Goal: Task Accomplishment & Management: Complete application form

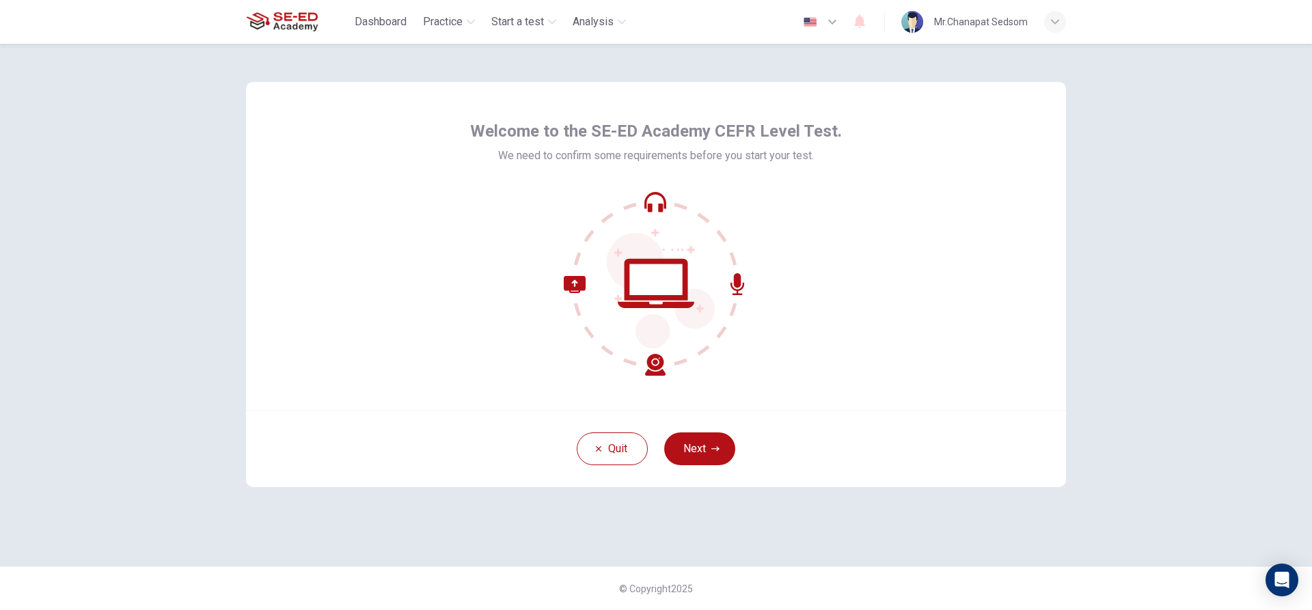
click at [905, 562] on div "Welcome to the SE-ED Academy CEFR Level Test. We need to confirm some requireme…" at bounding box center [656, 305] width 864 height 523
click at [702, 455] on button "Next" at bounding box center [699, 449] width 71 height 33
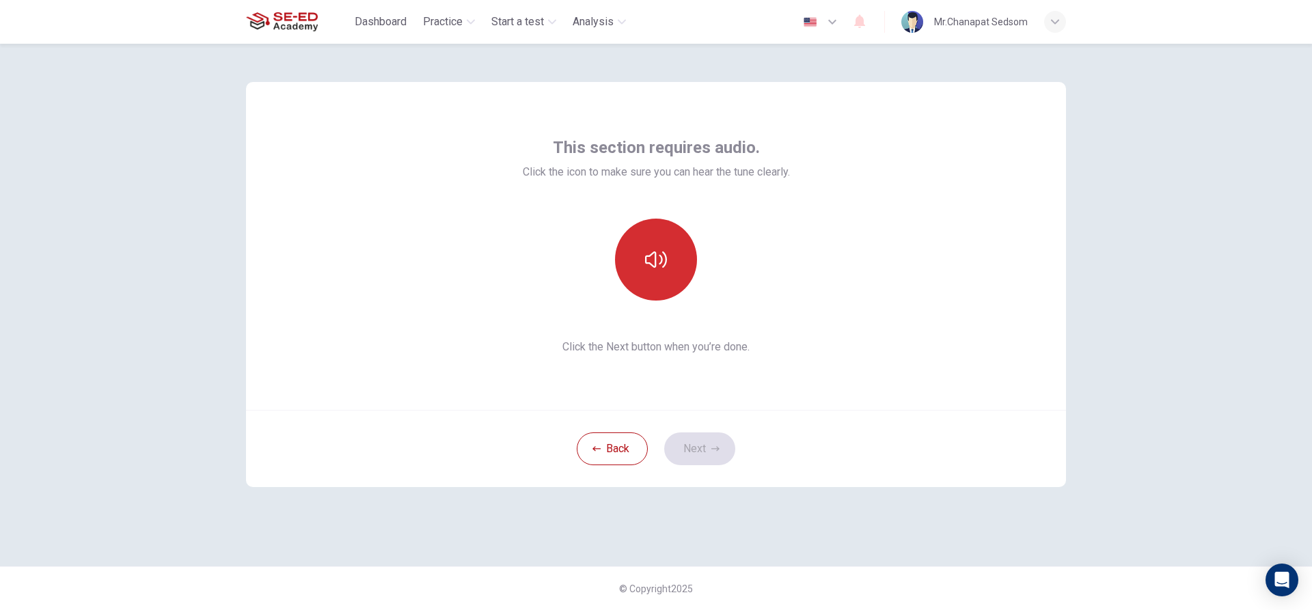
click at [652, 283] on button "button" at bounding box center [656, 260] width 82 height 82
click at [913, 552] on div "This section requires audio. Click the icon to make sure you can hear the tune …" at bounding box center [656, 305] width 864 height 523
click at [733, 457] on button "Next" at bounding box center [699, 449] width 71 height 33
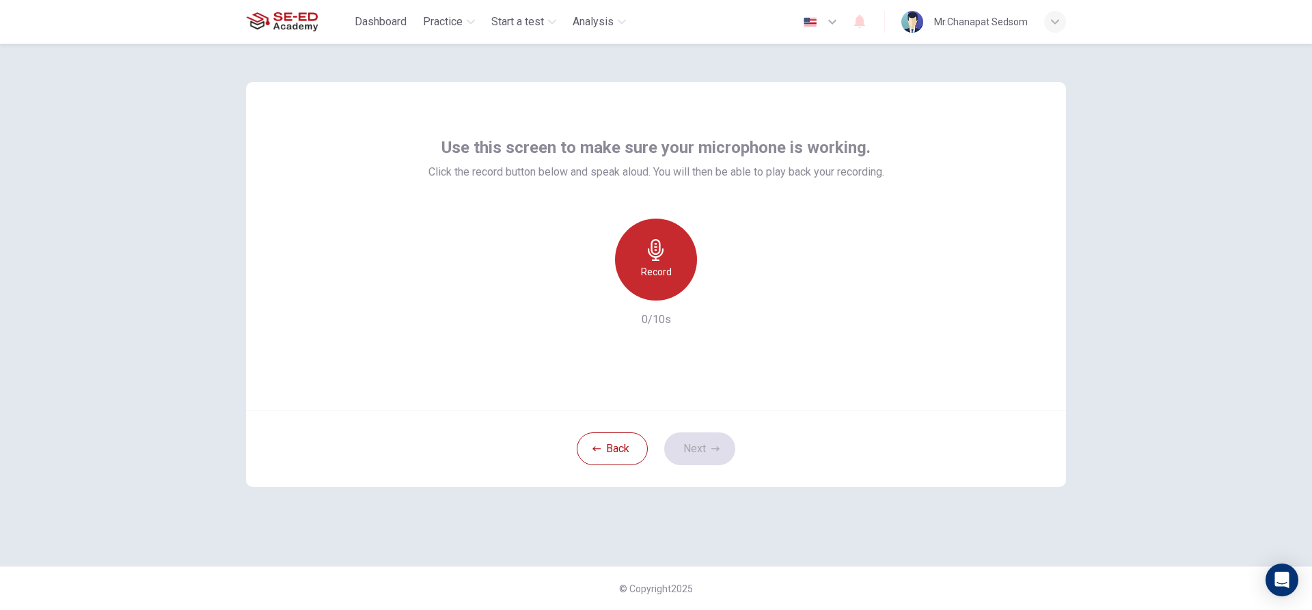
click at [652, 233] on div "Record" at bounding box center [656, 260] width 82 height 82
click at [720, 283] on icon "button" at bounding box center [719, 290] width 14 height 14
click at [724, 271] on div "Record" at bounding box center [656, 260] width 148 height 82
click at [597, 292] on icon "button" at bounding box center [593, 290] width 12 height 12
drag, startPoint x: 681, startPoint y: 298, endPoint x: 674, endPoint y: 271, distance: 27.7
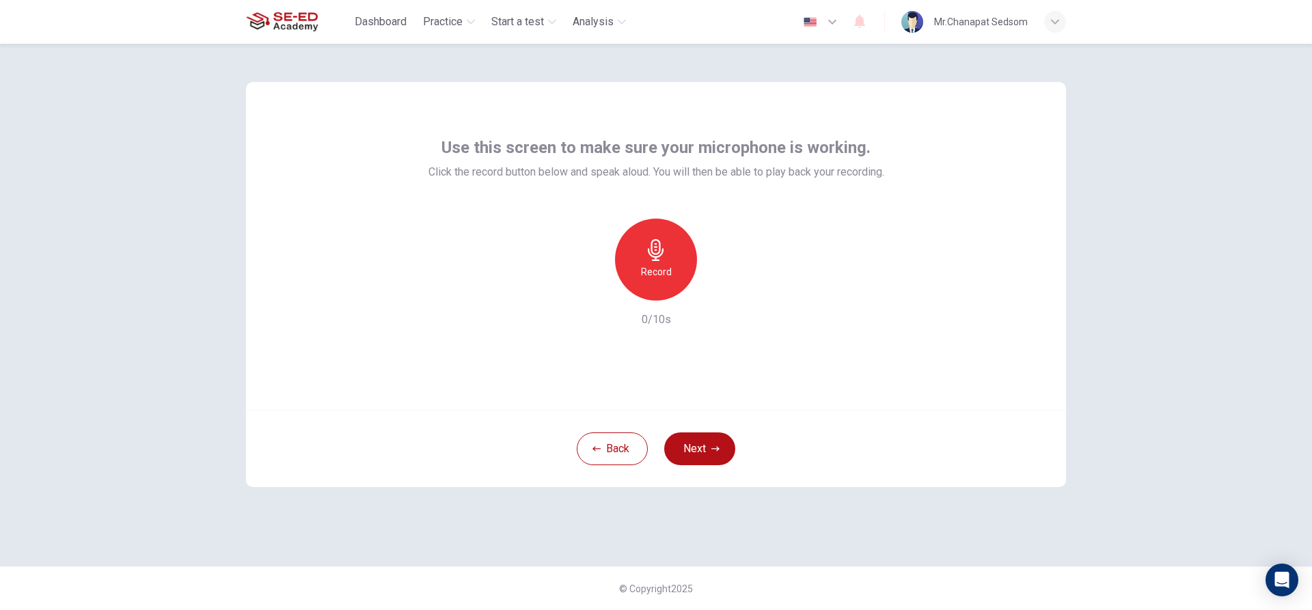
click at [681, 296] on div "Record" at bounding box center [656, 260] width 148 height 82
click at [673, 263] on div "Record" at bounding box center [656, 260] width 82 height 82
click at [668, 265] on div "Stop" at bounding box center [656, 260] width 82 height 82
click at [715, 286] on icon "button" at bounding box center [719, 290] width 14 height 14
click at [720, 457] on button "Next" at bounding box center [699, 449] width 71 height 33
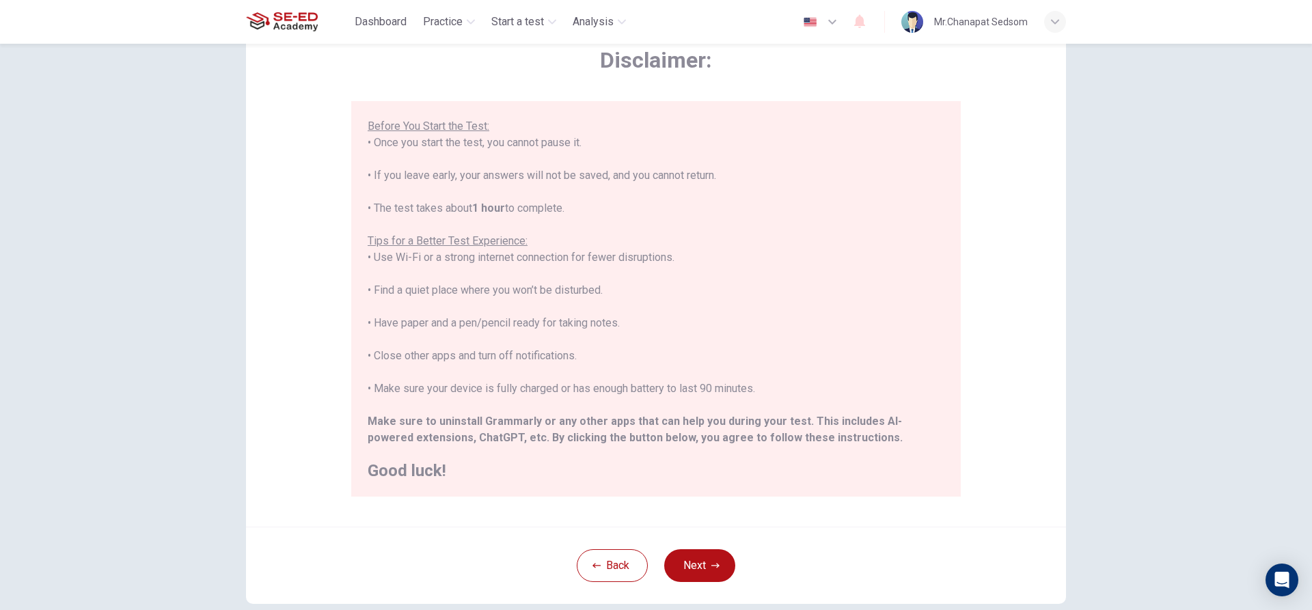
scroll to position [150, 0]
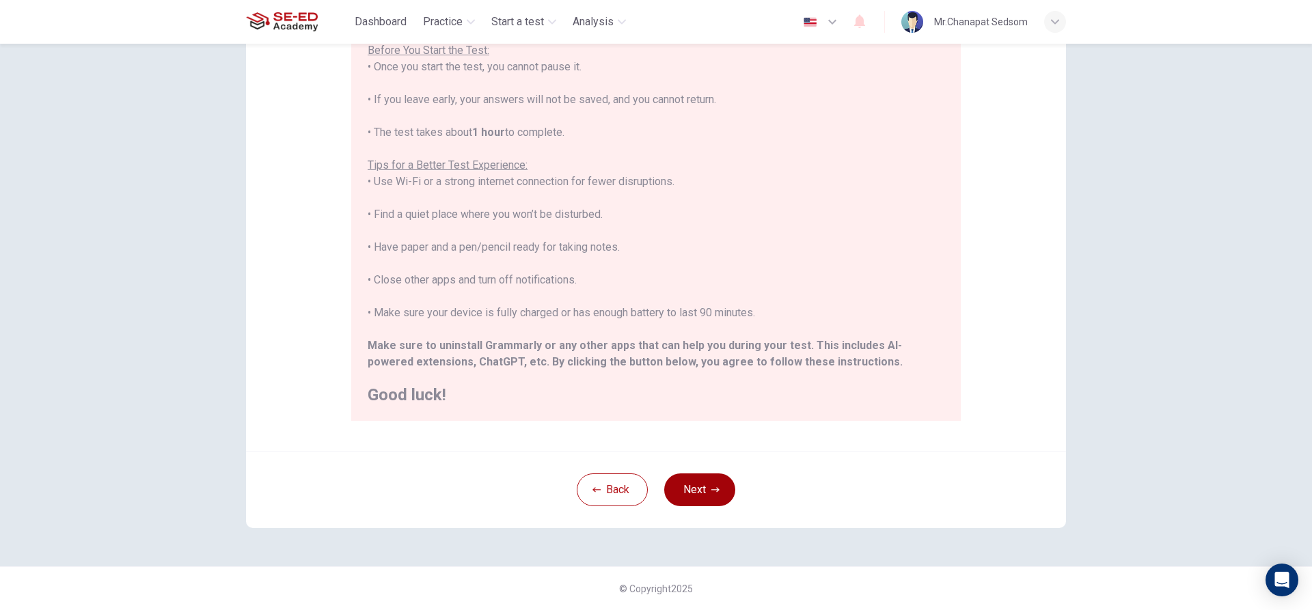
click at [698, 482] on button "Next" at bounding box center [699, 490] width 71 height 33
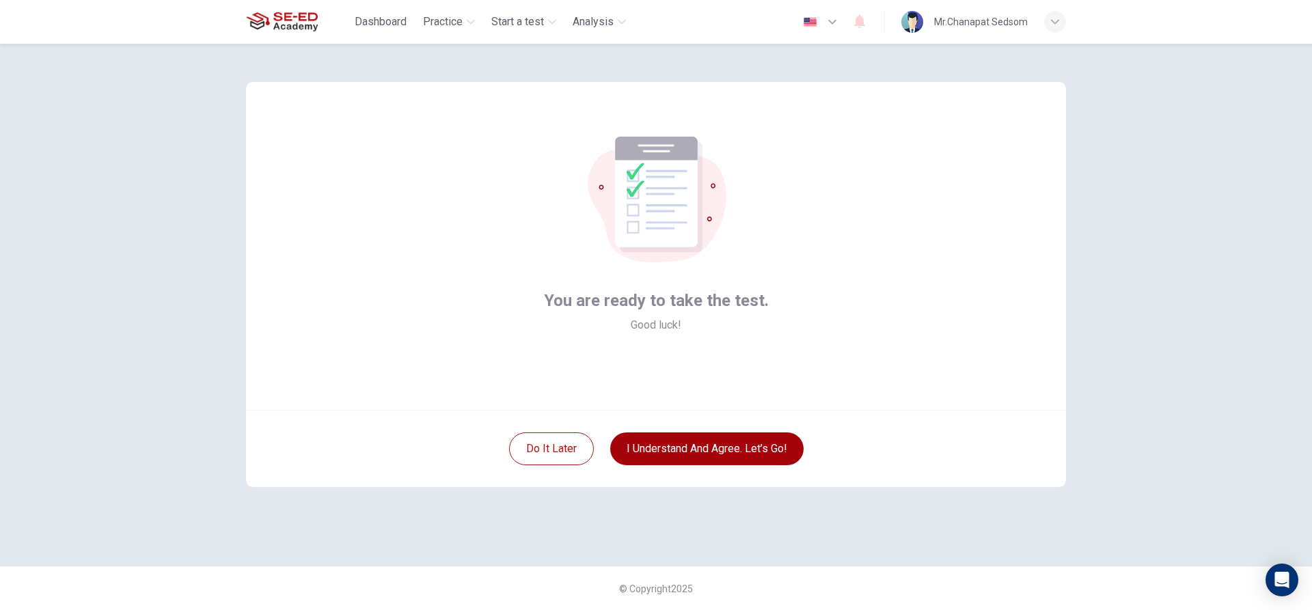
scroll to position [0, 0]
click at [725, 448] on button "I understand and agree. Let’s go!" at bounding box center [706, 449] width 193 height 33
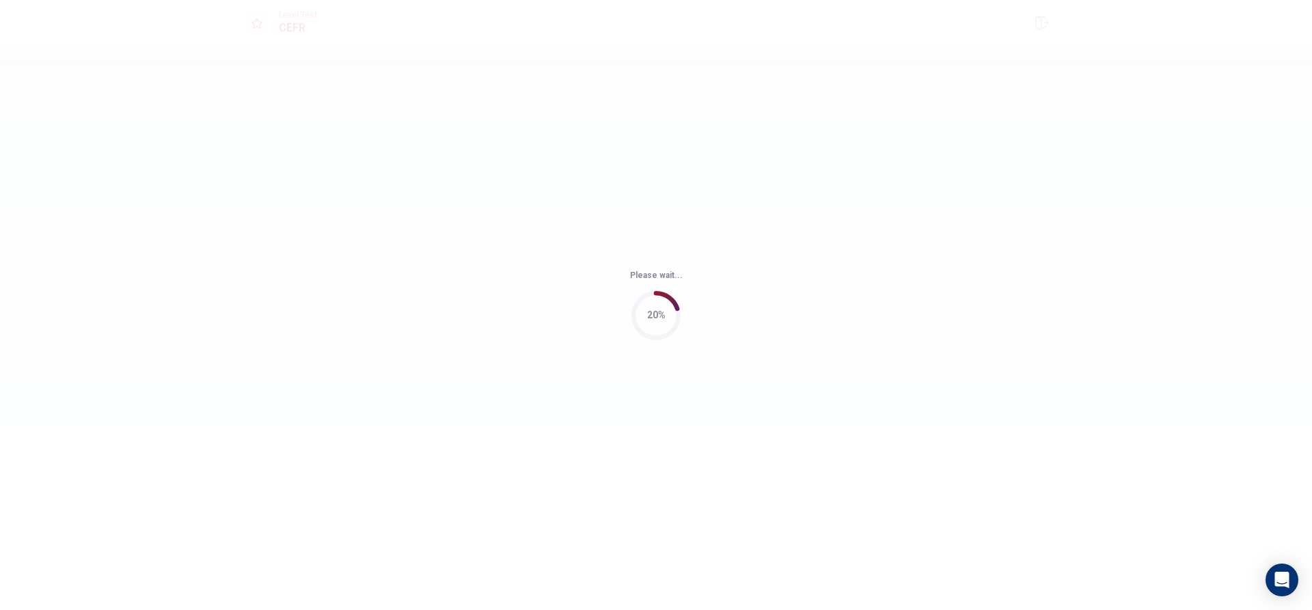
drag, startPoint x: 630, startPoint y: 274, endPoint x: 677, endPoint y: 275, distance: 47.2
click at [677, 275] on div "Please wait... 20%" at bounding box center [656, 305] width 1312 height 610
drag, startPoint x: 634, startPoint y: 274, endPoint x: 697, endPoint y: 269, distance: 63.1
click at [697, 269] on div "Please wait... 20%" at bounding box center [656, 305] width 1312 height 610
drag, startPoint x: 679, startPoint y: 271, endPoint x: 640, endPoint y: 270, distance: 38.3
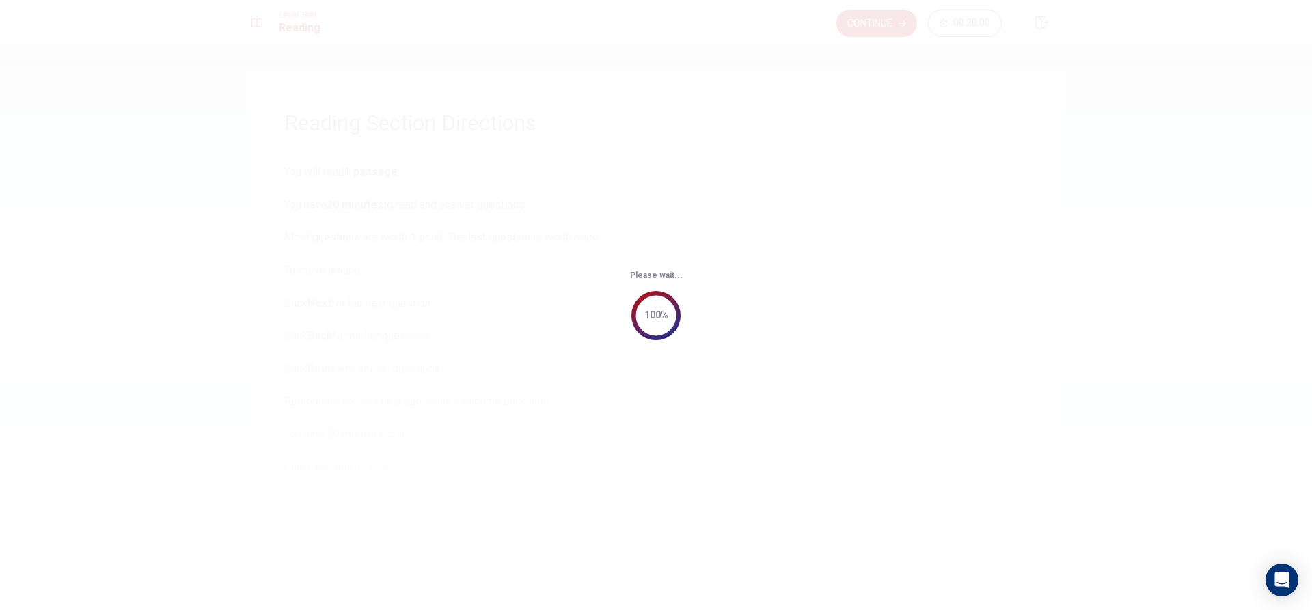
click at [619, 277] on div "Please wait... 100%" at bounding box center [656, 305] width 1312 height 610
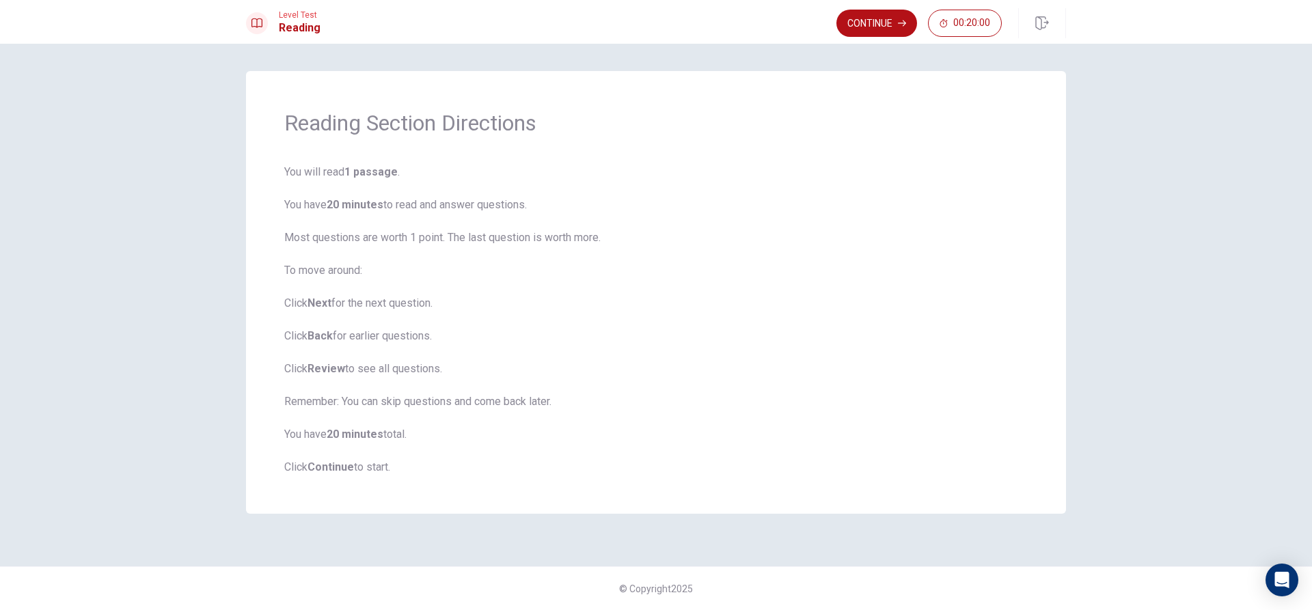
drag, startPoint x: 642, startPoint y: 269, endPoint x: 672, endPoint y: 269, distance: 30.1
drag, startPoint x: 476, startPoint y: 448, endPoint x: 472, endPoint y: 429, distance: 19.6
click at [473, 431] on span "You will read 1 passage . You have 20 minutes to read and answer questions. Mos…" at bounding box center [655, 320] width 743 height 312
click at [467, 383] on span "You will read 1 passage . You have 20 minutes to read and answer questions. Mos…" at bounding box center [655, 320] width 743 height 312
click at [866, 16] on button "Continue" at bounding box center [876, 23] width 81 height 27
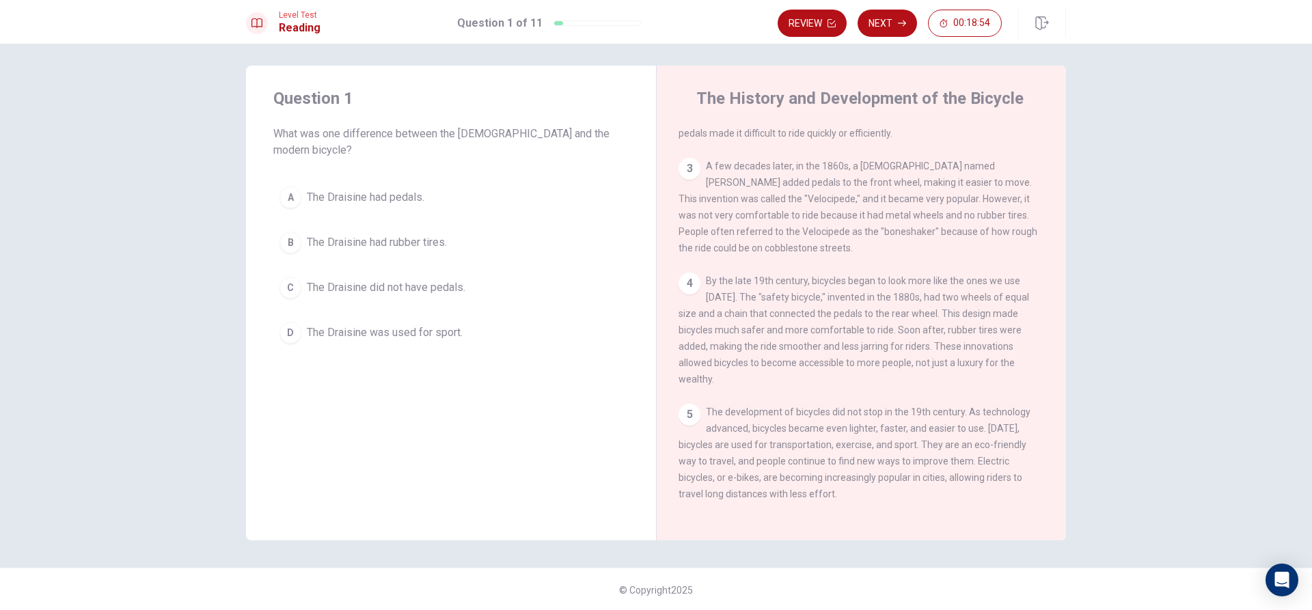
scroll to position [7, 0]
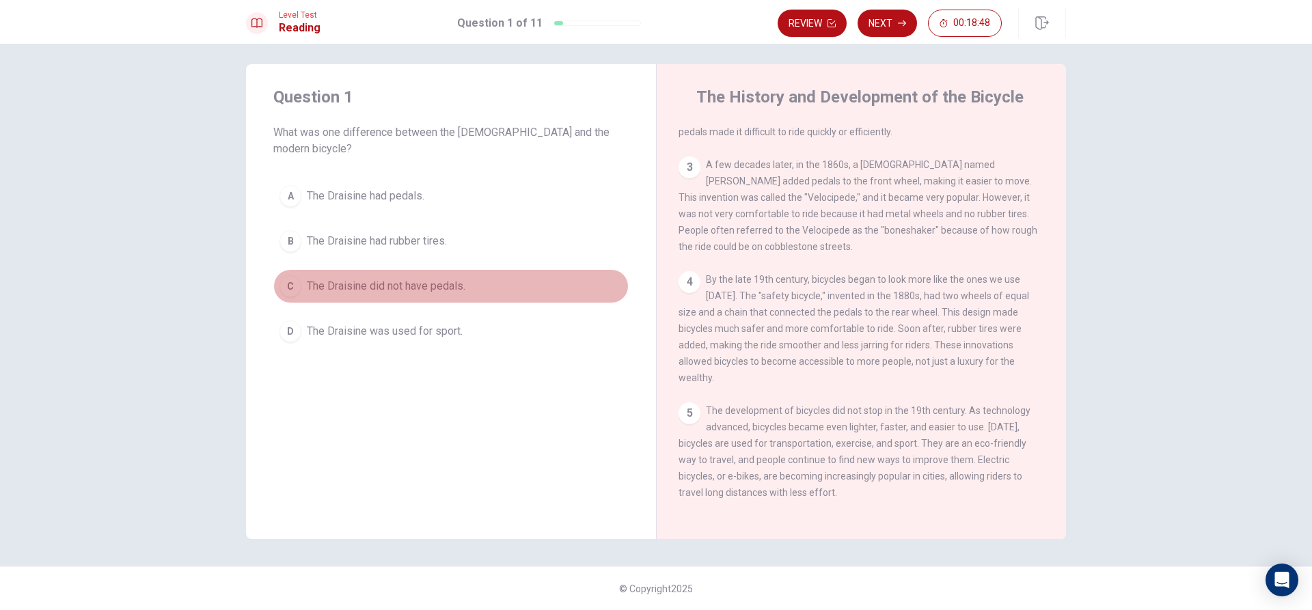
click at [416, 278] on span "The Draisine did not have pedals." at bounding box center [386, 286] width 159 height 16
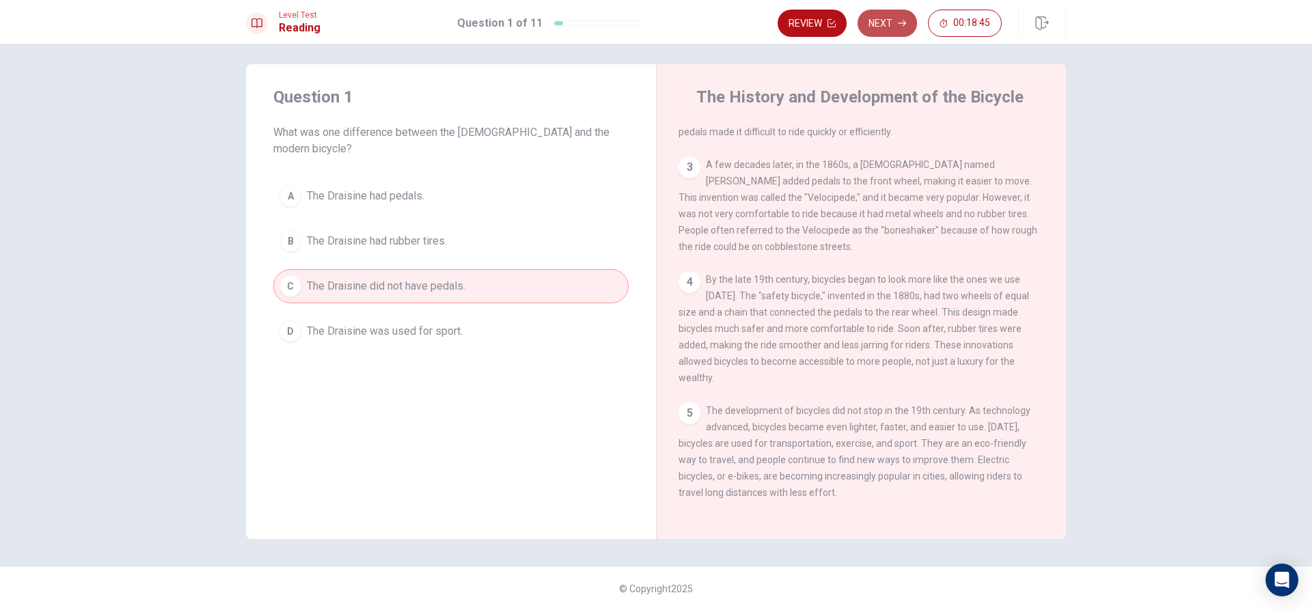
click at [894, 18] on button "Next" at bounding box center [887, 23] width 59 height 27
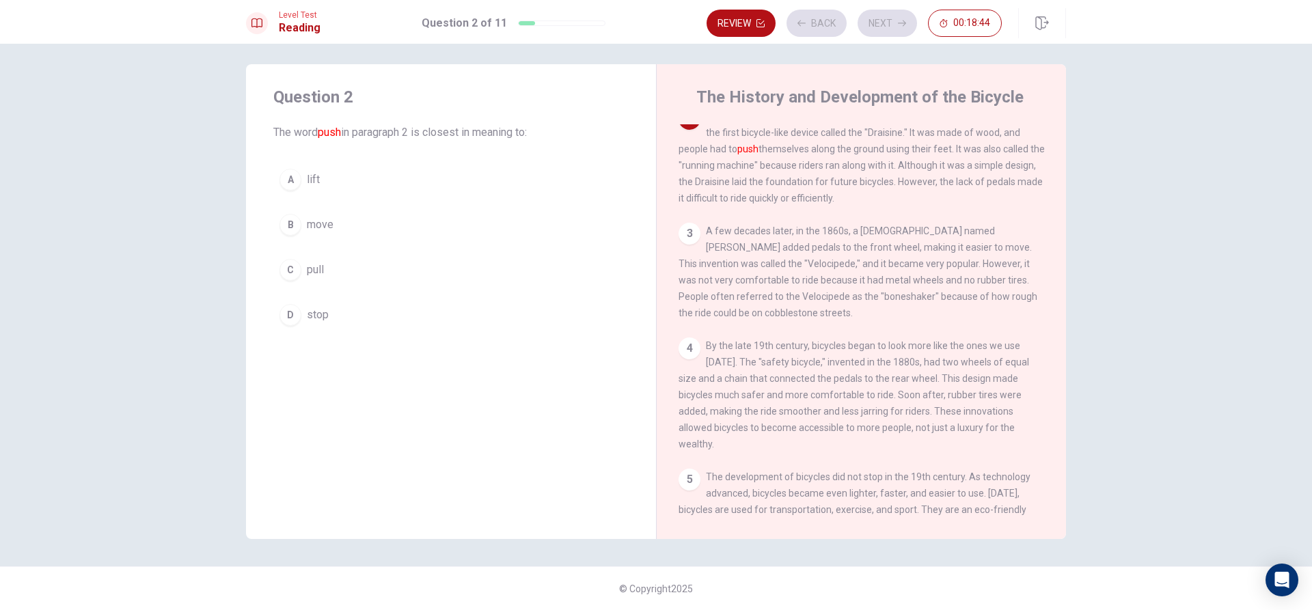
scroll to position [102, 0]
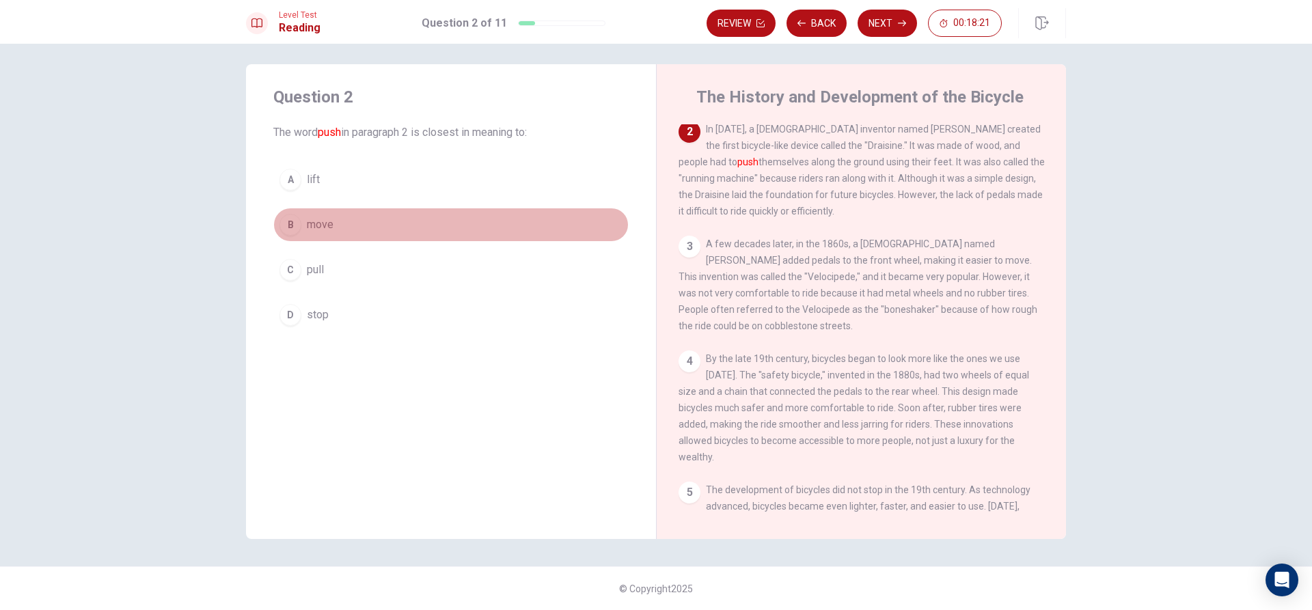
click at [290, 220] on div "B" at bounding box center [290, 225] width 22 height 22
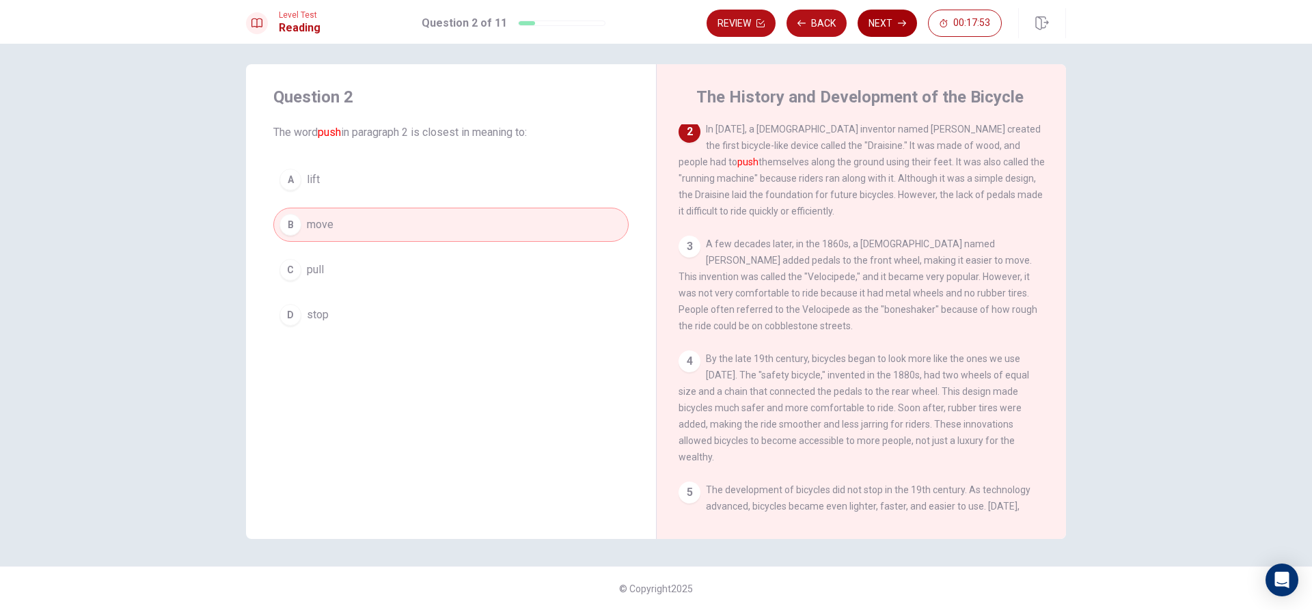
click at [871, 21] on button "Next" at bounding box center [887, 23] width 59 height 27
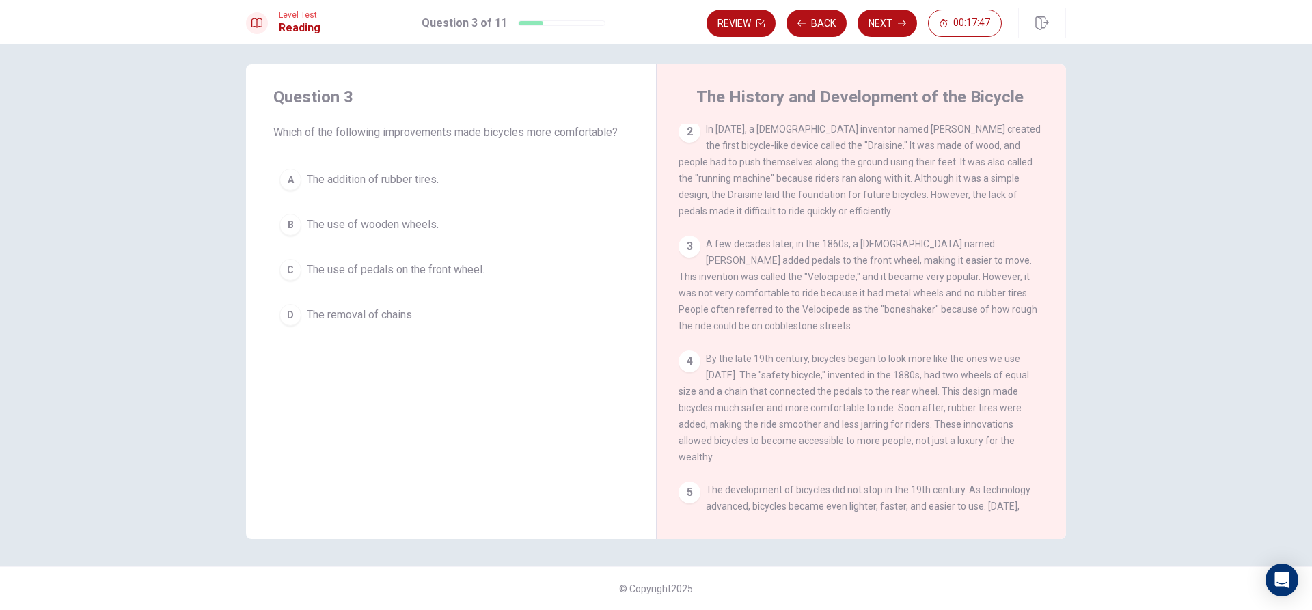
click at [363, 175] on span "The addition of rubber tires." at bounding box center [373, 180] width 132 height 16
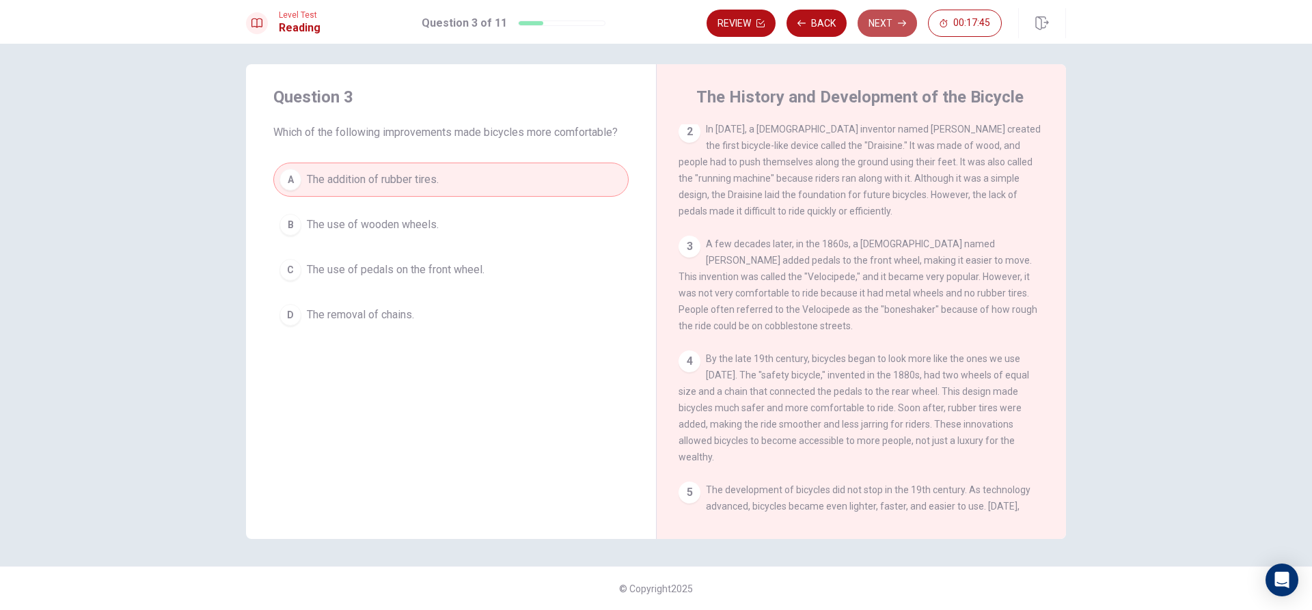
click at [884, 25] on button "Next" at bounding box center [887, 23] width 59 height 27
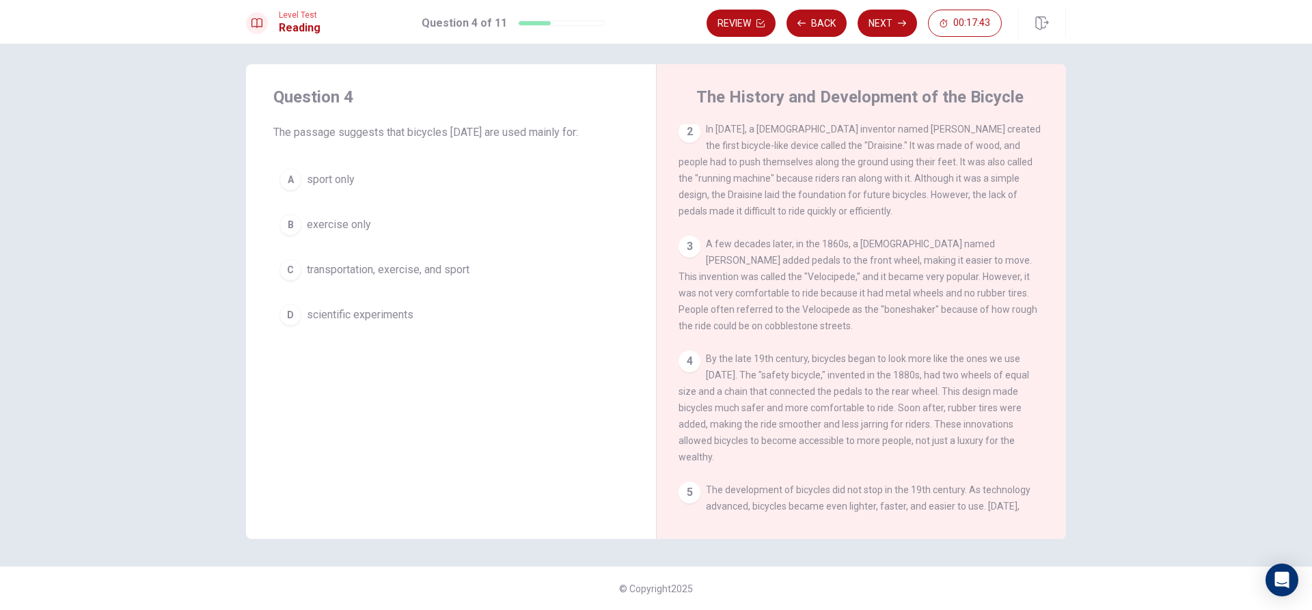
click at [711, 100] on h4 "The History and Development of the Bicycle" at bounding box center [859, 97] width 327 height 22
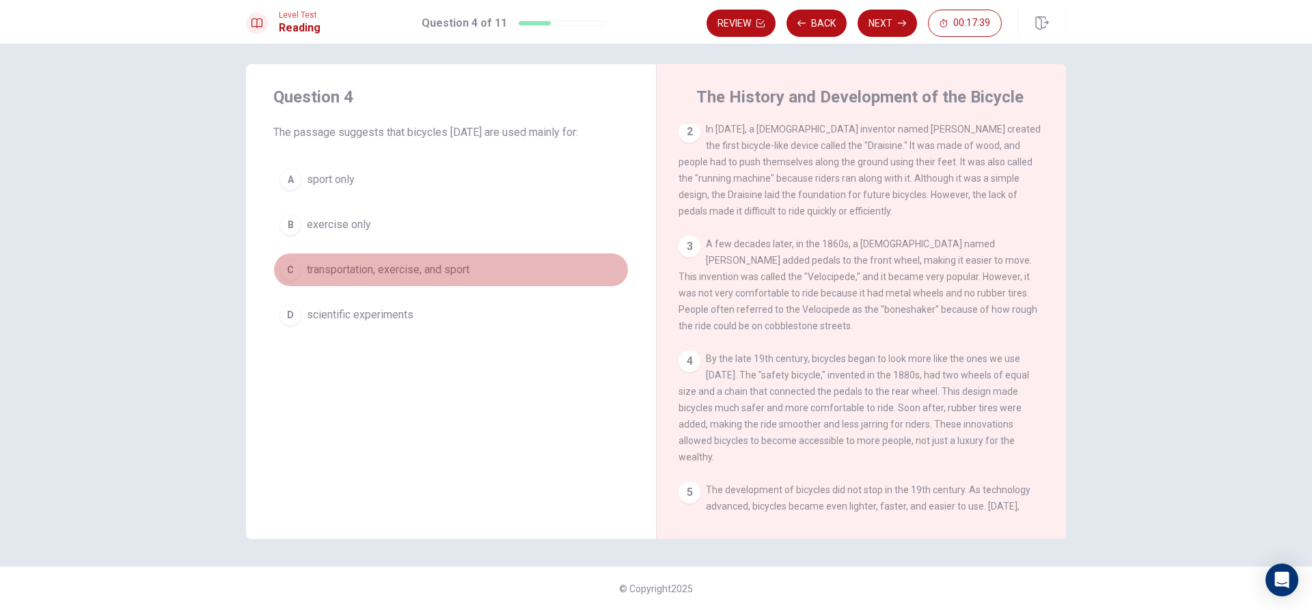
click at [393, 270] on span "transportation, exercise, and sport" at bounding box center [388, 270] width 163 height 16
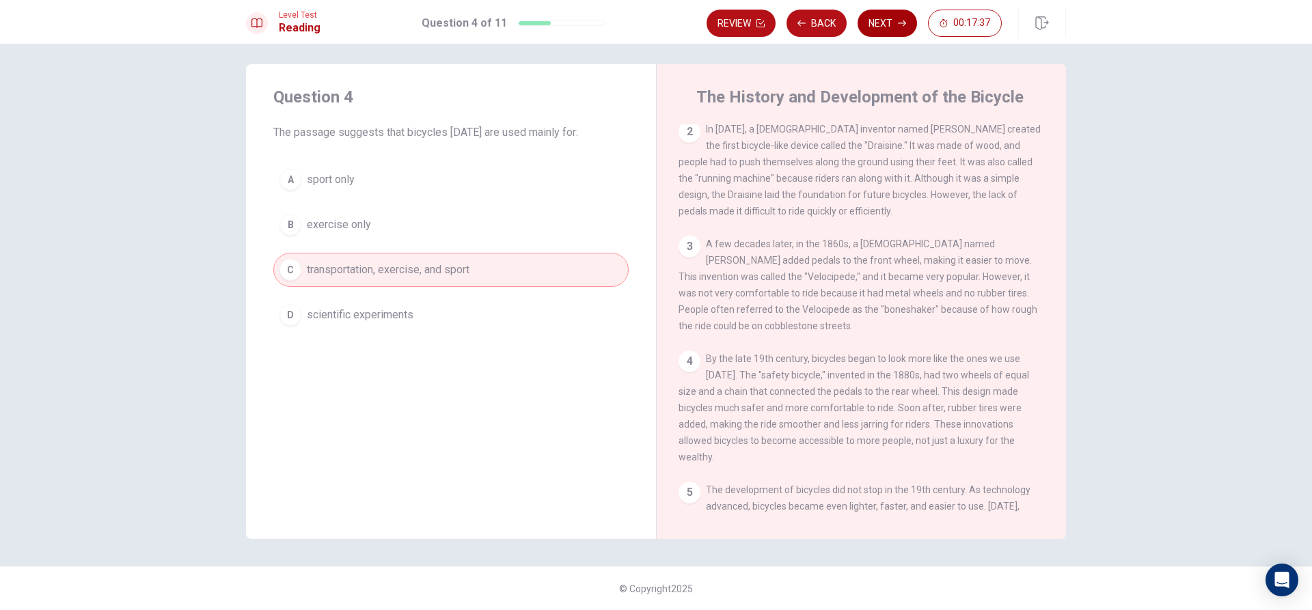
click at [879, 27] on button "Next" at bounding box center [887, 23] width 59 height 27
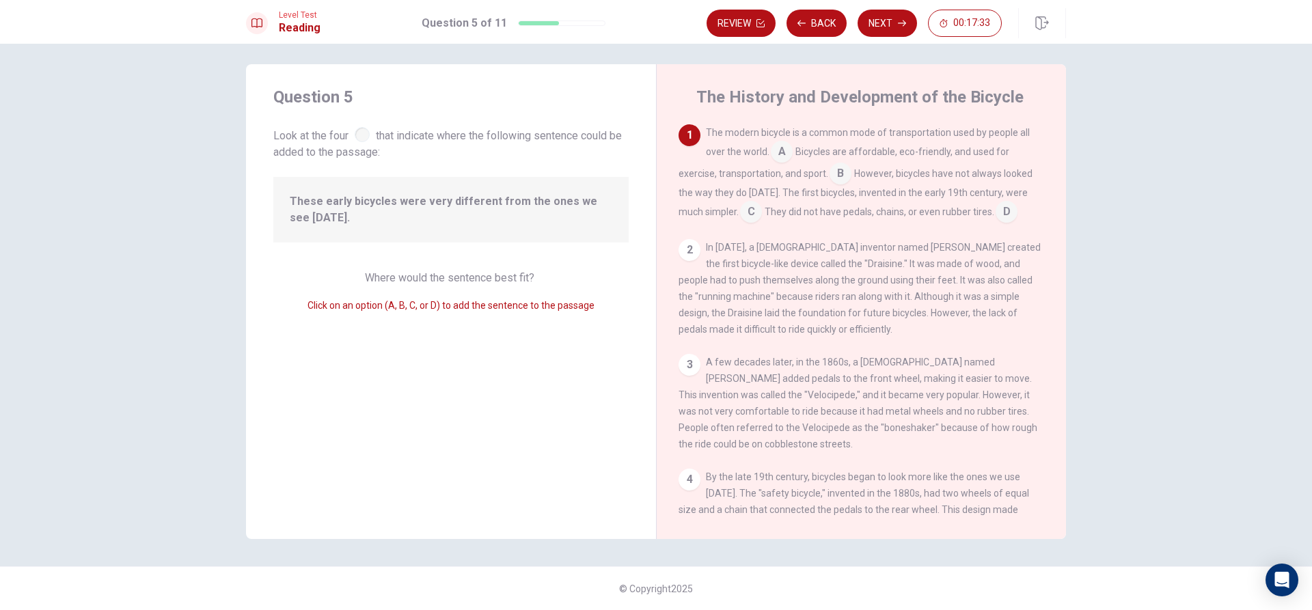
click at [368, 142] on span "Look at the four that indicate where the following sentence could be added to t…" at bounding box center [450, 142] width 355 height 36
click at [367, 134] on div at bounding box center [362, 134] width 15 height 15
click at [744, 211] on input at bounding box center [751, 213] width 22 height 22
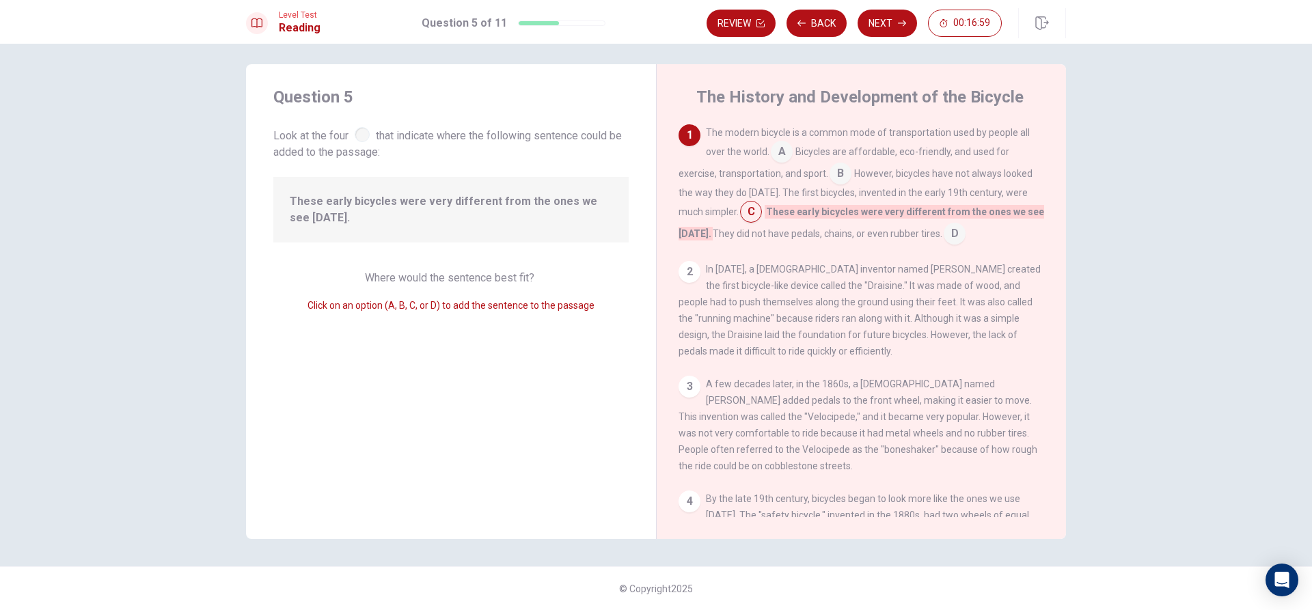
click at [774, 162] on input at bounding box center [782, 153] width 22 height 22
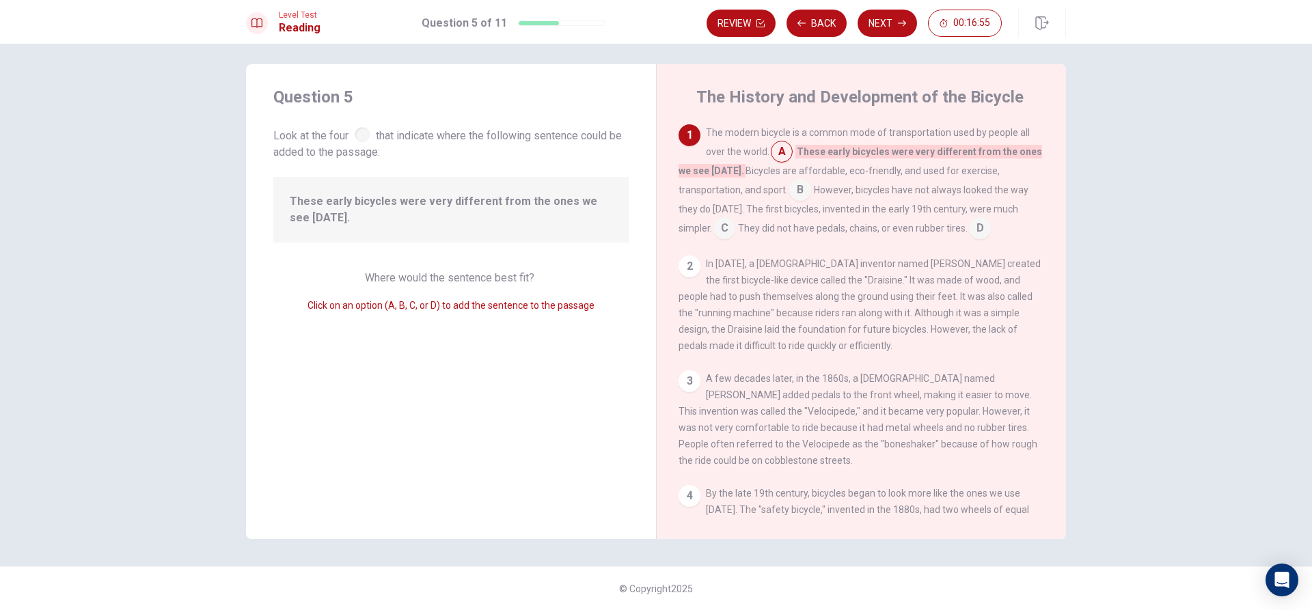
click at [800, 187] on input at bounding box center [800, 191] width 22 height 22
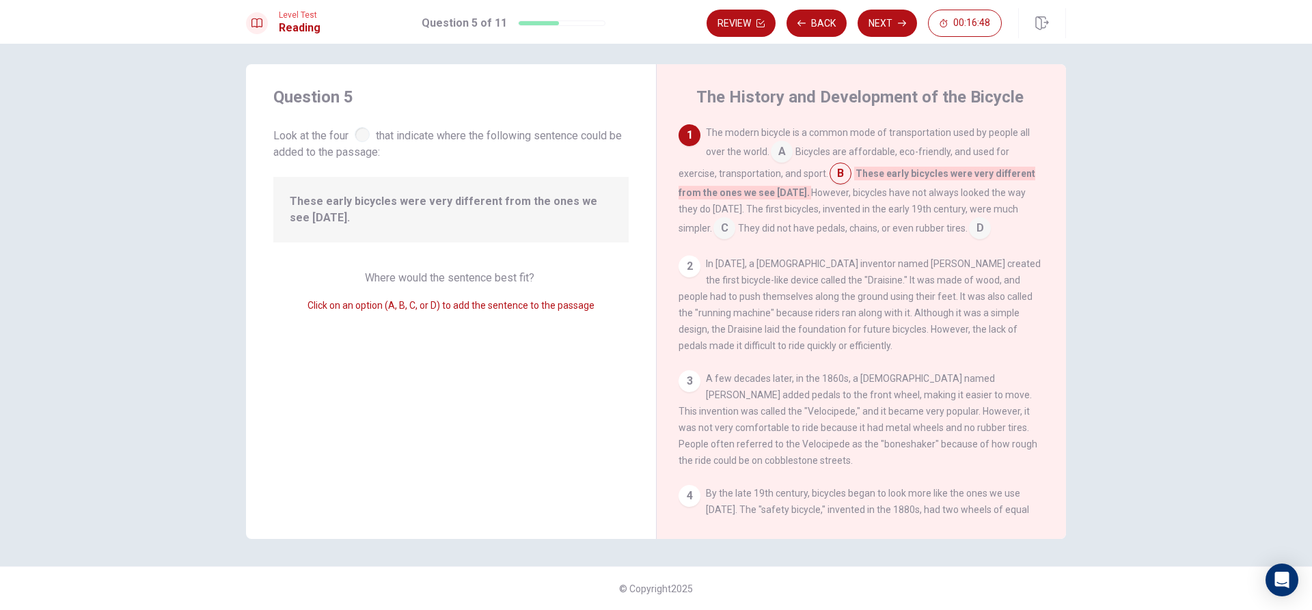
click at [713, 227] on input at bounding box center [724, 230] width 22 height 22
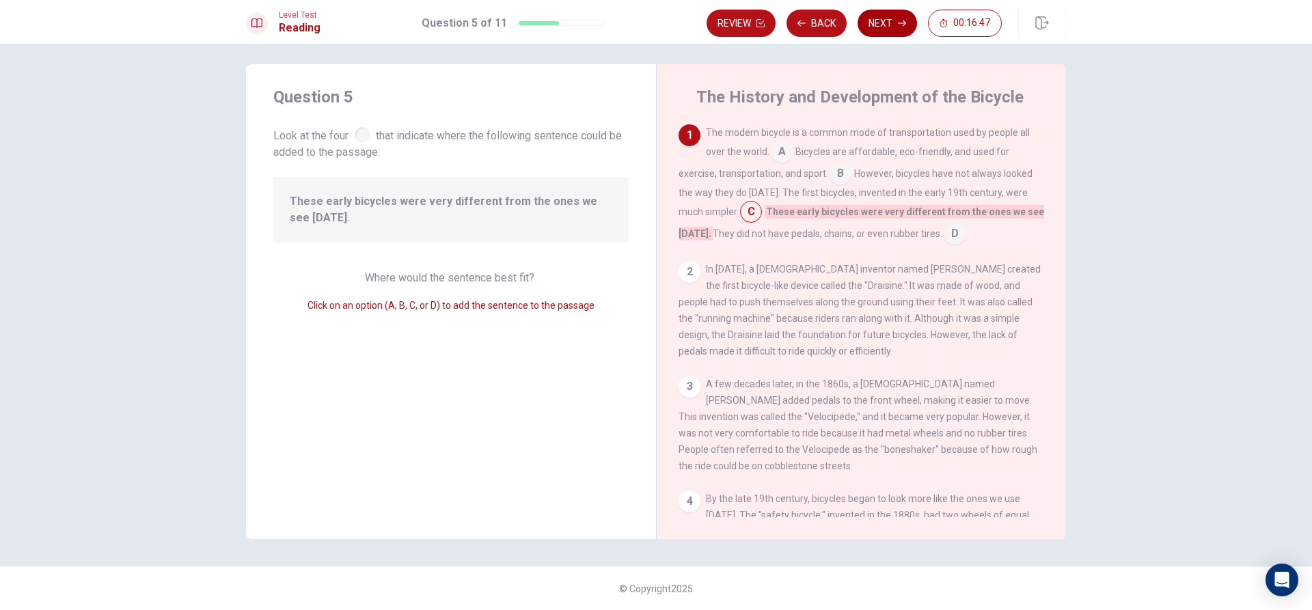
click at [888, 25] on button "Next" at bounding box center [887, 23] width 59 height 27
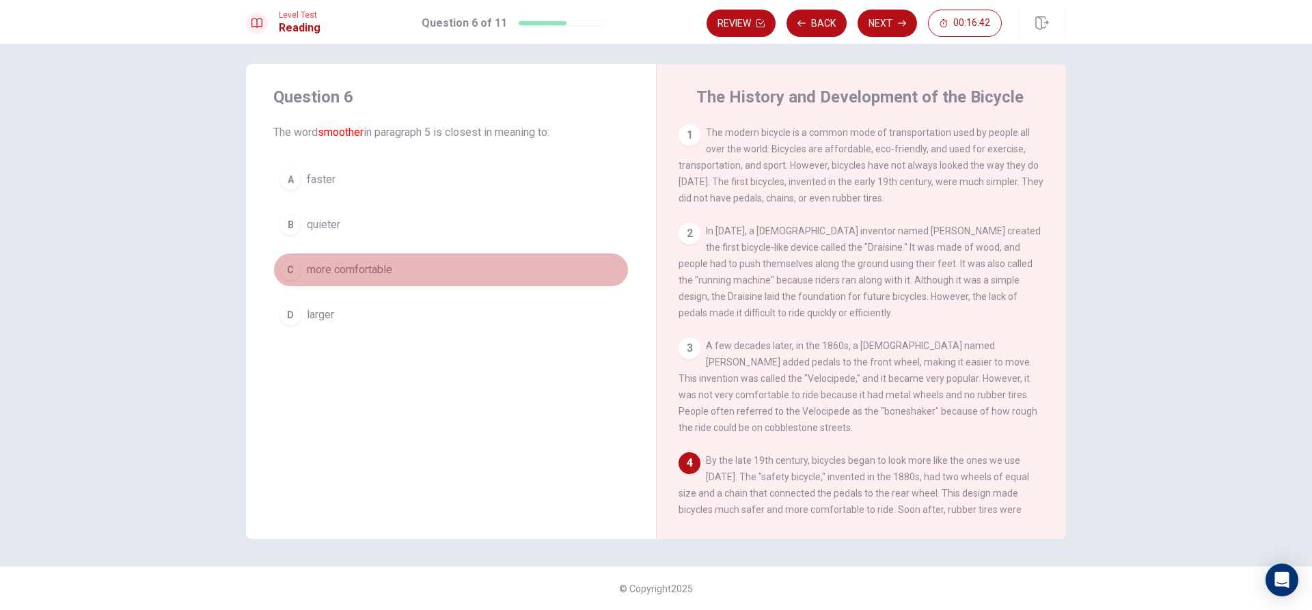
click at [291, 267] on div "C" at bounding box center [290, 270] width 22 height 22
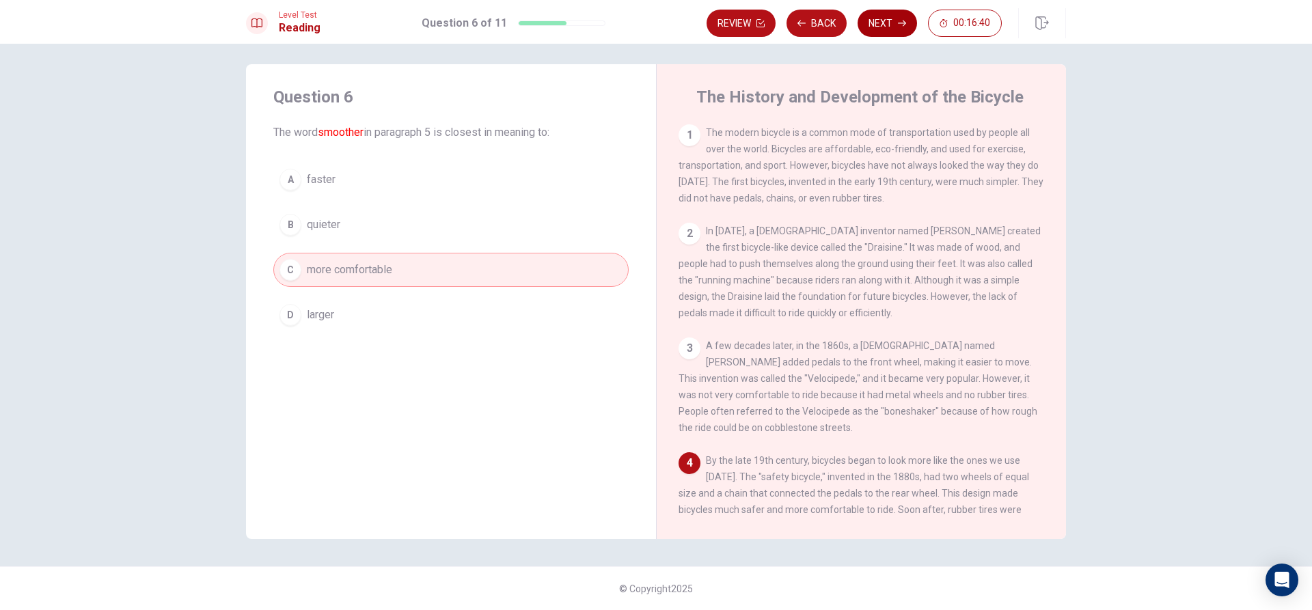
click at [886, 25] on button "Next" at bounding box center [887, 23] width 59 height 27
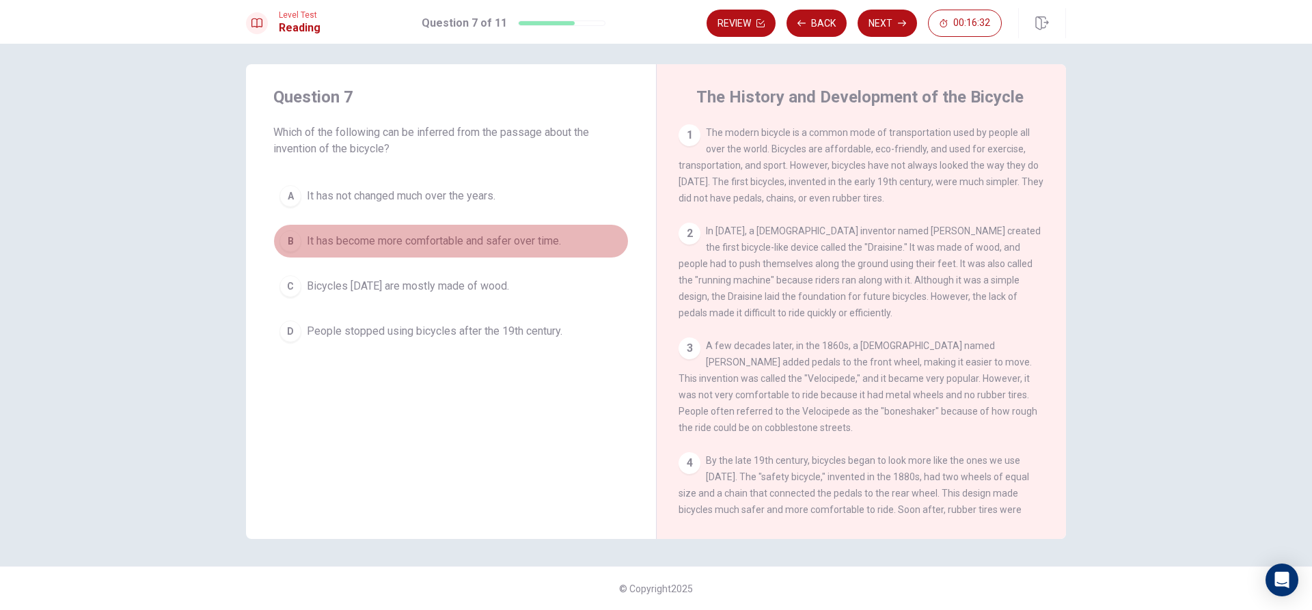
click at [385, 240] on span "It has become more comfortable and safer over time." at bounding box center [434, 241] width 254 height 16
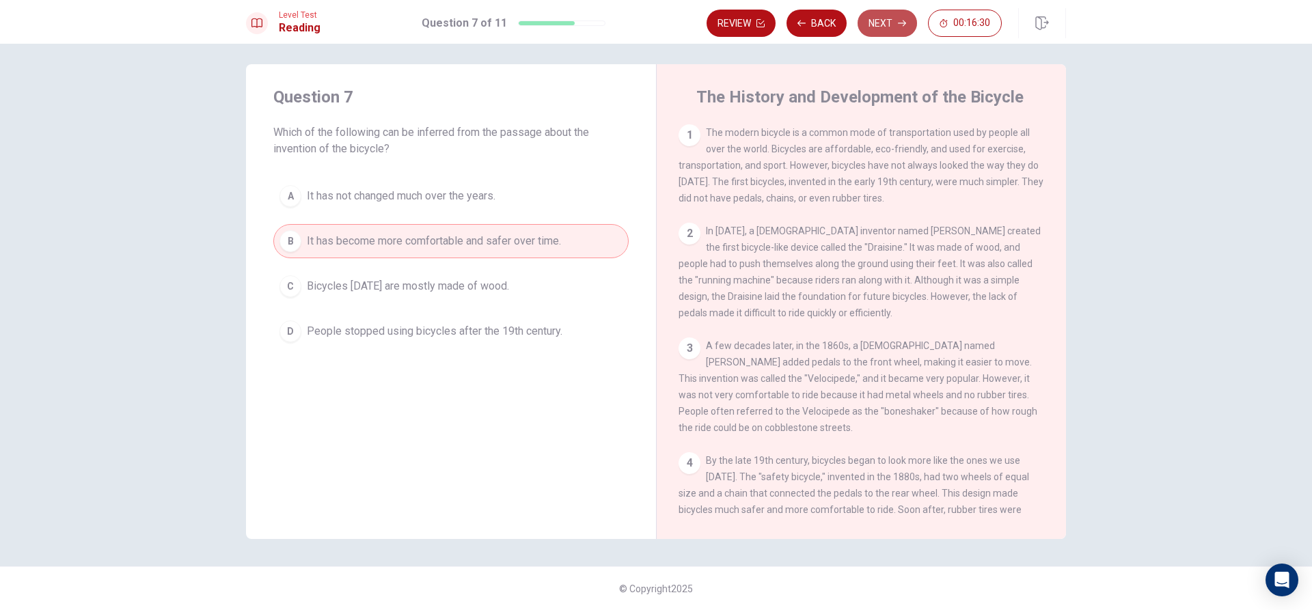
click at [867, 23] on button "Next" at bounding box center [887, 23] width 59 height 27
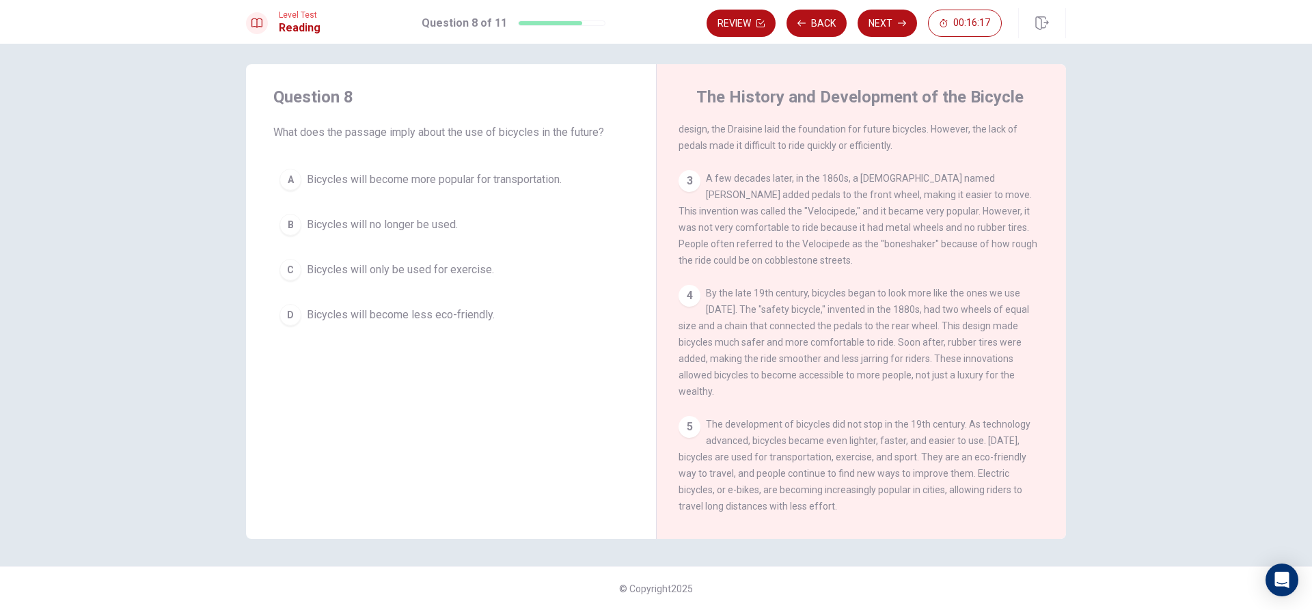
scroll to position [185, 0]
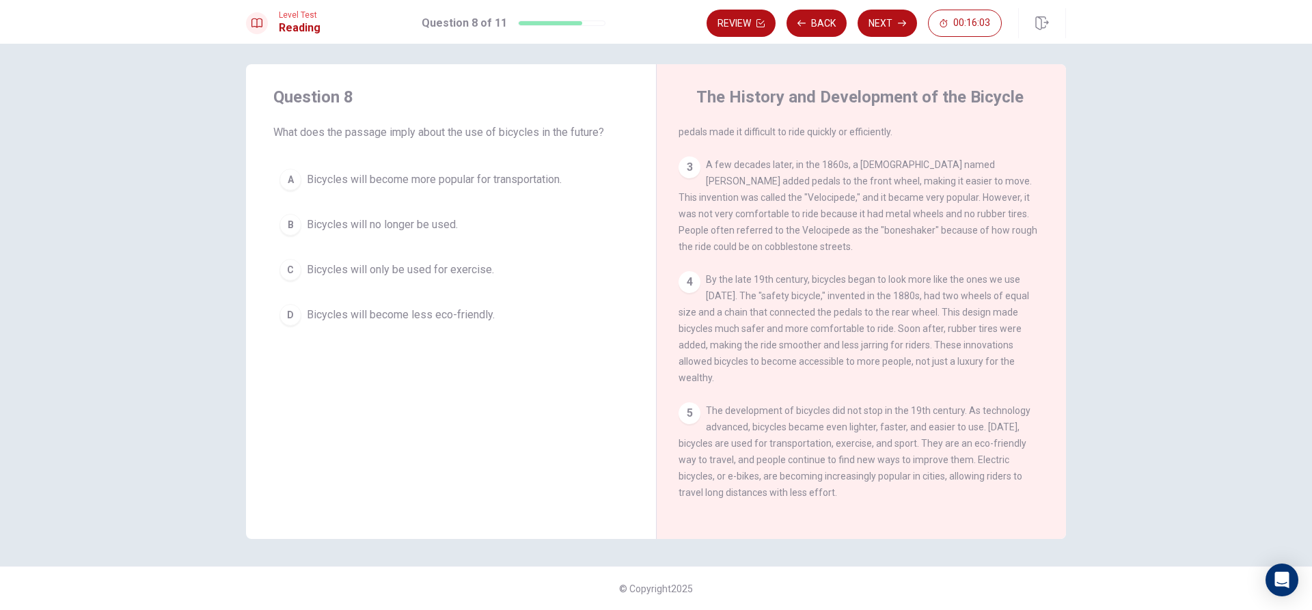
click at [472, 185] on span "Bicycles will become more popular for transportation." at bounding box center [434, 180] width 255 height 16
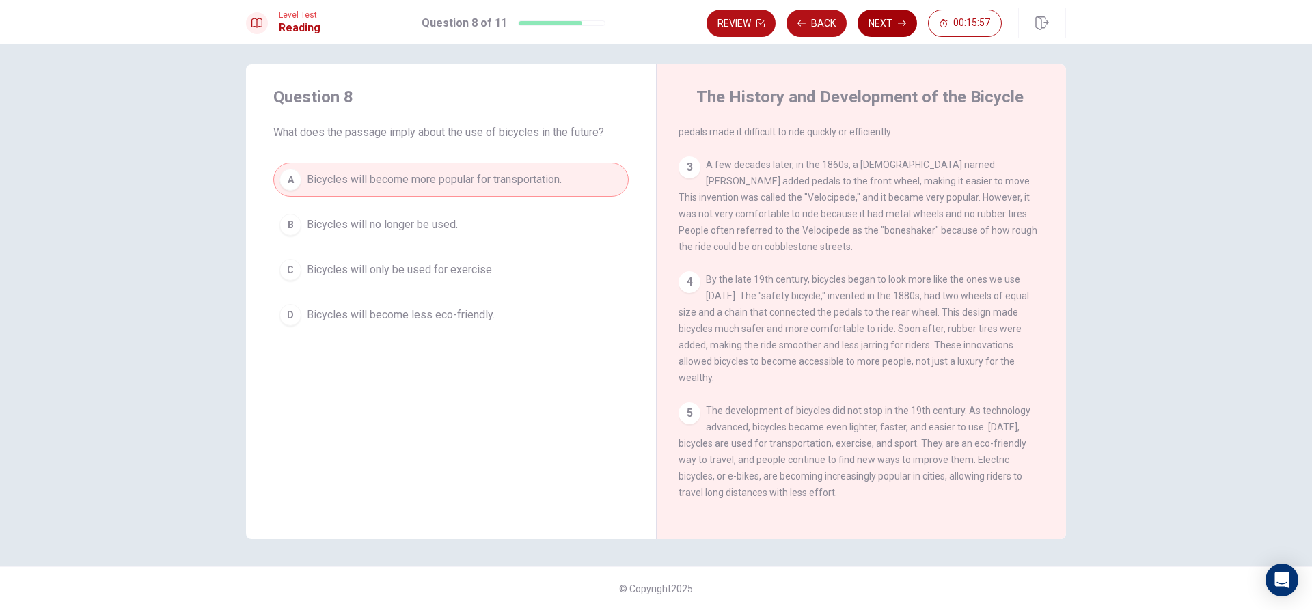
click at [891, 18] on button "Next" at bounding box center [887, 23] width 59 height 27
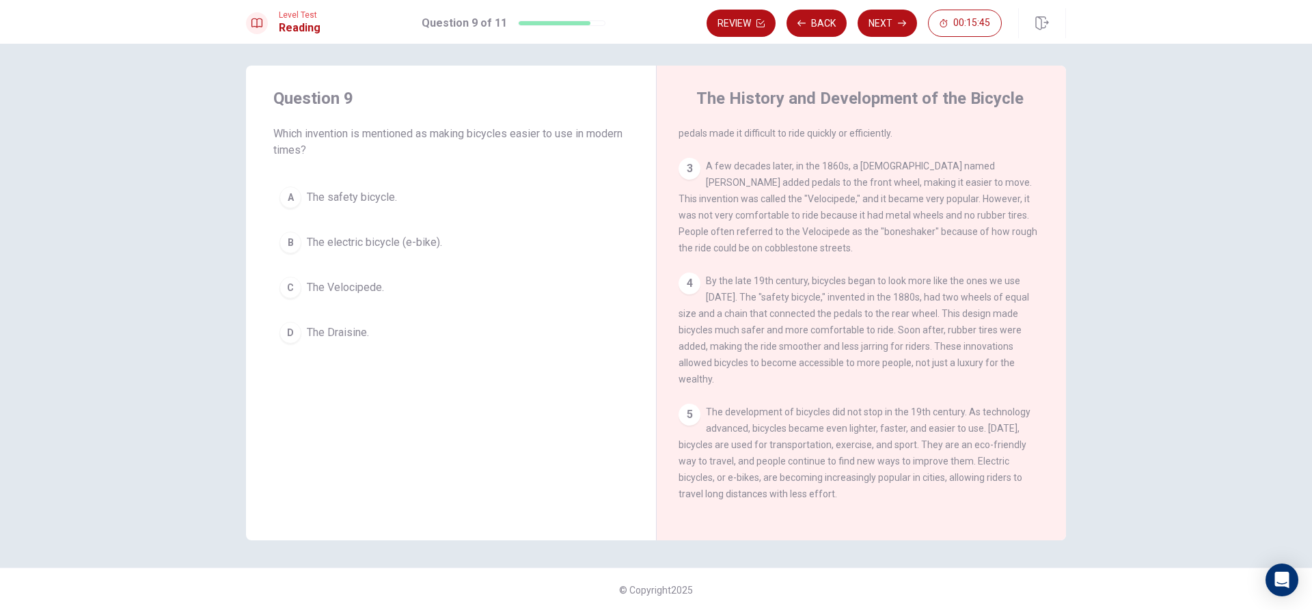
scroll to position [7, 0]
click at [357, 246] on span "The electric bicycle (e-bike)." at bounding box center [374, 241] width 135 height 16
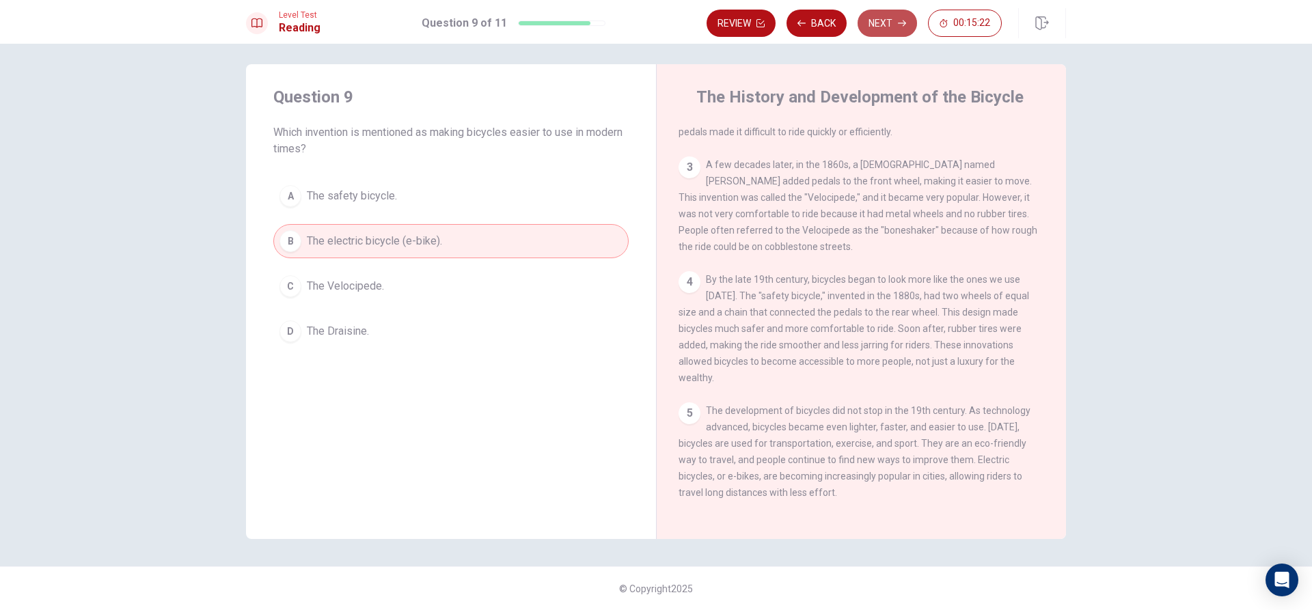
click at [910, 20] on button "Next" at bounding box center [887, 23] width 59 height 27
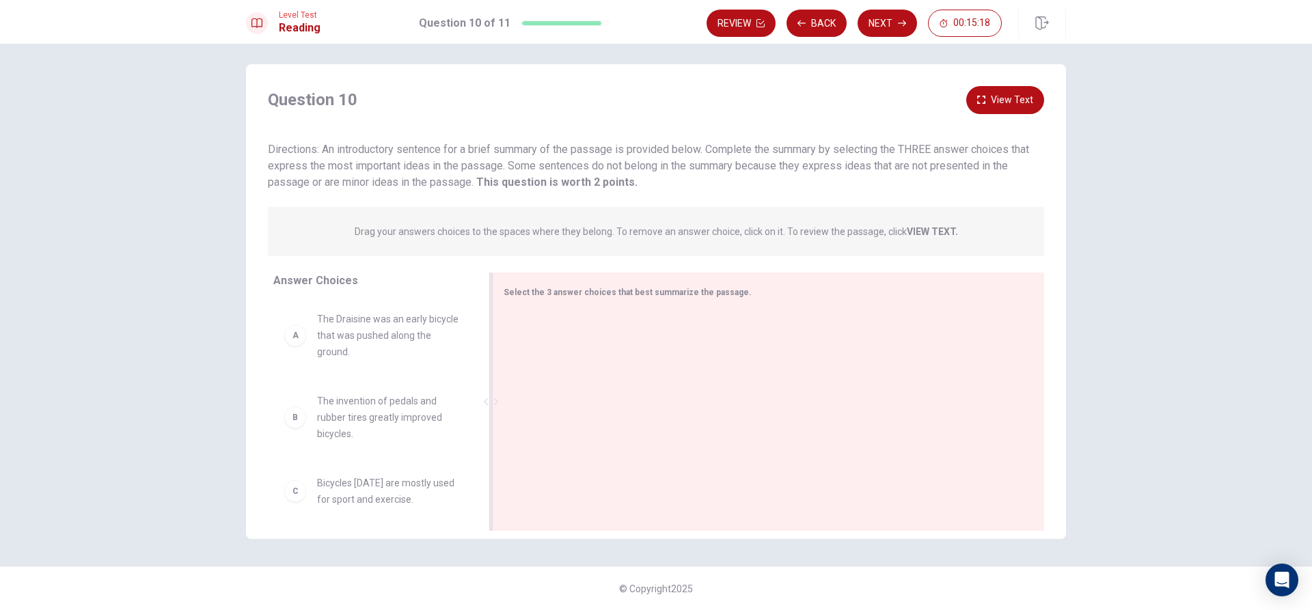
scroll to position [0, 0]
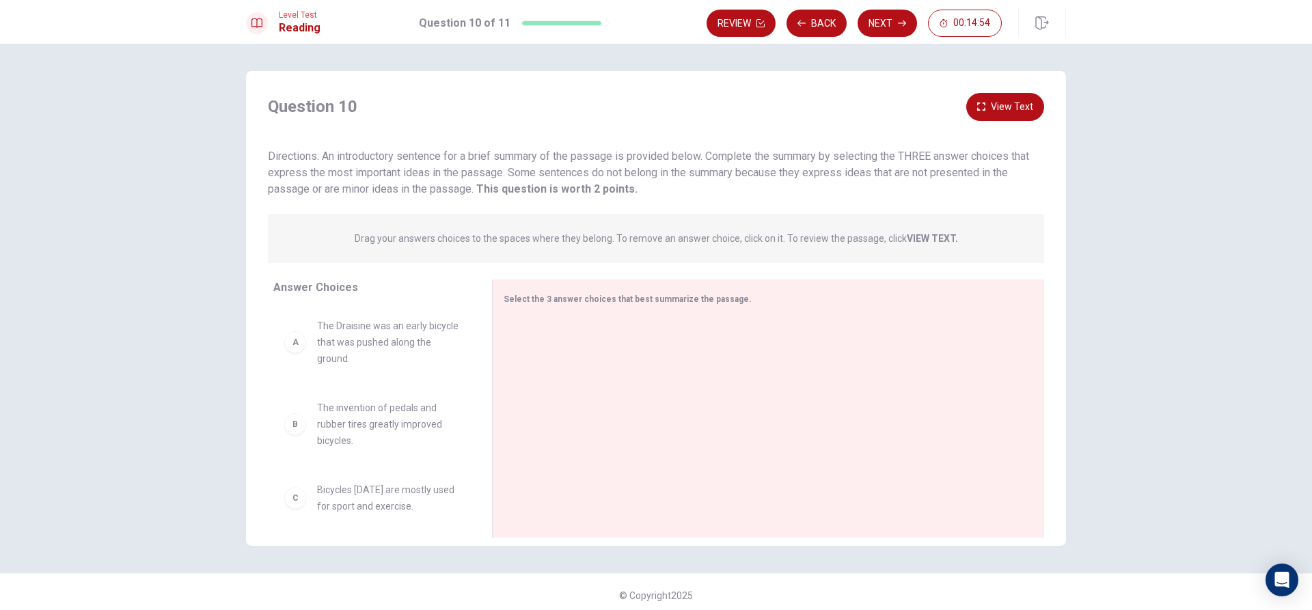
click at [299, 345] on div "A" at bounding box center [295, 342] width 22 height 22
click at [293, 346] on div "A" at bounding box center [295, 342] width 22 height 22
drag, startPoint x: 292, startPoint y: 348, endPoint x: 551, endPoint y: 361, distance: 258.6
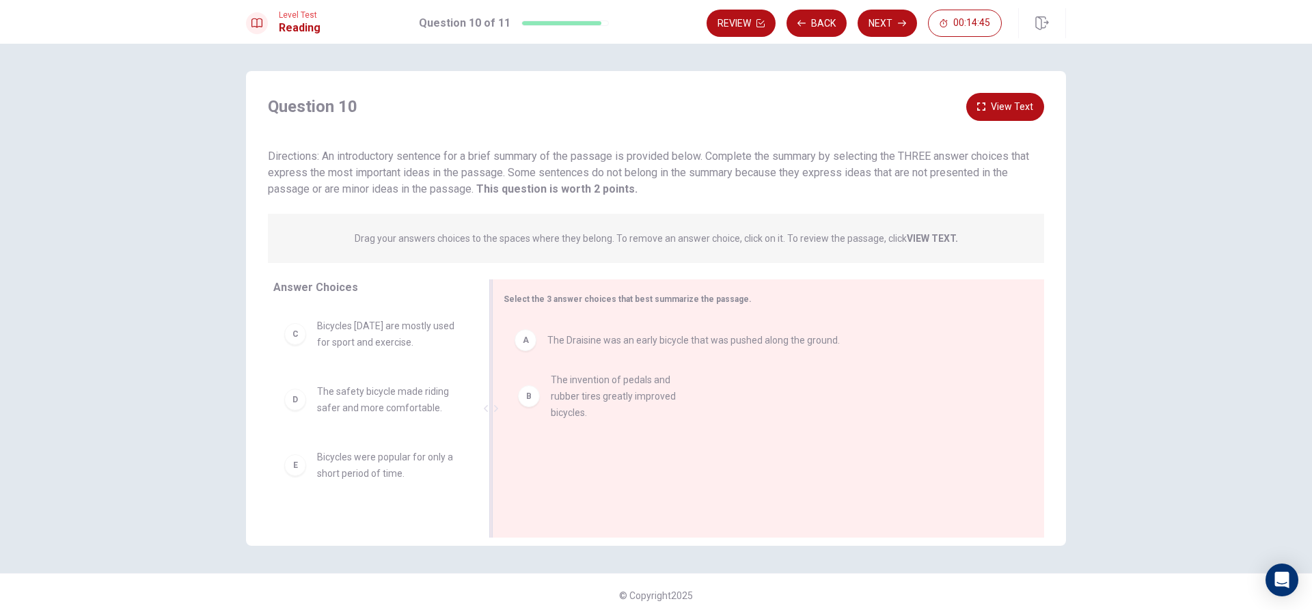
drag, startPoint x: 290, startPoint y: 346, endPoint x: 521, endPoint y: 392, distance: 235.5
drag, startPoint x: 310, startPoint y: 398, endPoint x: 563, endPoint y: 455, distance: 259.8
drag, startPoint x: 527, startPoint y: 436, endPoint x: 506, endPoint y: 478, distance: 47.1
click at [522, 451] on div "D The safety bicycle made riding safer and more comfortable." at bounding box center [763, 450] width 519 height 44
click at [333, 471] on span "Bicycles were popular for only a short period of time." at bounding box center [388, 465] width 142 height 33
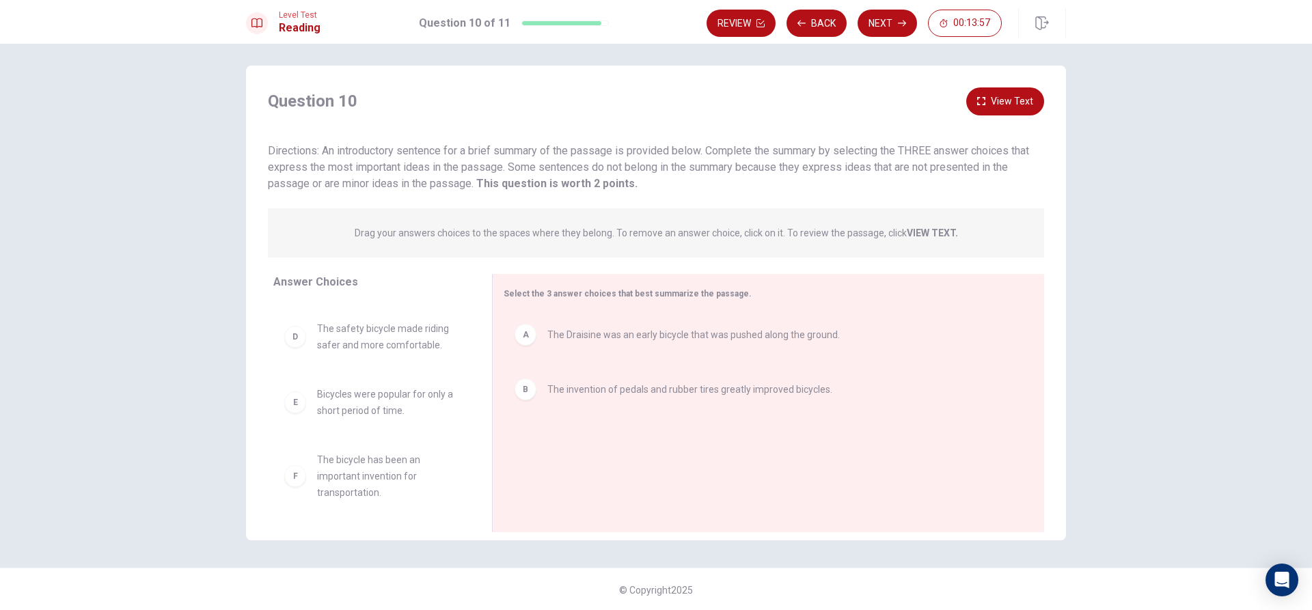
scroll to position [7, 0]
drag, startPoint x: 299, startPoint y: 475, endPoint x: 510, endPoint y: 437, distance: 215.1
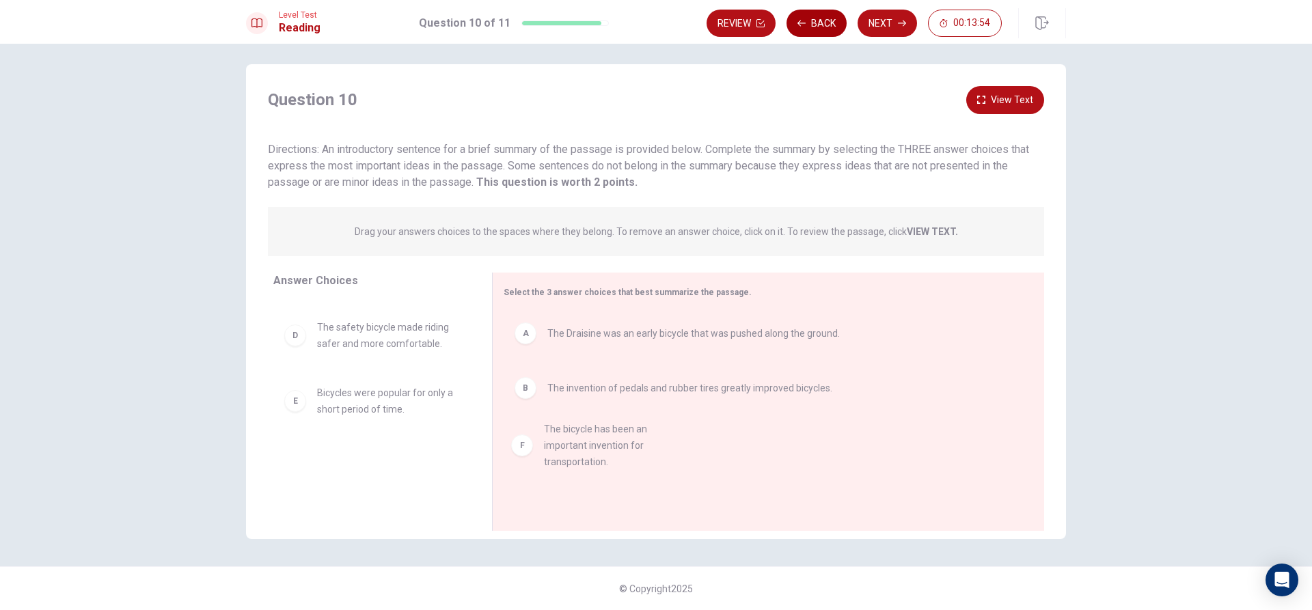
scroll to position [0, 0]
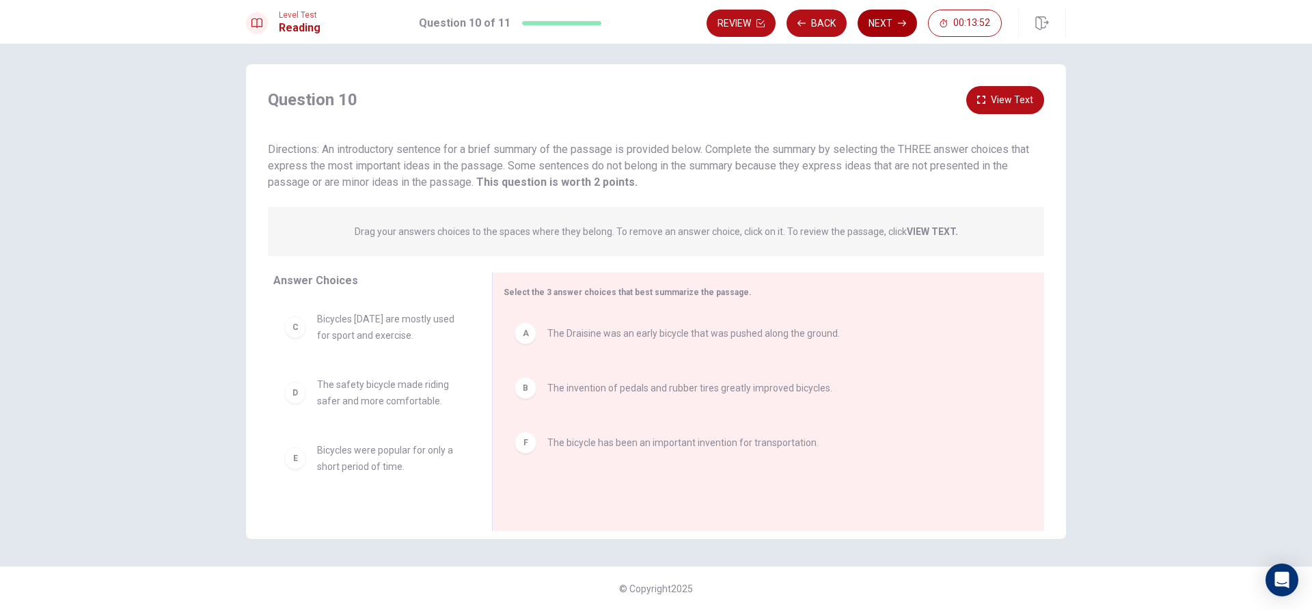
click at [869, 33] on button "Next" at bounding box center [887, 23] width 59 height 27
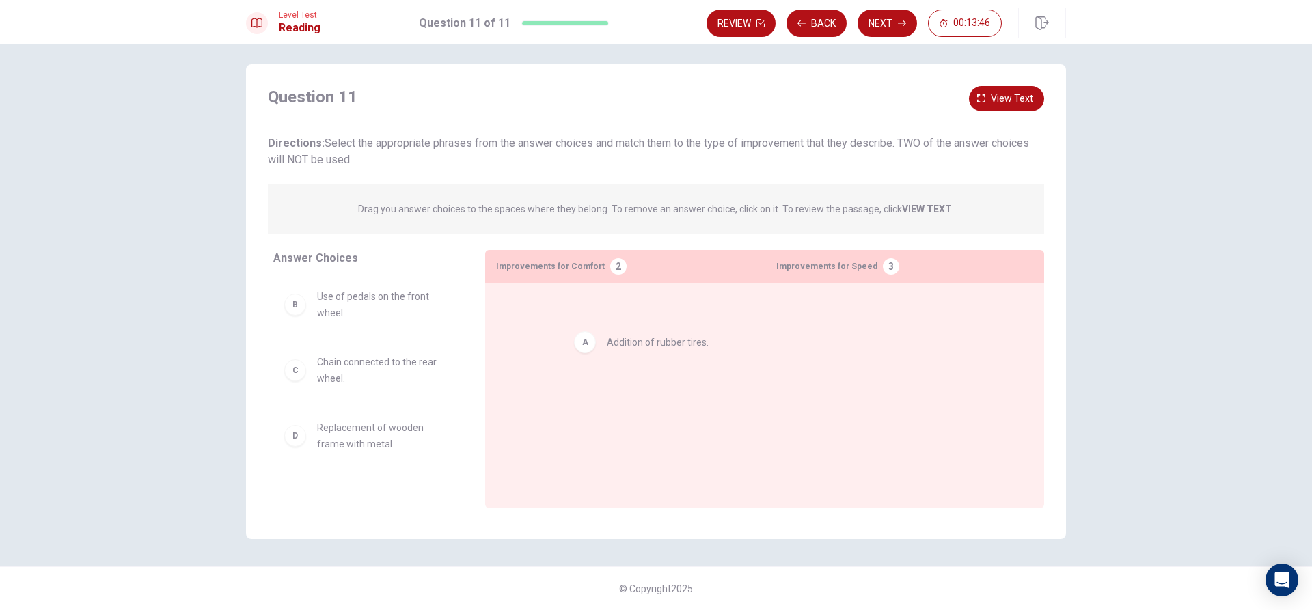
drag, startPoint x: 396, startPoint y: 303, endPoint x: 707, endPoint y: 351, distance: 315.3
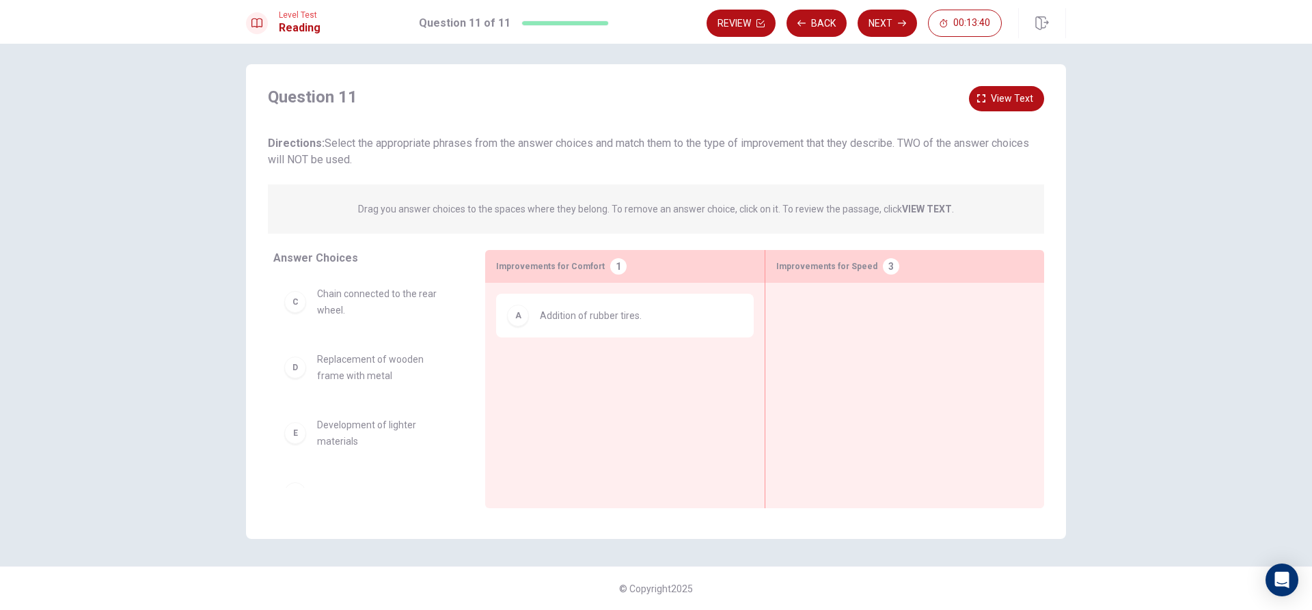
scroll to position [137, 0]
drag, startPoint x: 380, startPoint y: 357, endPoint x: 892, endPoint y: 295, distance: 516.4
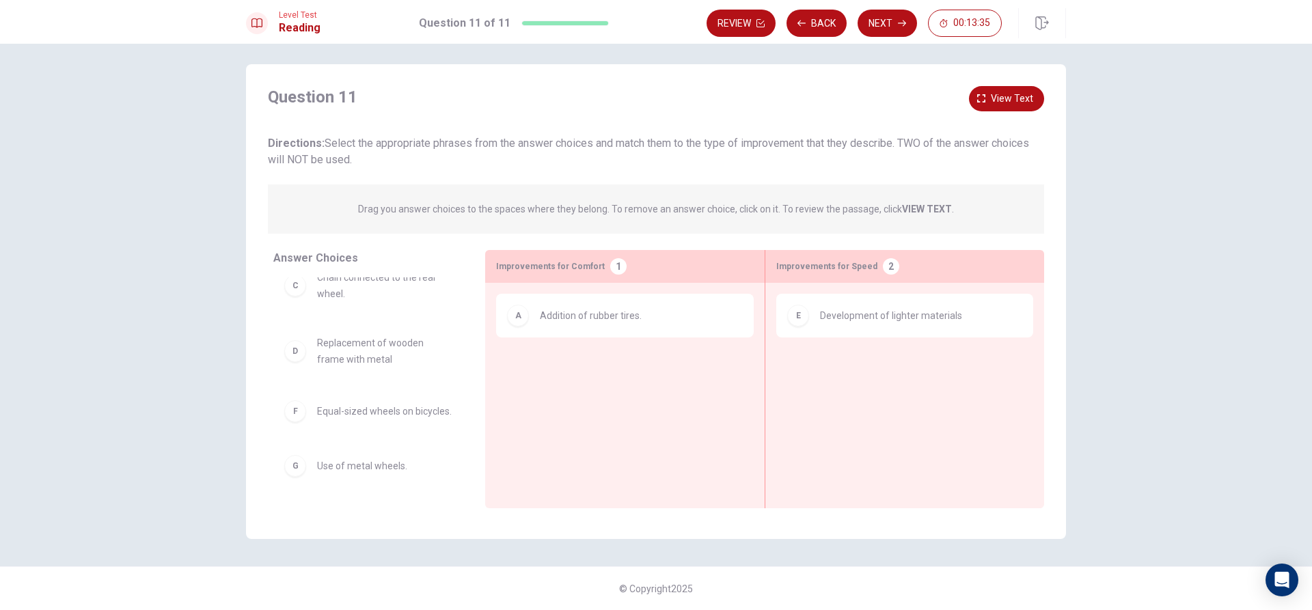
scroll to position [96, 0]
drag, startPoint x: 385, startPoint y: 403, endPoint x: 607, endPoint y: 375, distance: 223.2
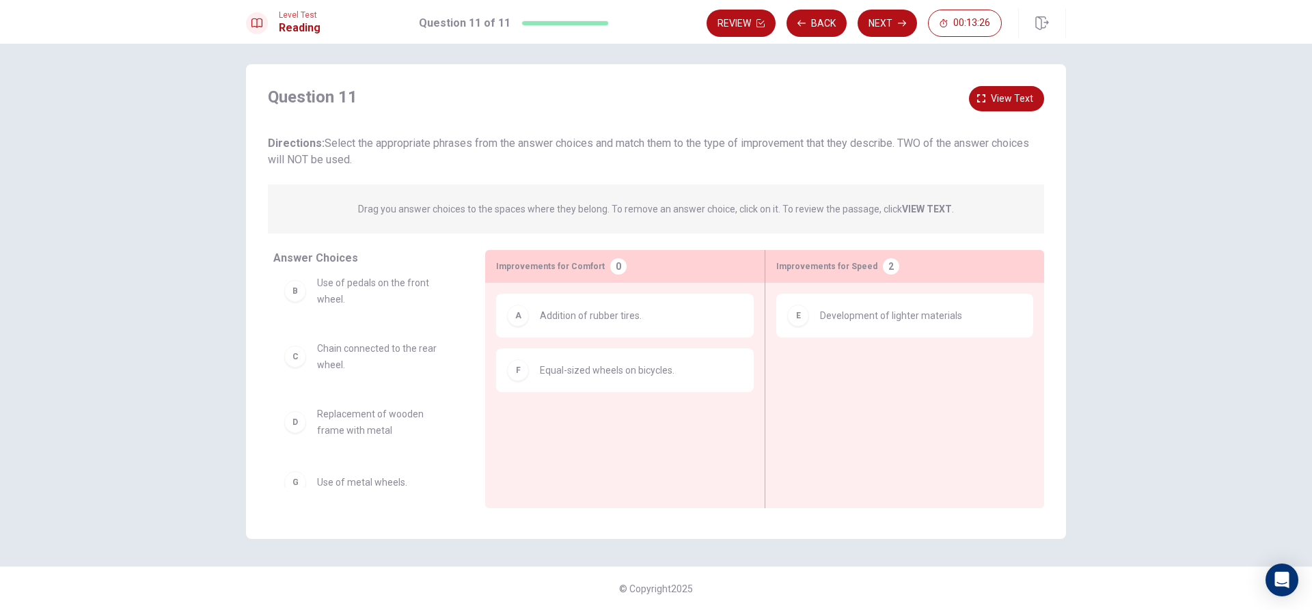
scroll to position [0, 0]
drag, startPoint x: 408, startPoint y: 299, endPoint x: 422, endPoint y: 278, distance: 25.2
click at [1000, 97] on span "View text" at bounding box center [1012, 98] width 42 height 17
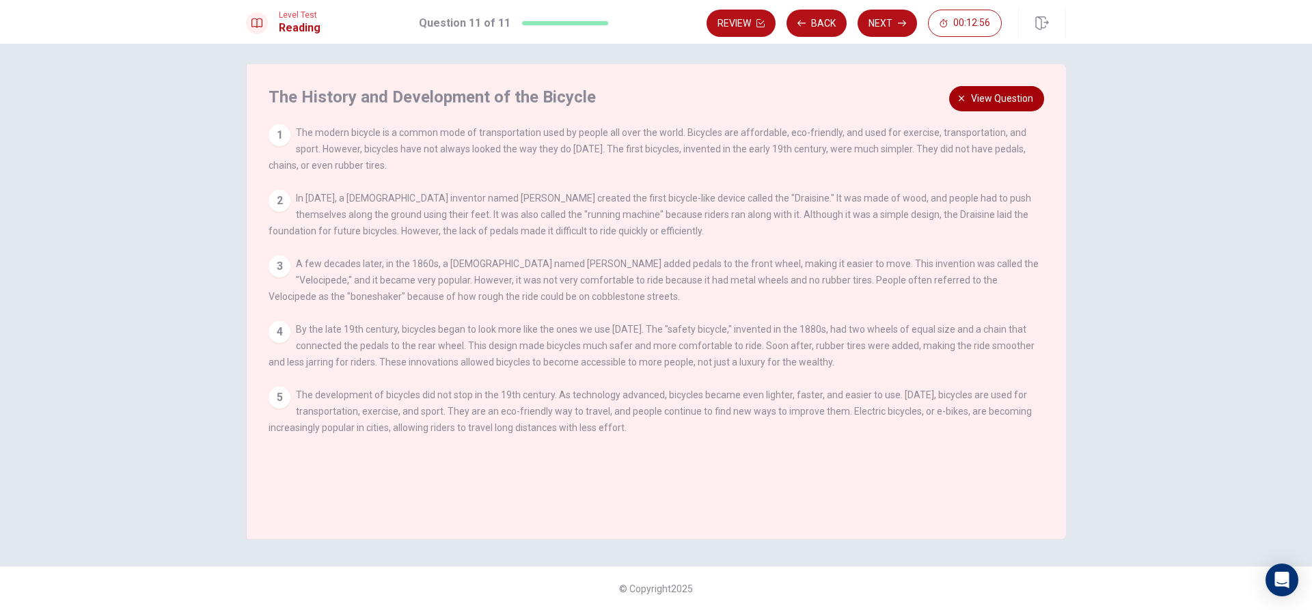
drag, startPoint x: 994, startPoint y: 80, endPoint x: 982, endPoint y: 100, distance: 23.6
click at [984, 98] on div "Question 11 View question Directions: Select the appropriate phrases from the a…" at bounding box center [656, 301] width 820 height 475
click at [982, 100] on span "View question" at bounding box center [1002, 98] width 62 height 17
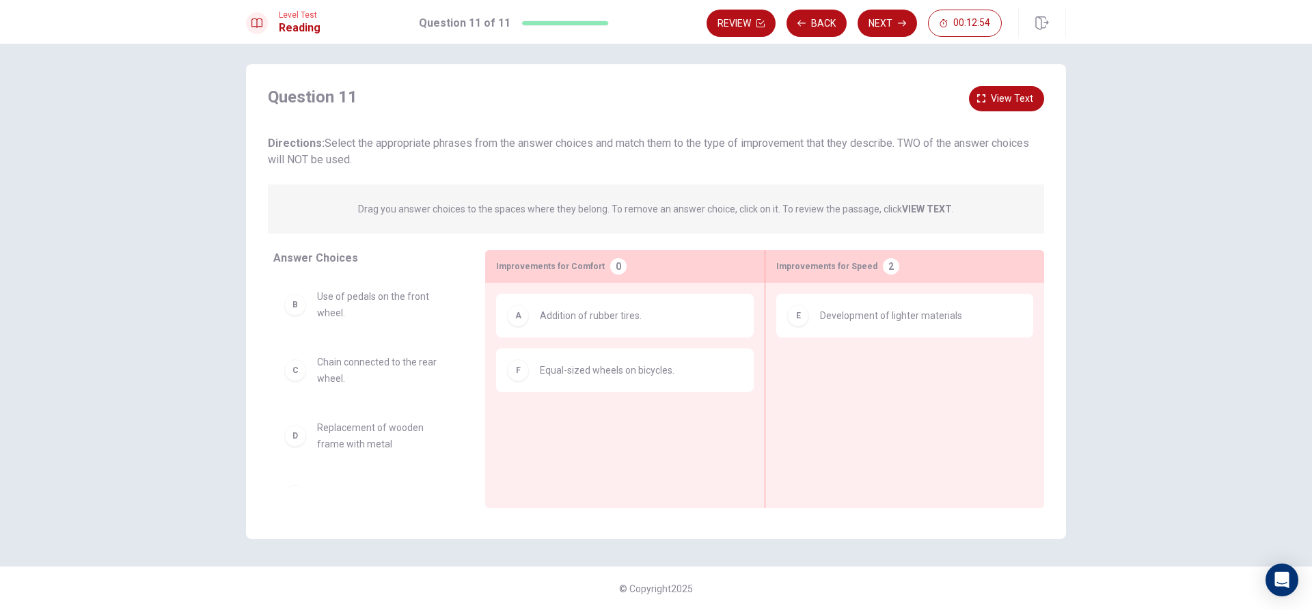
scroll to position [30, 0]
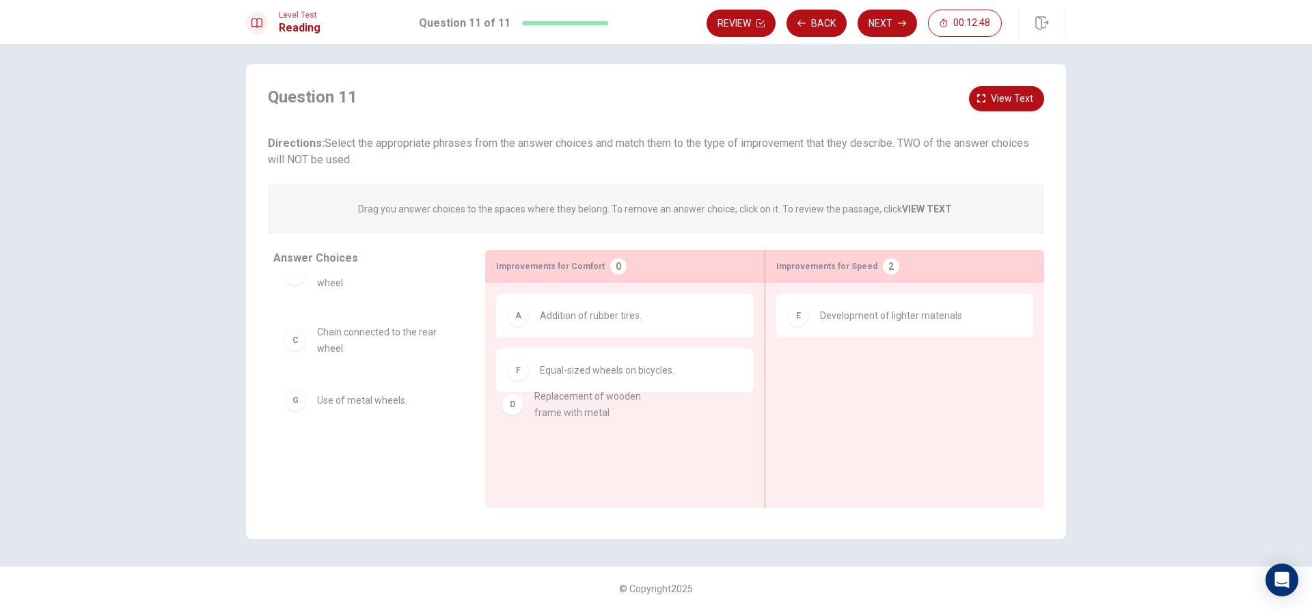
drag, startPoint x: 345, startPoint y: 406, endPoint x: 607, endPoint y: 415, distance: 261.9
drag, startPoint x: 340, startPoint y: 324, endPoint x: 959, endPoint y: 357, distance: 620.0
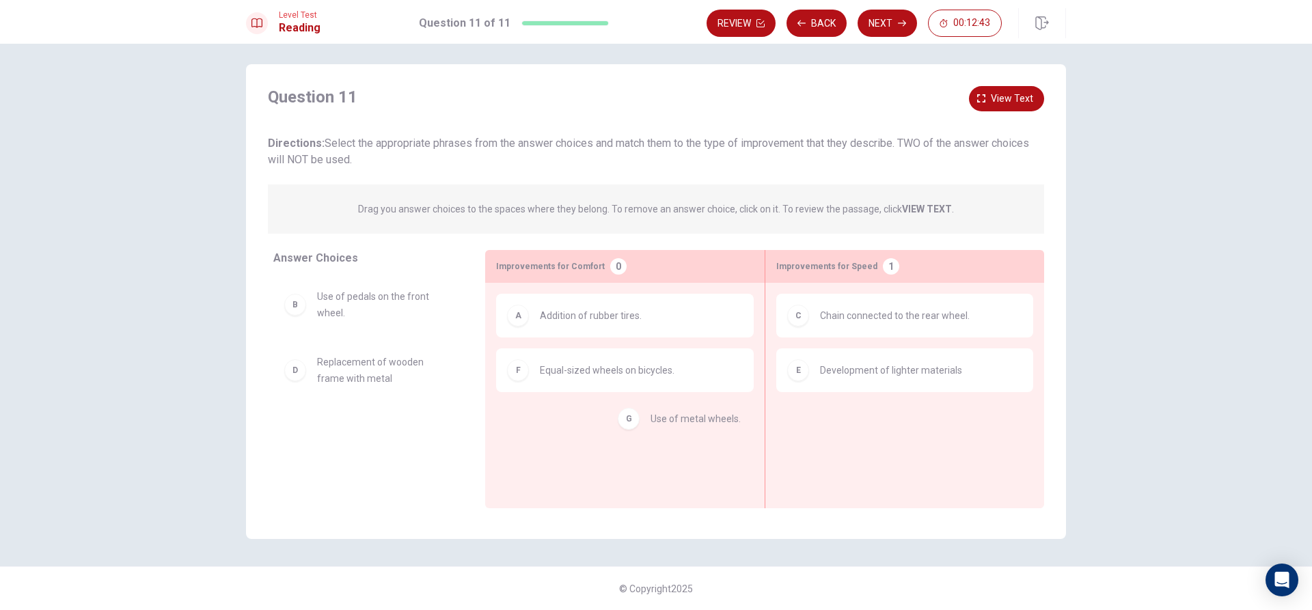
drag, startPoint x: 400, startPoint y: 435, endPoint x: 718, endPoint y: 423, distance: 317.3
drag, startPoint x: 351, startPoint y: 430, endPoint x: 613, endPoint y: 411, distance: 262.4
drag, startPoint x: 323, startPoint y: 424, endPoint x: 895, endPoint y: 433, distance: 572.0
click at [838, 431] on span "Use of metal wheels." at bounding box center [865, 425] width 90 height 16
drag, startPoint x: 732, startPoint y: 437, endPoint x: 521, endPoint y: 409, distance: 213.0
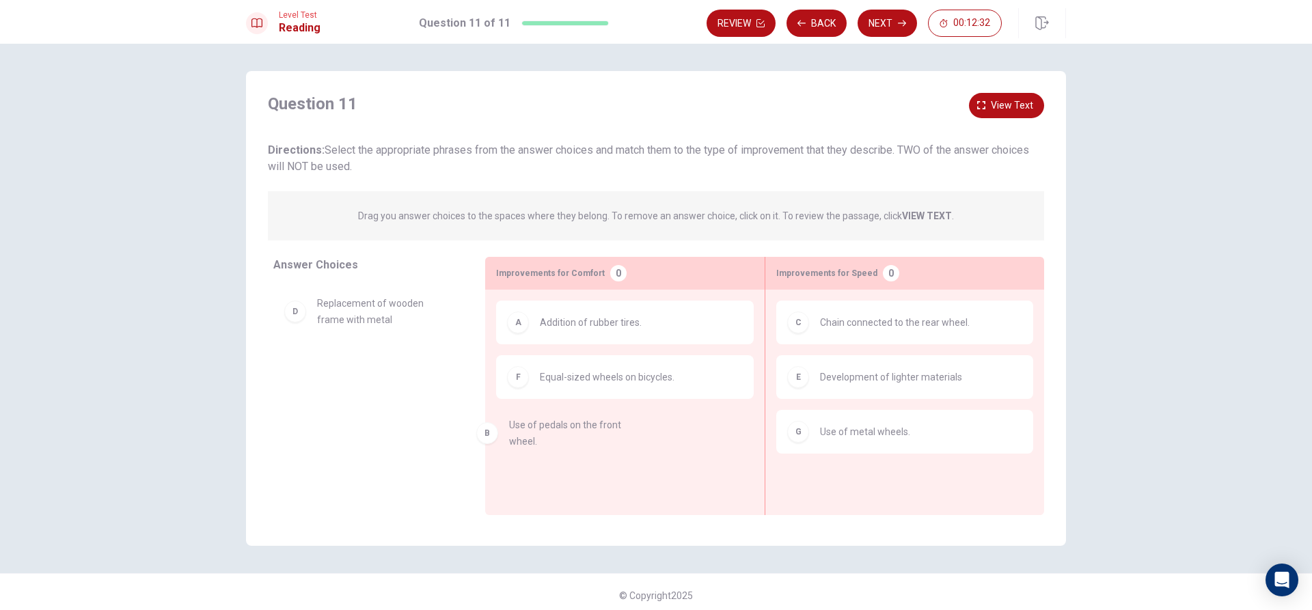
drag, startPoint x: 464, startPoint y: 298, endPoint x: 615, endPoint y: 452, distance: 216.0
drag, startPoint x: 425, startPoint y: 369, endPoint x: 686, endPoint y: 409, distance: 264.0
drag, startPoint x: 388, startPoint y: 394, endPoint x: 886, endPoint y: 478, distance: 505.3
drag, startPoint x: 346, startPoint y: 327, endPoint x: 820, endPoint y: 482, distance: 498.5
drag, startPoint x: 407, startPoint y: 308, endPoint x: 629, endPoint y: 338, distance: 223.4
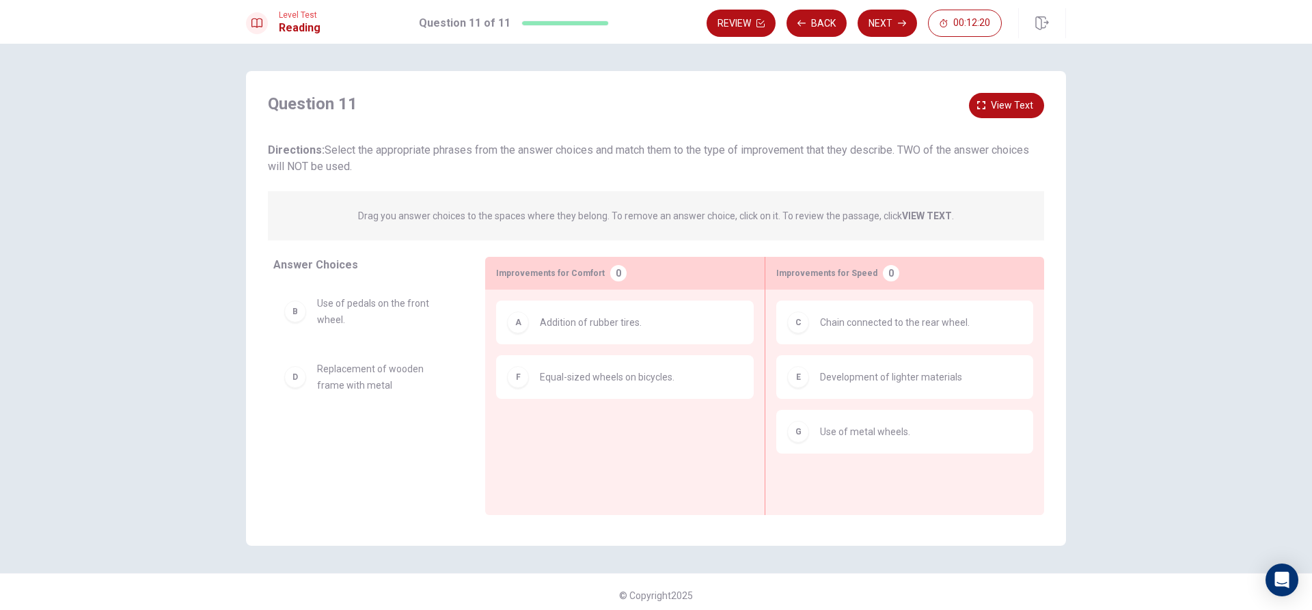
drag, startPoint x: 841, startPoint y: 147, endPoint x: 985, endPoint y: 161, distance: 145.5
click at [985, 161] on div "Directions: Select the appropriate phrases from the answer choices and match th…" at bounding box center [656, 158] width 776 height 33
click at [925, 171] on div "Directions: Select the appropriate phrases from the answer choices and match th…" at bounding box center [656, 158] width 776 height 33
click at [396, 147] on span "Directions: Select the appropriate phrases from the answer choices and match th…" at bounding box center [648, 158] width 761 height 29
click at [480, 131] on div "Question 11 View text Directions: Select the appropriate phrases from the answe…" at bounding box center [656, 134] width 776 height 82
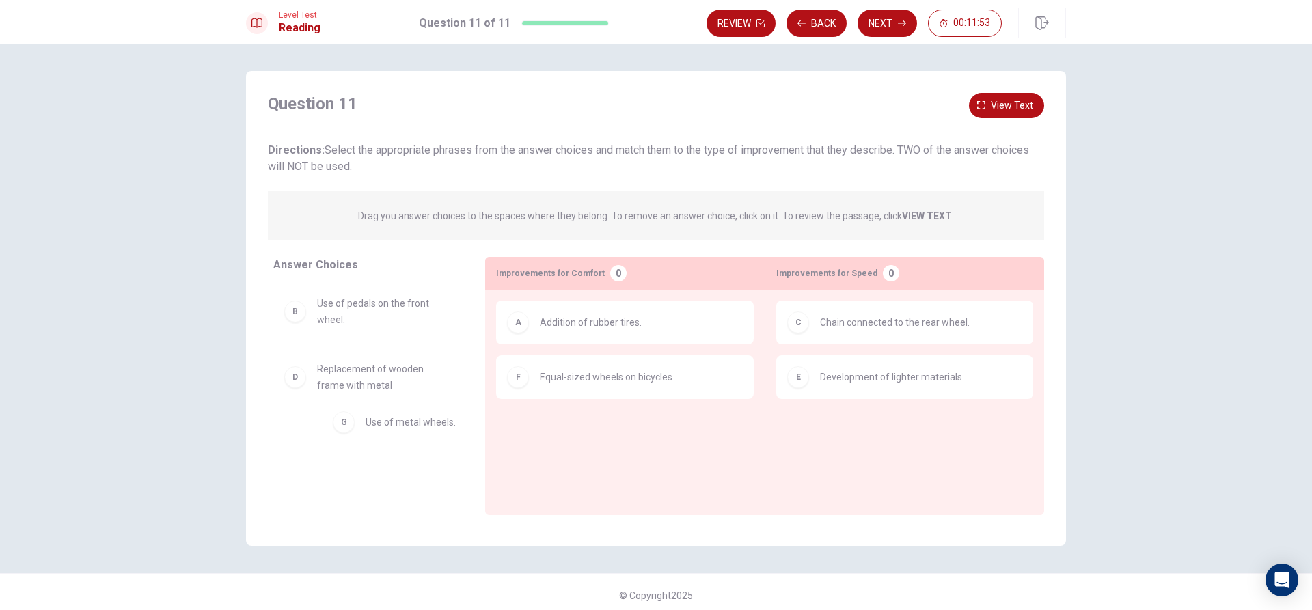
drag, startPoint x: 807, startPoint y: 431, endPoint x: 345, endPoint y: 424, distance: 462.0
drag, startPoint x: 385, startPoint y: 318, endPoint x: 869, endPoint y: 448, distance: 500.3
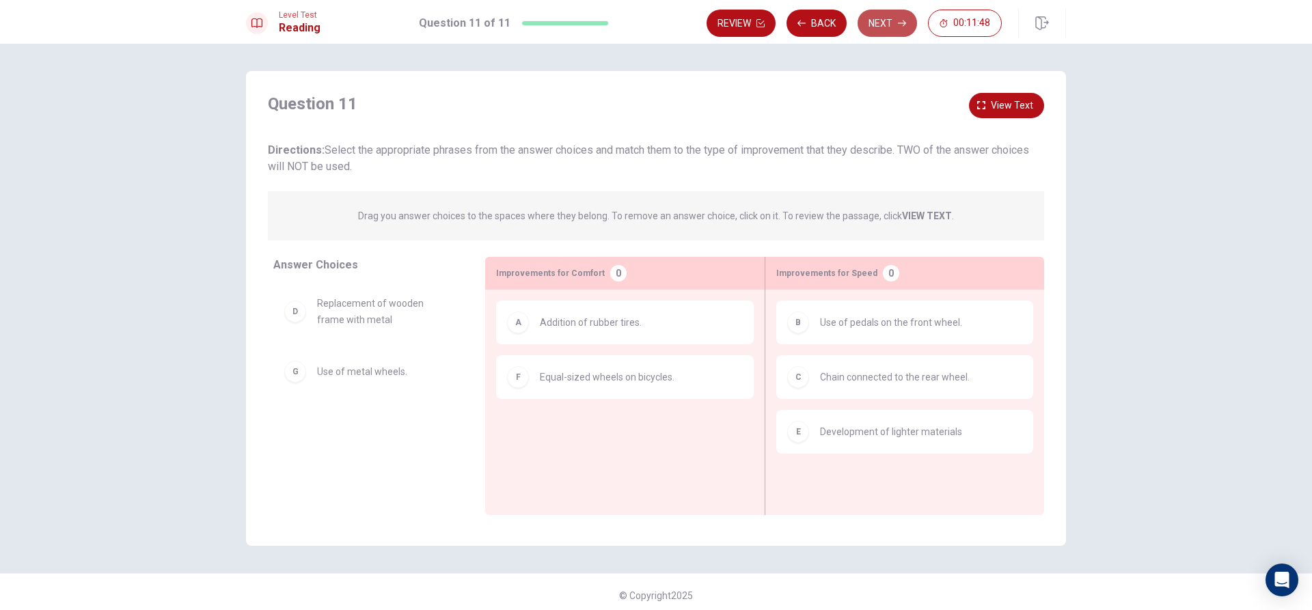
click at [878, 21] on button "Next" at bounding box center [887, 23] width 59 height 27
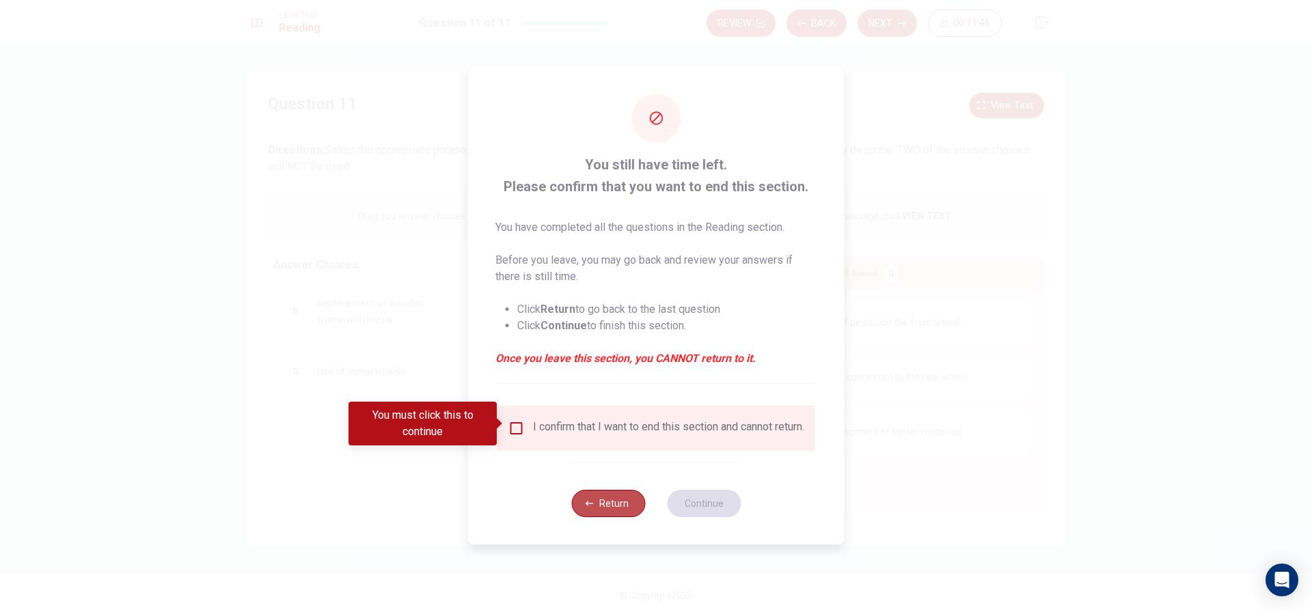
click at [623, 513] on button "Return" at bounding box center [608, 503] width 74 height 27
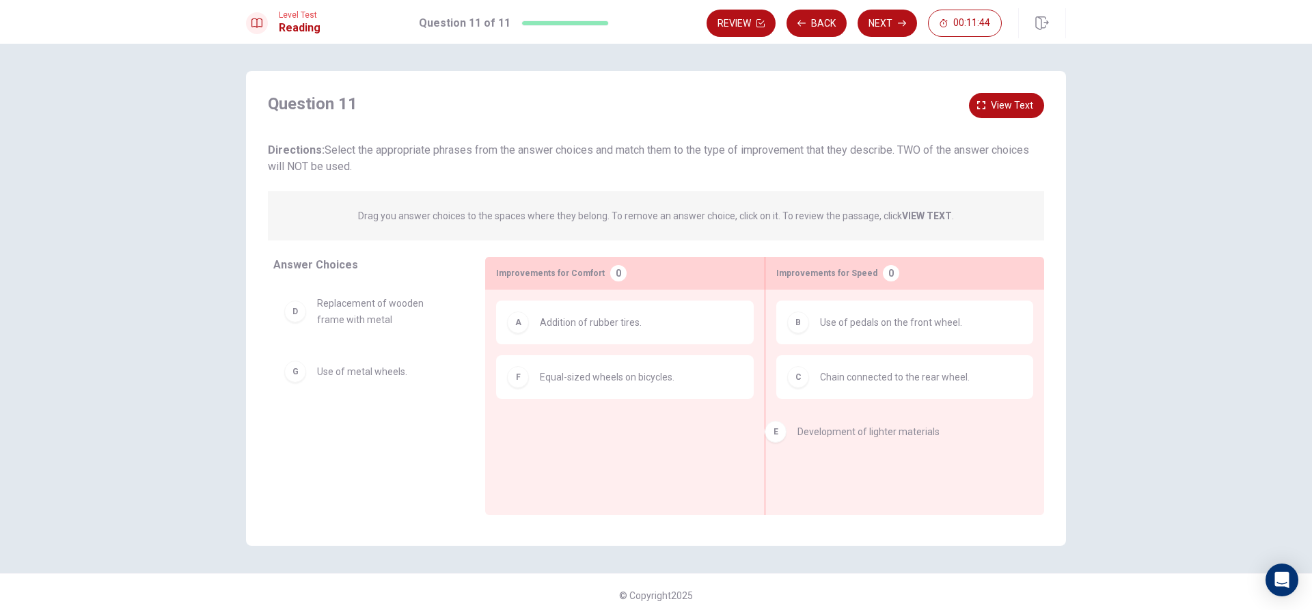
drag, startPoint x: 840, startPoint y: 437, endPoint x: 859, endPoint y: 384, distance: 56.6
click at [867, 367] on div "C Chain connected to the rear wheel." at bounding box center [904, 377] width 235 height 22
click at [856, 386] on div "C Chain connected to the rear wheel." at bounding box center [904, 377] width 235 height 22
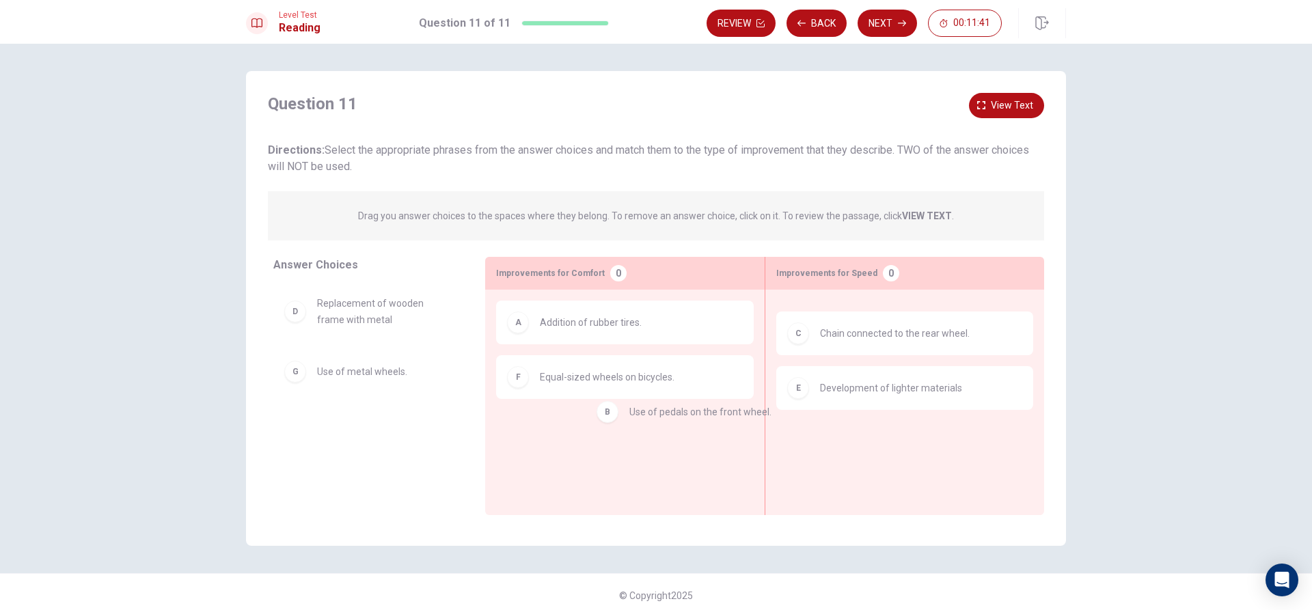
drag, startPoint x: 875, startPoint y: 334, endPoint x: 655, endPoint y: 454, distance: 251.4
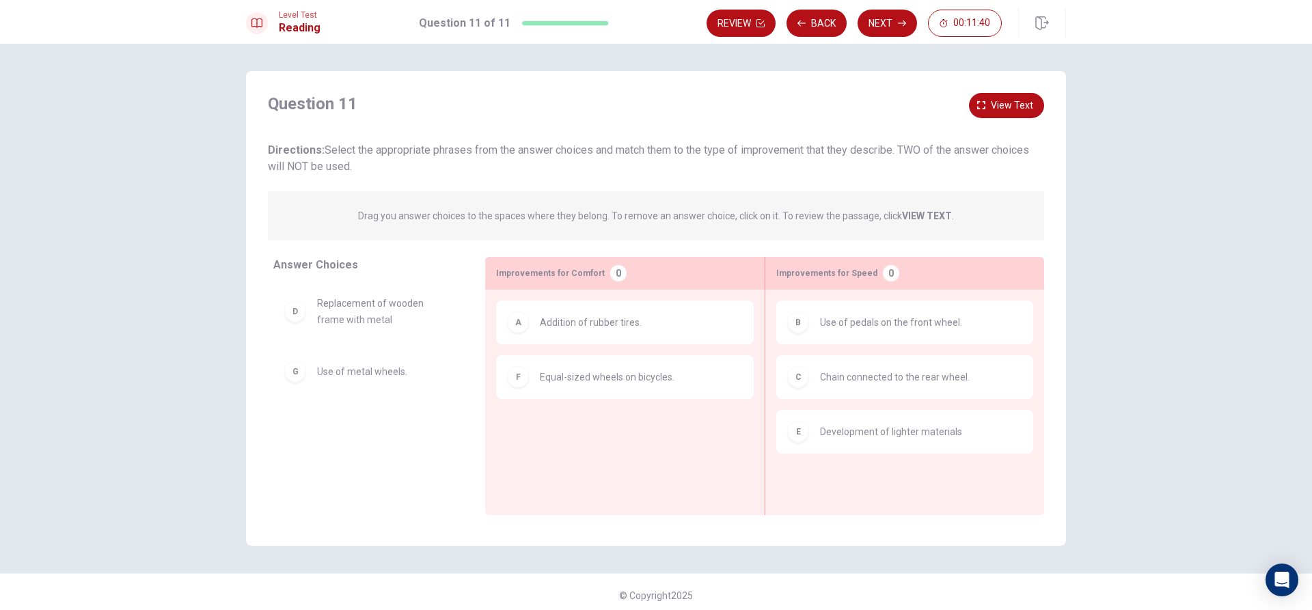
drag, startPoint x: 882, startPoint y: 353, endPoint x: 725, endPoint y: 361, distance: 156.7
click at [725, 361] on div "Answer Choices D Replacement of wooden frame with metal G Use of metal wheels. …" at bounding box center [656, 386] width 820 height 258
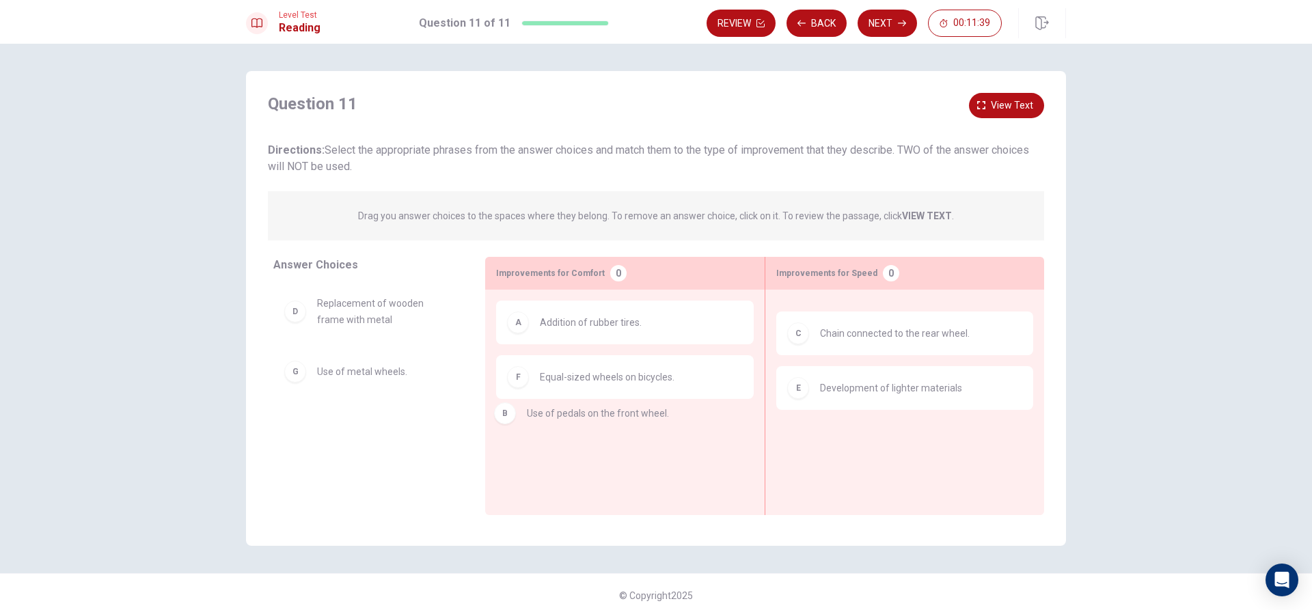
drag, startPoint x: 843, startPoint y: 317, endPoint x: 547, endPoint y: 410, distance: 310.1
drag, startPoint x: 840, startPoint y: 315, endPoint x: 323, endPoint y: 414, distance: 526.7
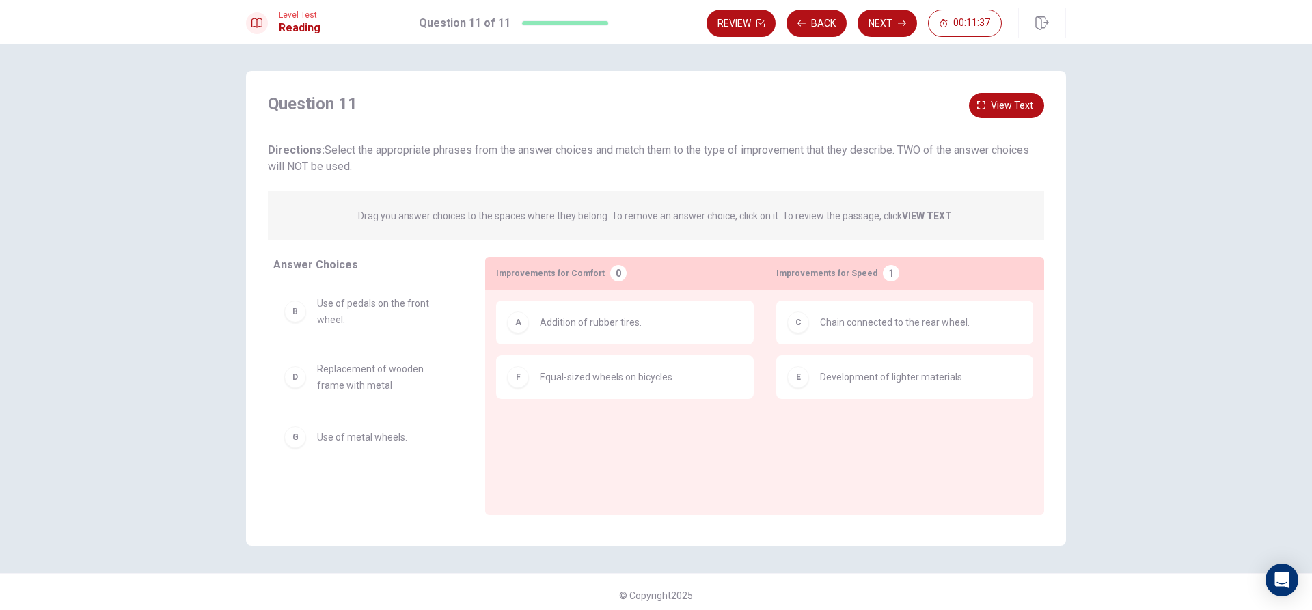
drag, startPoint x: 424, startPoint y: 396, endPoint x: 527, endPoint y: 397, distance: 103.2
click at [527, 397] on div "Answer Choices B Use of pedals on the front wheel. D Replacement of wooden fram…" at bounding box center [656, 386] width 820 height 258
drag, startPoint x: 441, startPoint y: 437, endPoint x: 606, endPoint y: 429, distance: 165.5
drag, startPoint x: 463, startPoint y: 433, endPoint x: 642, endPoint y: 434, distance: 179.0
drag, startPoint x: 819, startPoint y: 441, endPoint x: 357, endPoint y: 415, distance: 462.7
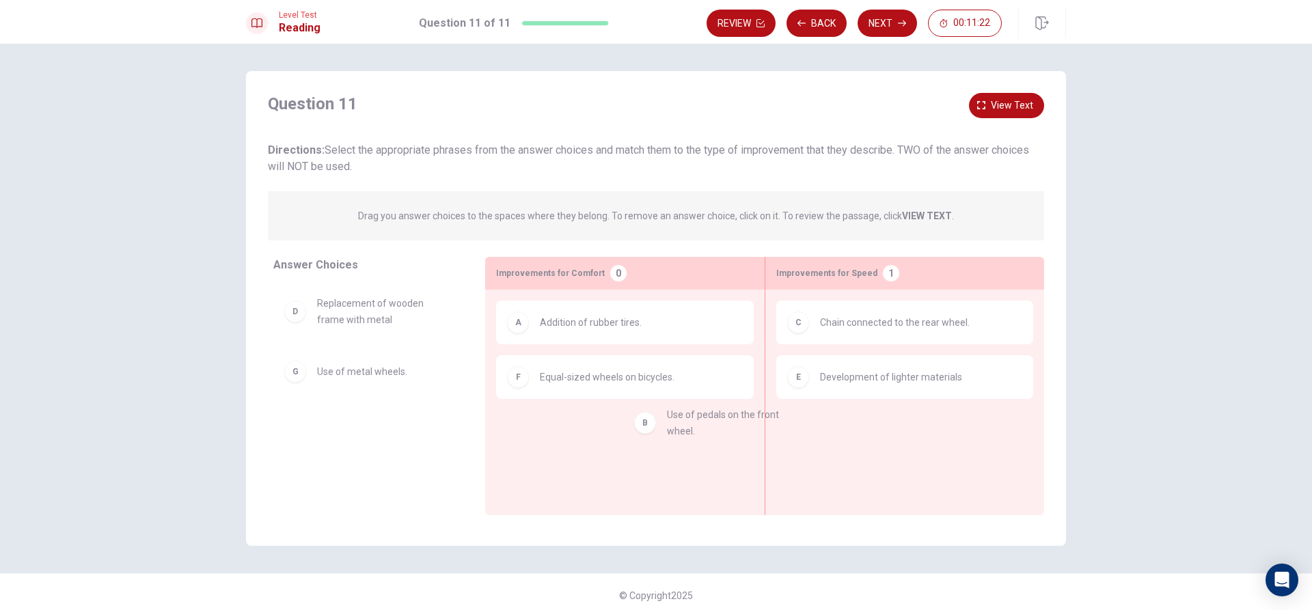
drag, startPoint x: 369, startPoint y: 295, endPoint x: 610, endPoint y: 433, distance: 277.6
drag, startPoint x: 440, startPoint y: 318, endPoint x: 896, endPoint y: 425, distance: 468.3
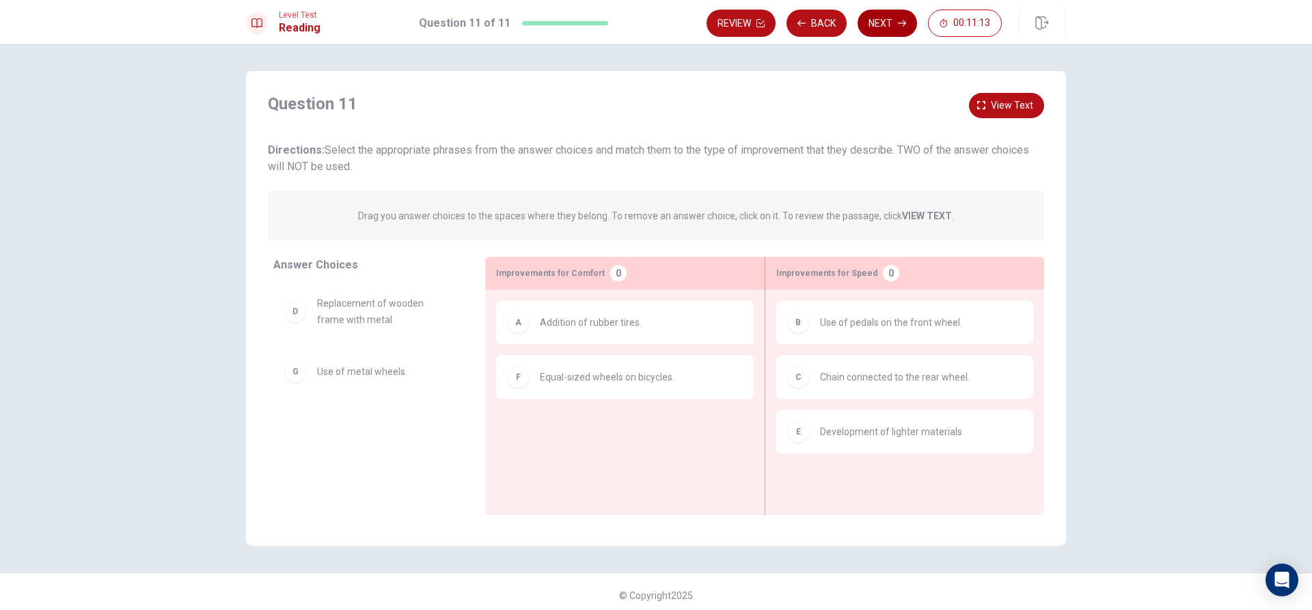
click at [890, 14] on button "Next" at bounding box center [887, 23] width 59 height 27
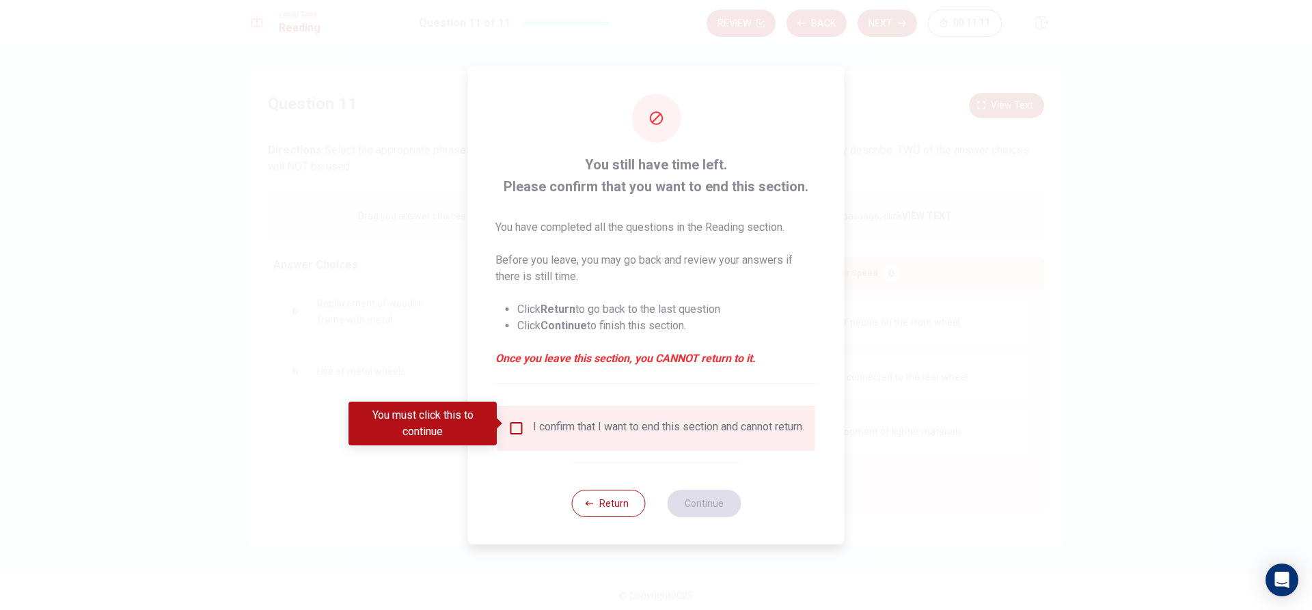
click at [518, 426] on input "You must click this to continue" at bounding box center [516, 428] width 16 height 16
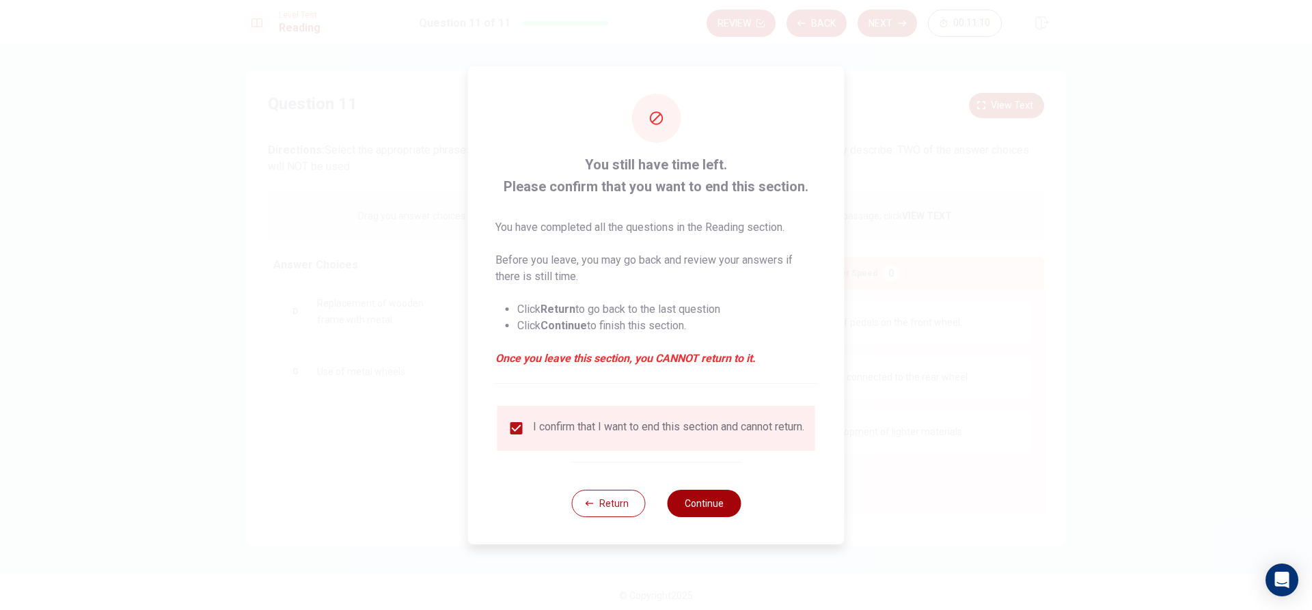
click at [704, 514] on button "Continue" at bounding box center [704, 503] width 74 height 27
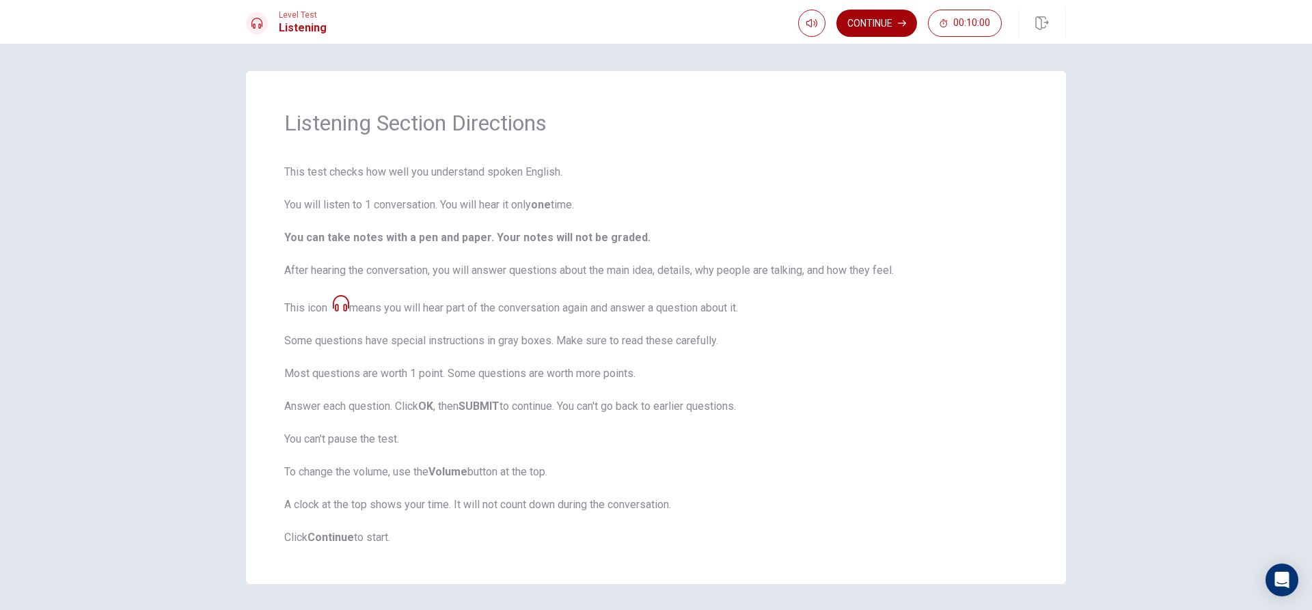
click at [883, 17] on button "Continue" at bounding box center [876, 23] width 81 height 27
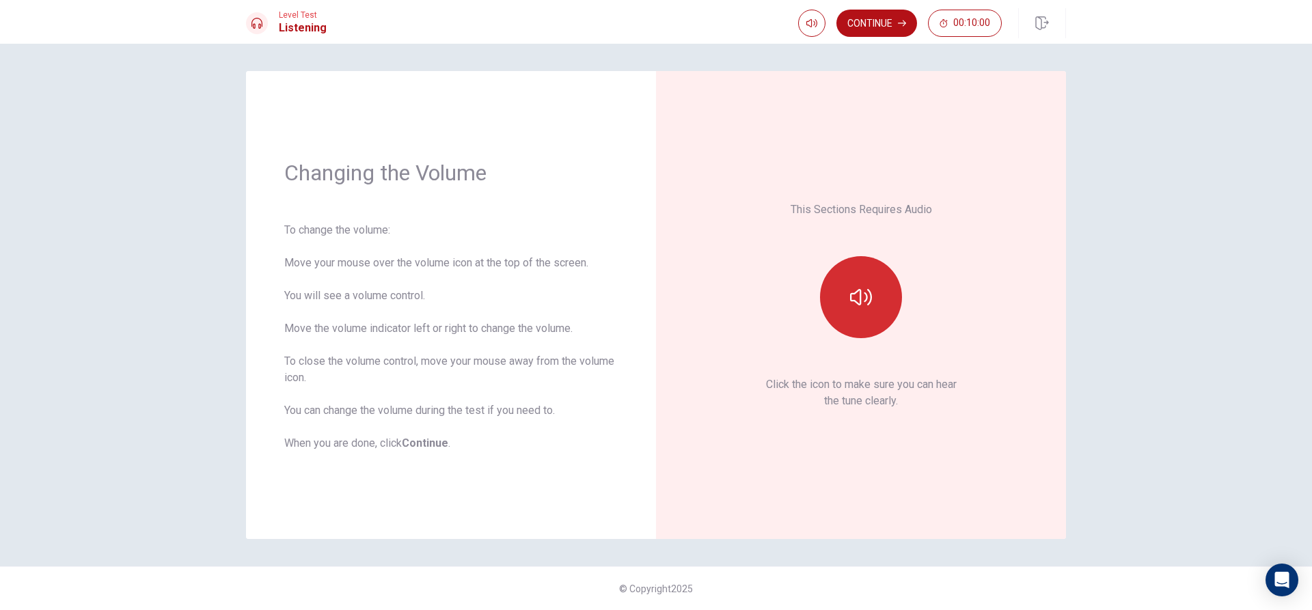
click at [847, 284] on button "button" at bounding box center [861, 297] width 82 height 82
click at [865, 37] on div "Continue 00:10:00" at bounding box center [932, 23] width 268 height 30
click at [869, 28] on button "Continue" at bounding box center [876, 23] width 81 height 27
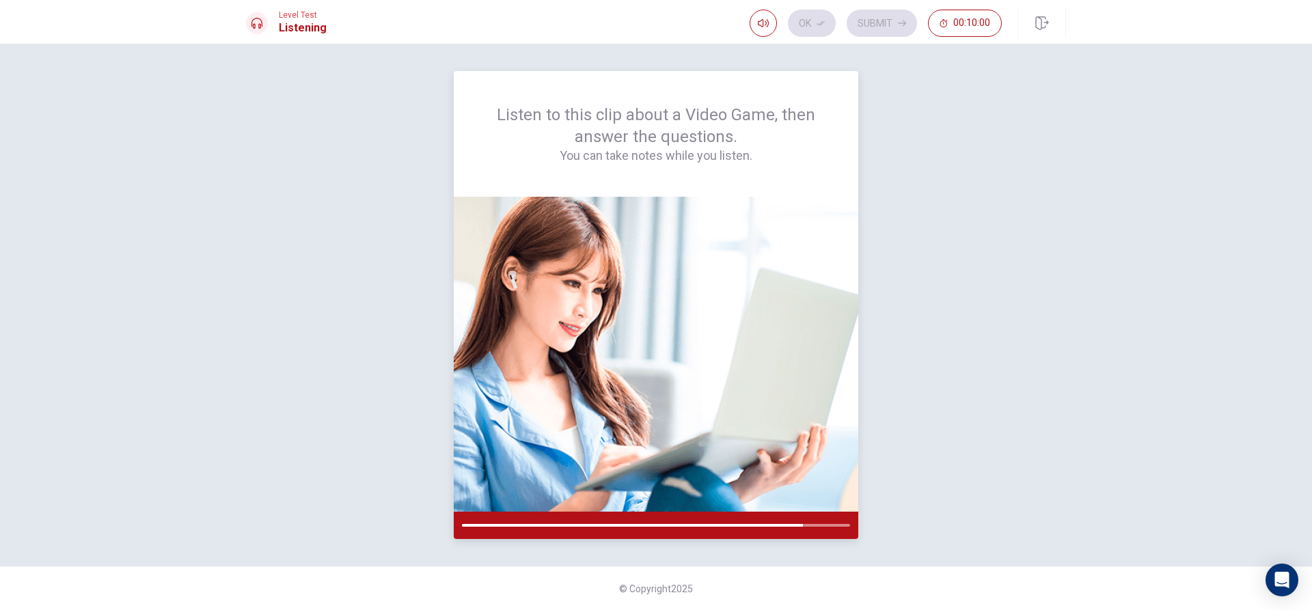
click at [802, 526] on div at bounding box center [632, 525] width 341 height 3
drag, startPoint x: 771, startPoint y: 534, endPoint x: 713, endPoint y: 510, distance: 62.5
click at [713, 510] on div at bounding box center [656, 368] width 405 height 342
click at [303, 339] on div "Listen to this clip about a Video Game, then answer the questions. You can take…" at bounding box center [656, 305] width 820 height 468
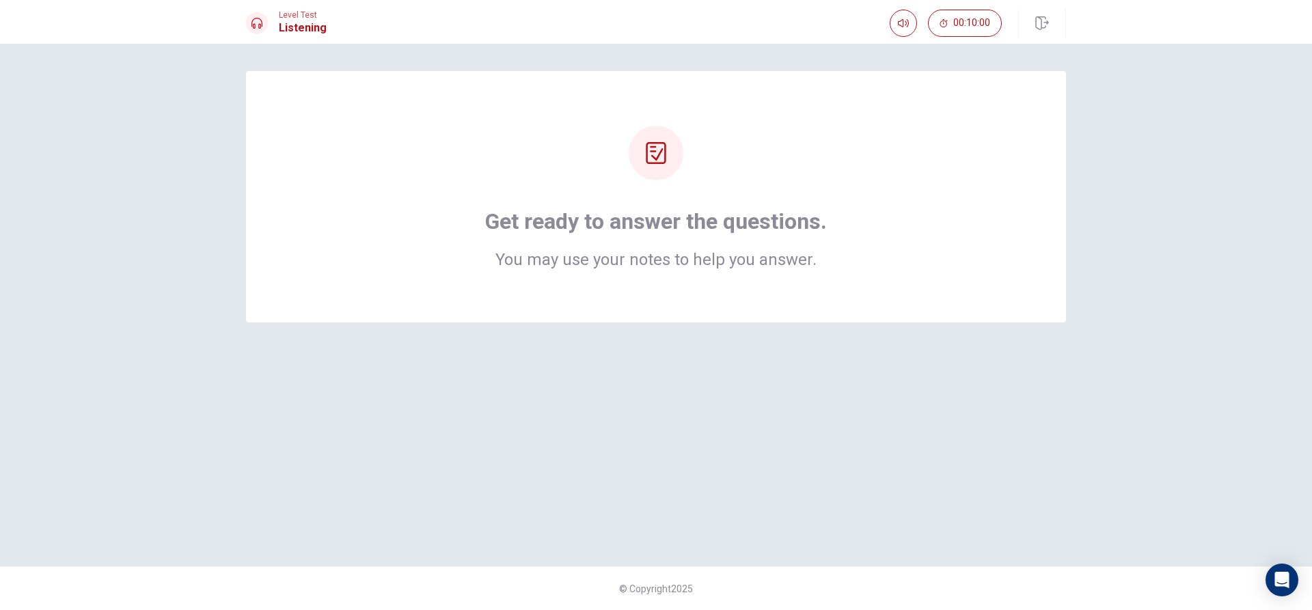
click at [652, 166] on div at bounding box center [656, 153] width 55 height 55
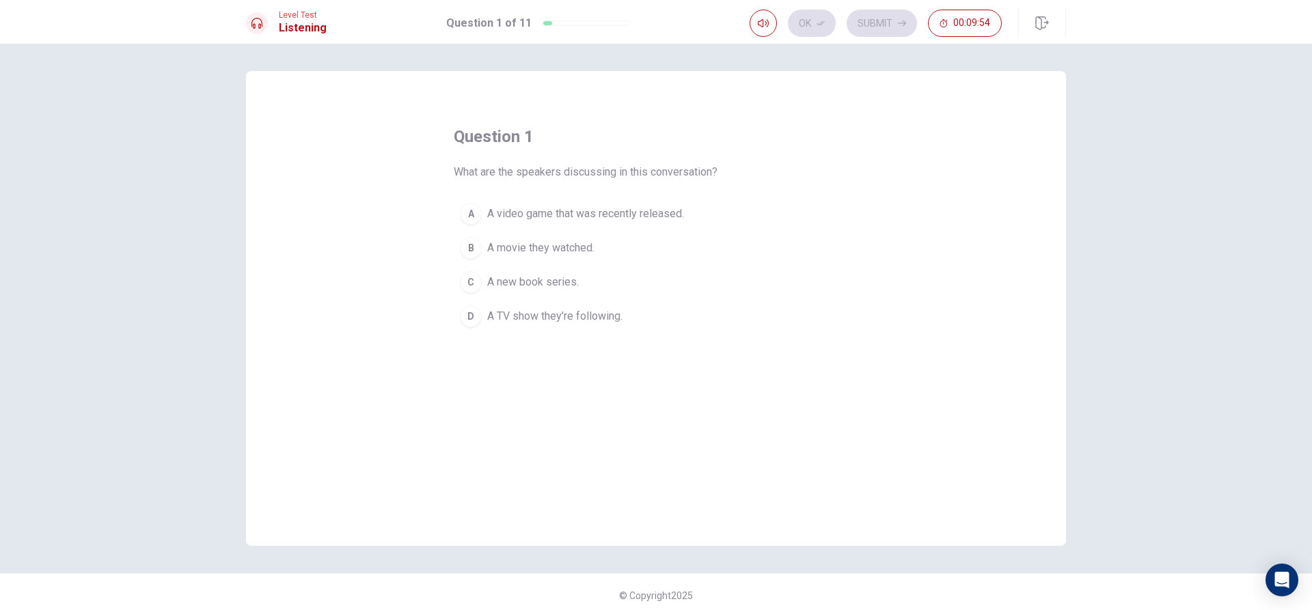
click at [644, 215] on span "A video game that was recently released." at bounding box center [585, 214] width 197 height 16
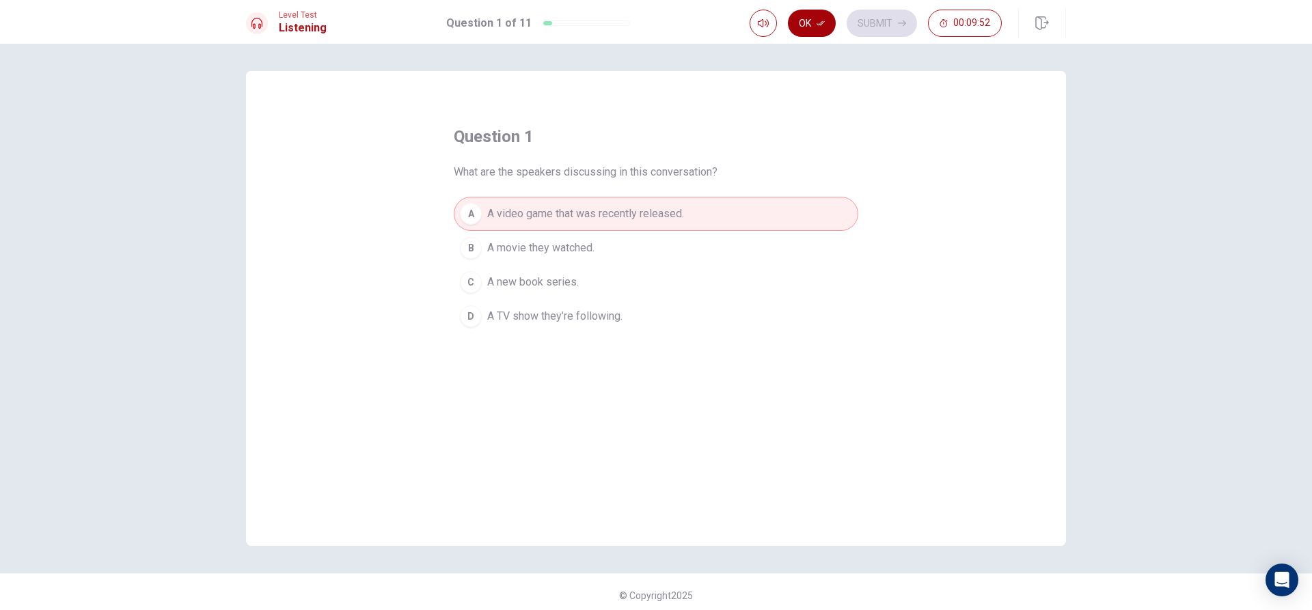
click at [815, 25] on button "Ok" at bounding box center [812, 23] width 48 height 27
click at [899, 15] on button "Submit" at bounding box center [882, 23] width 70 height 27
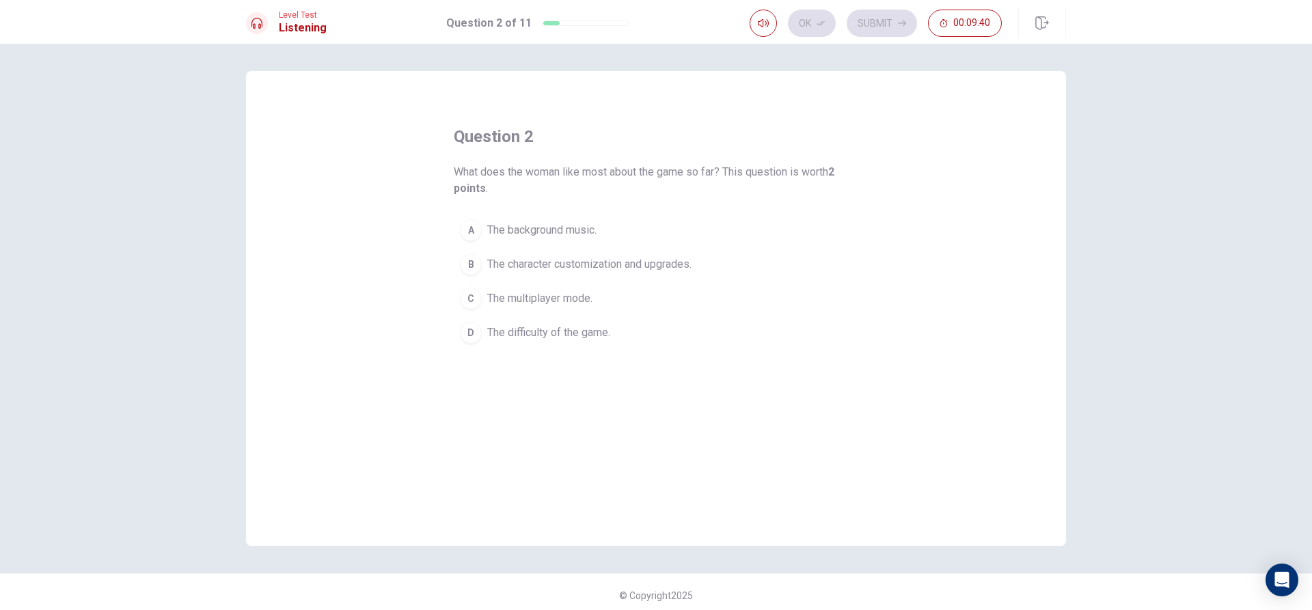
click at [685, 256] on span "The character customization and upgrades." at bounding box center [589, 264] width 204 height 16
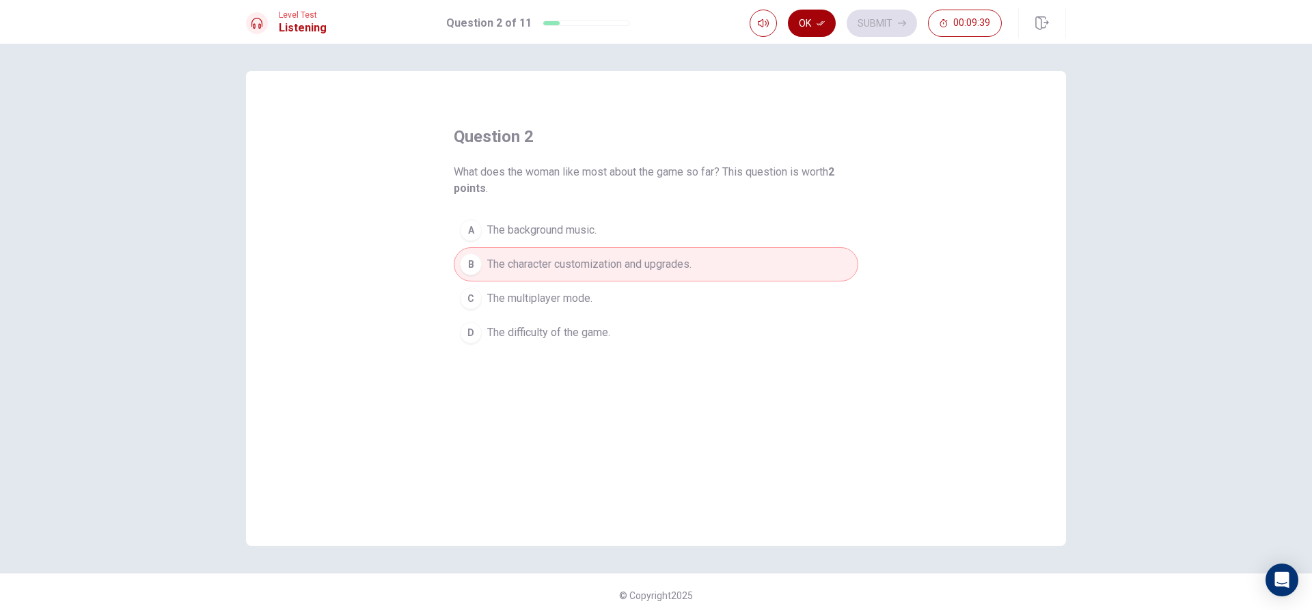
click at [815, 19] on button "Ok" at bounding box center [812, 23] width 48 height 27
click at [884, 11] on button "Submit" at bounding box center [882, 23] width 70 height 27
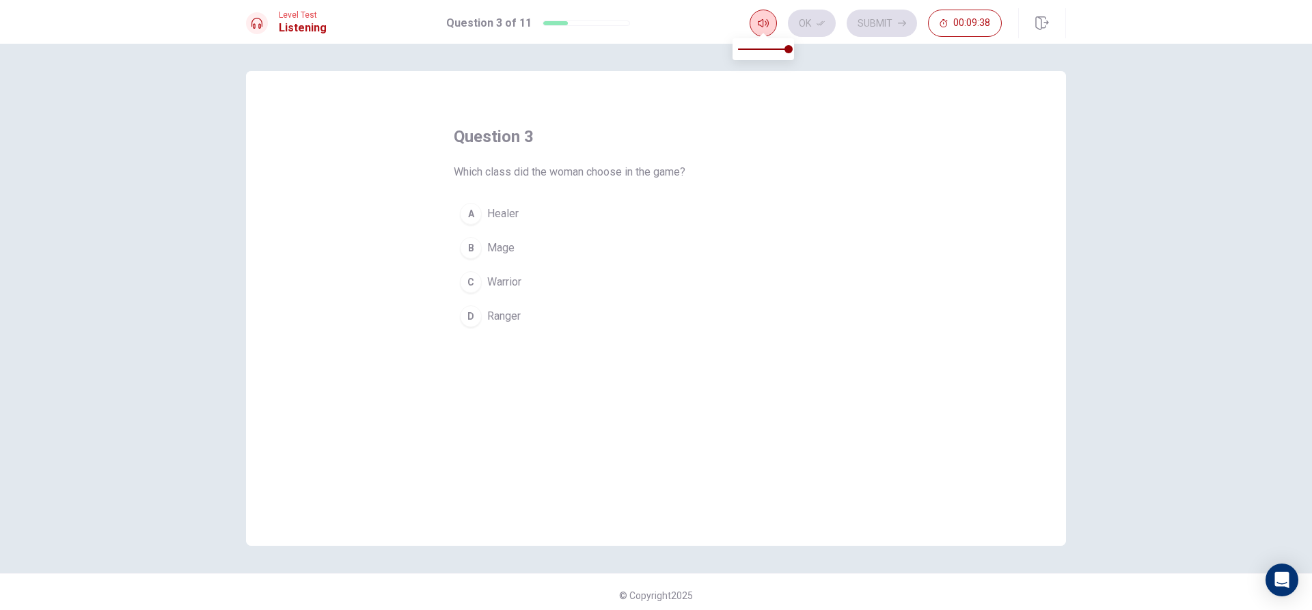
click at [759, 31] on span at bounding box center [763, 35] width 11 height 8
click at [774, 24] on button "button" at bounding box center [763, 23] width 27 height 27
click at [700, 75] on div "question 3 Which class did the woman choose in the game? A Healer B Mage C Warr…" at bounding box center [656, 308] width 820 height 475
click at [618, 305] on button "D Ranger" at bounding box center [656, 316] width 405 height 34
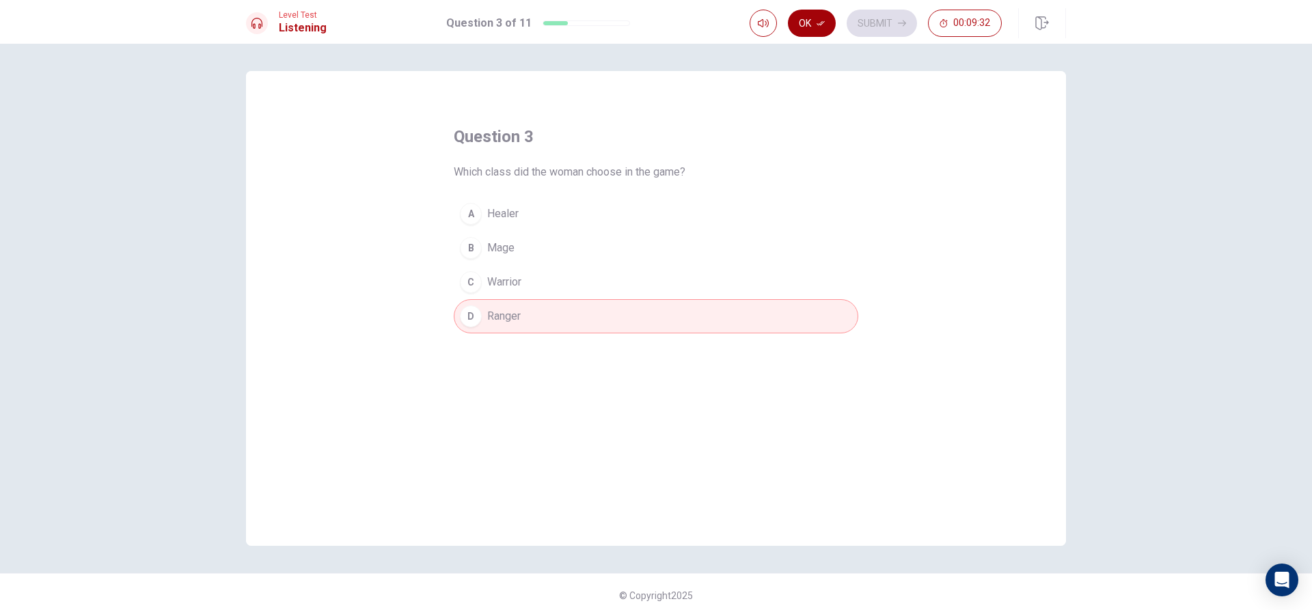
click at [810, 29] on button "Ok" at bounding box center [812, 23] width 48 height 27
click at [874, 16] on button "Submit" at bounding box center [882, 23] width 70 height 27
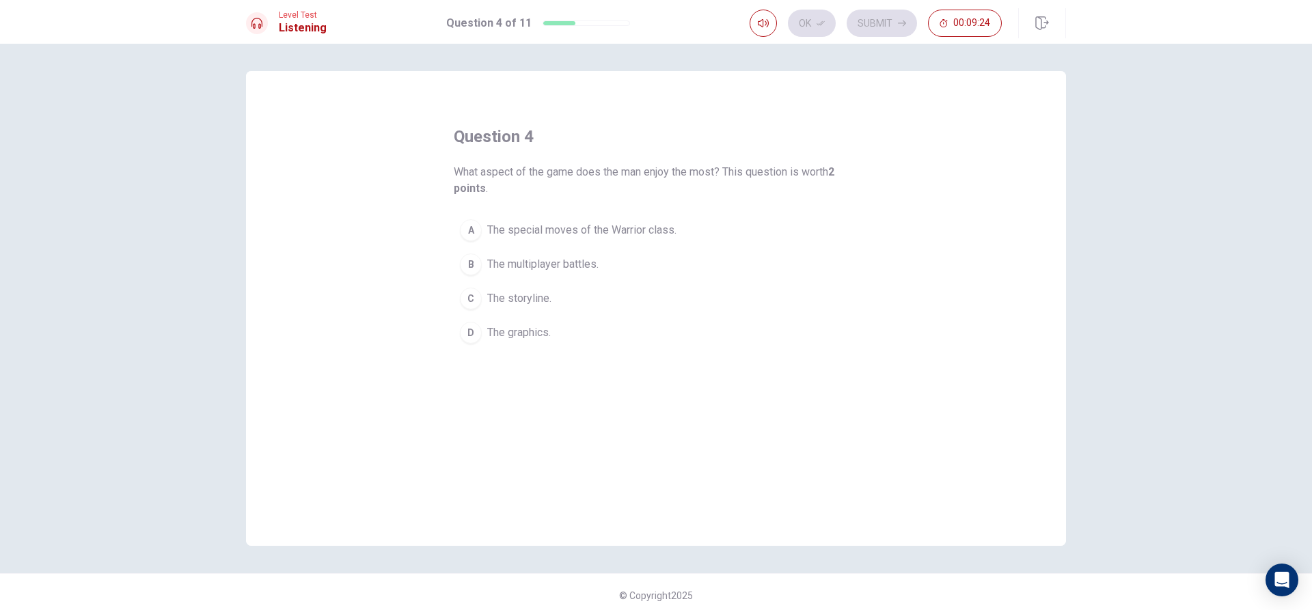
click at [460, 223] on div "A" at bounding box center [471, 230] width 22 height 22
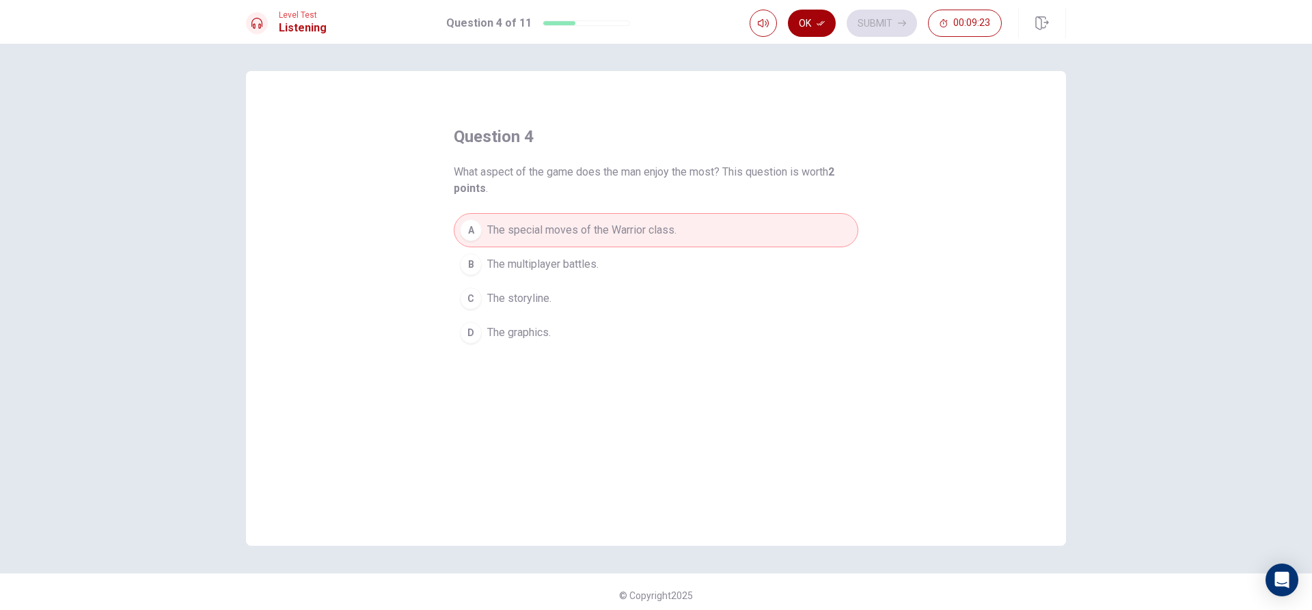
click at [828, 27] on button "Ok" at bounding box center [812, 23] width 48 height 27
click at [868, 26] on button "Submit" at bounding box center [882, 23] width 70 height 27
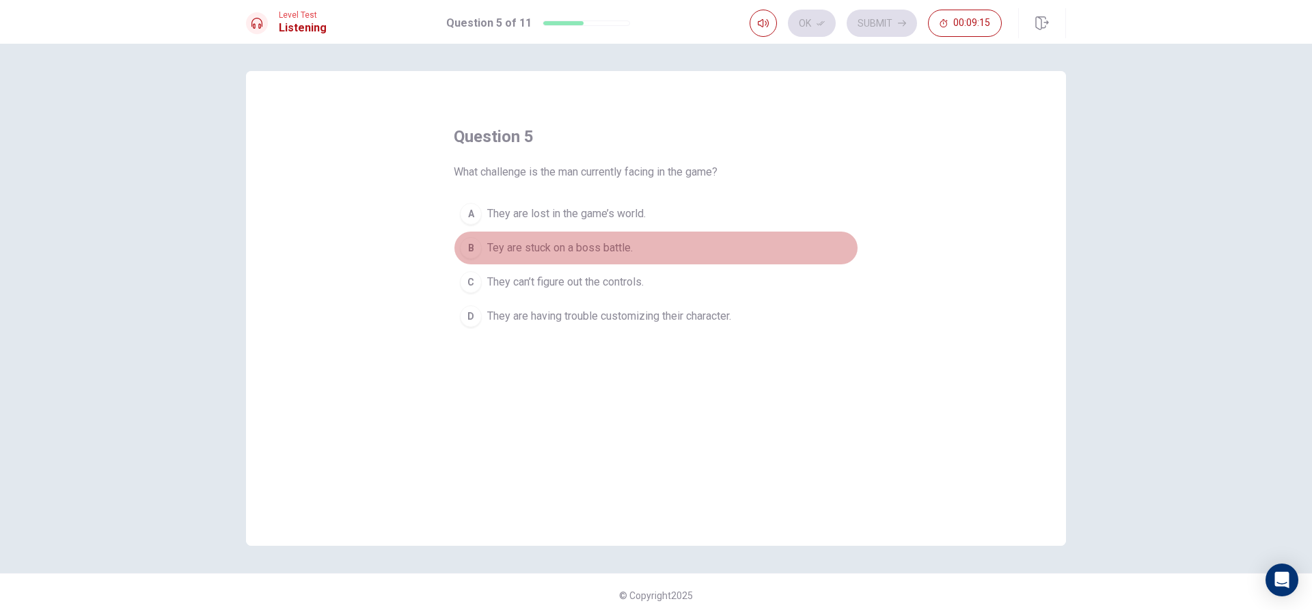
click at [488, 249] on span "Tey are stuck on a boss battle." at bounding box center [560, 248] width 146 height 16
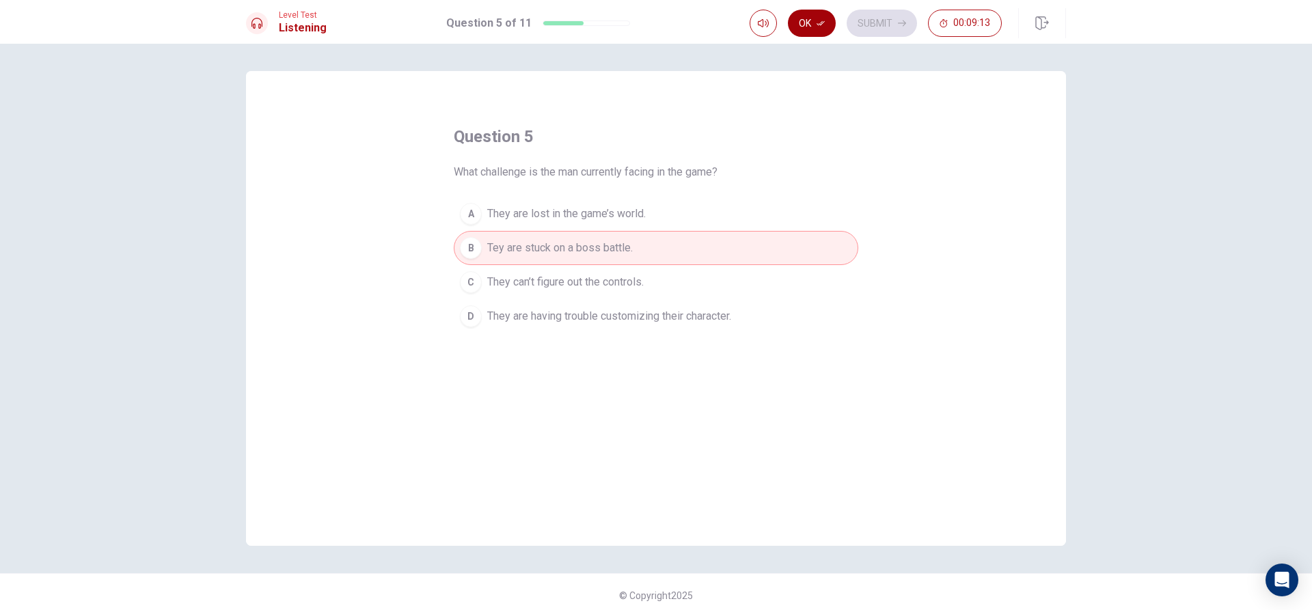
click at [812, 16] on button "Ok" at bounding box center [812, 23] width 48 height 27
click at [867, 25] on button "Submit" at bounding box center [882, 23] width 70 height 27
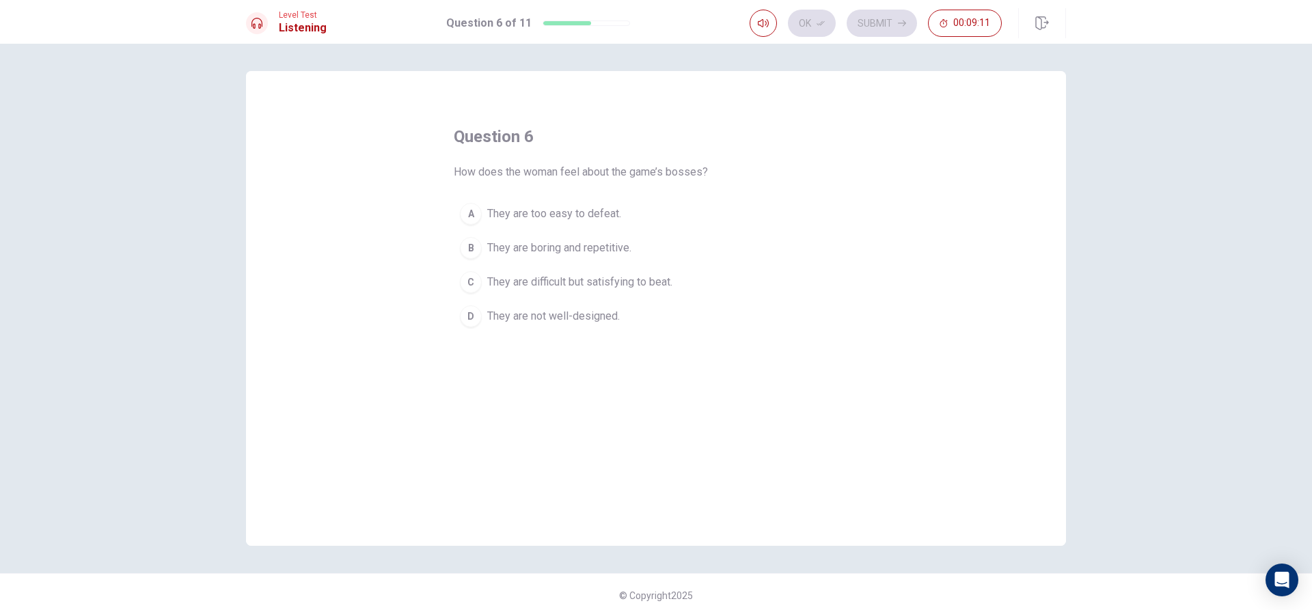
click at [681, 139] on div "question 6 How does the woman feel about the game’s bosses? A They are too easy…" at bounding box center [656, 230] width 405 height 208
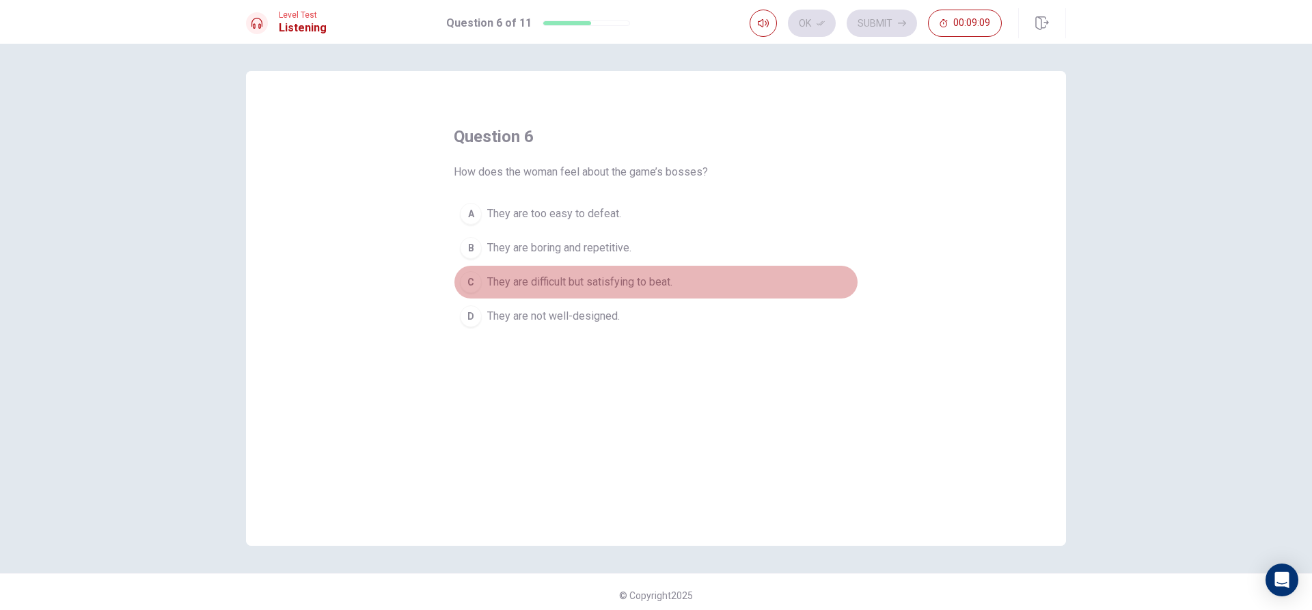
click at [518, 281] on span "They are difficult but satisfying to beat." at bounding box center [579, 282] width 185 height 16
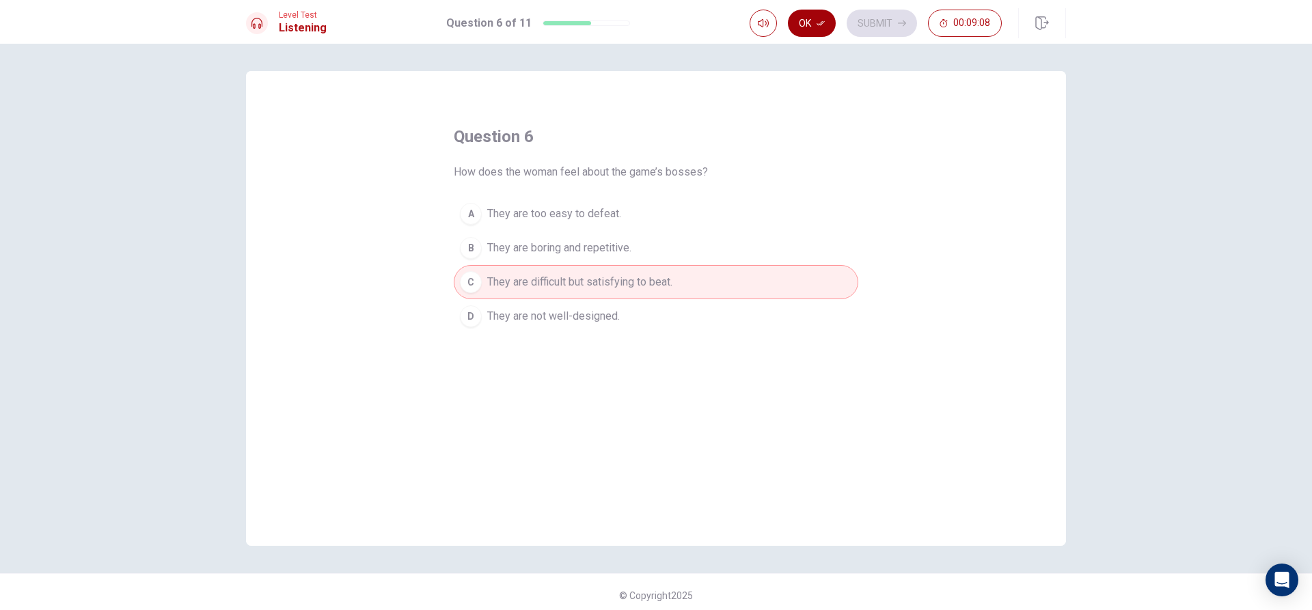
click at [800, 31] on button "Ok" at bounding box center [812, 23] width 48 height 27
click at [884, 20] on button "Submit" at bounding box center [882, 23] width 70 height 27
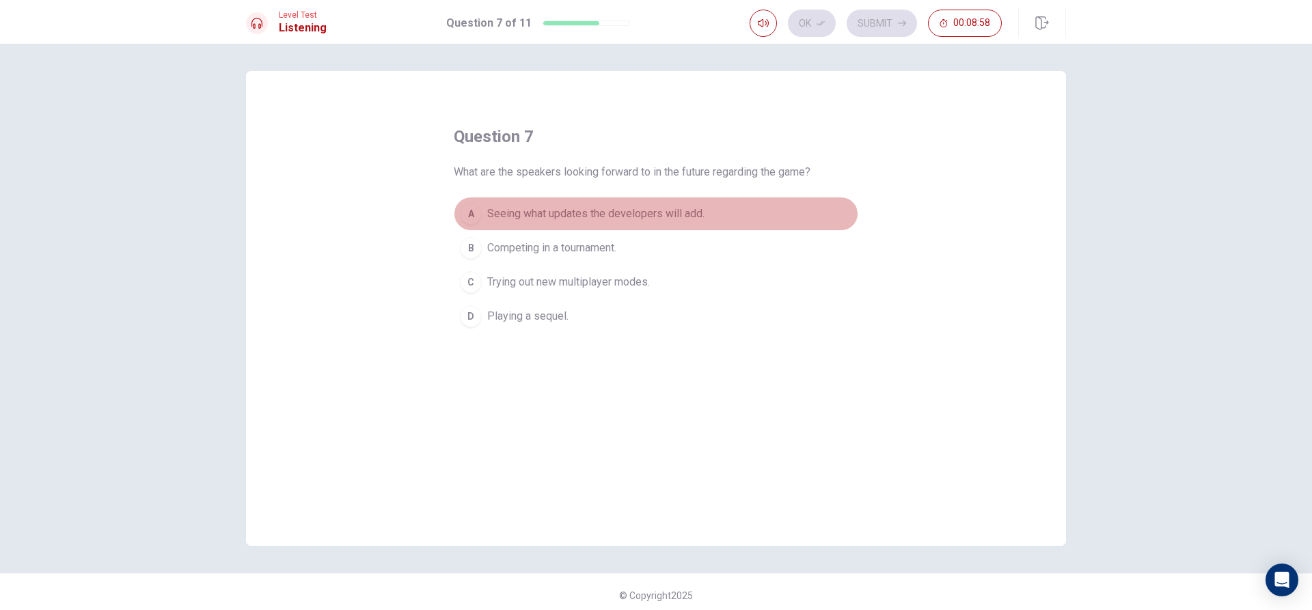
click at [640, 210] on span "Seeing what updates the developers will add." at bounding box center [595, 214] width 217 height 16
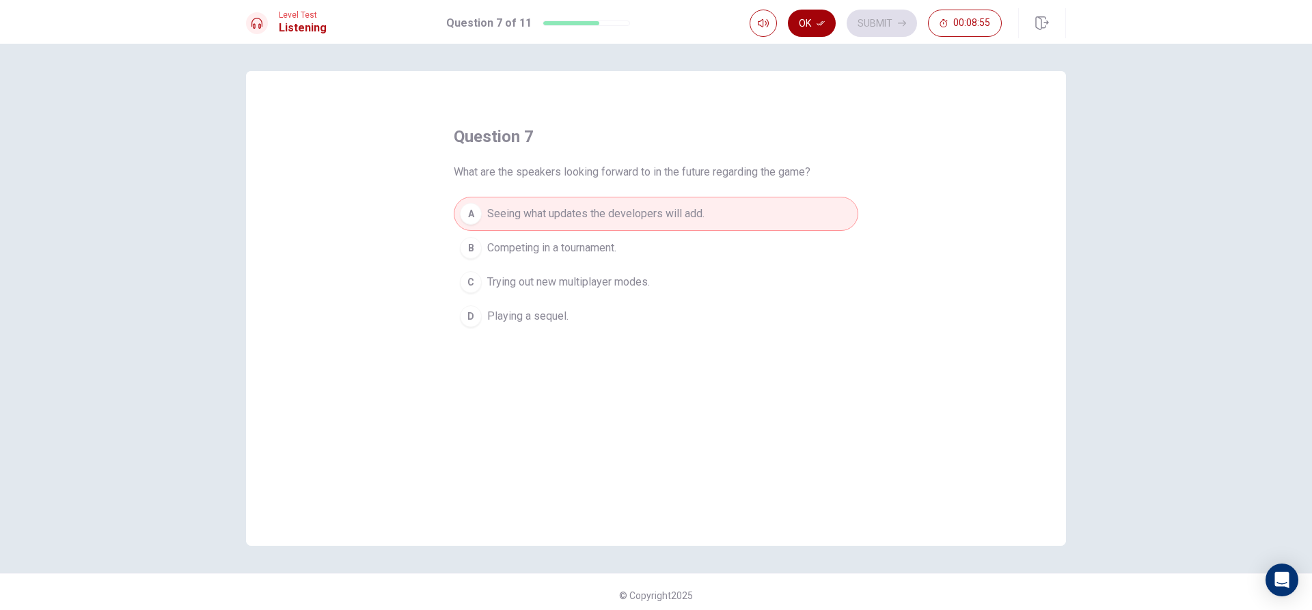
click at [834, 27] on button "Ok" at bounding box center [812, 23] width 48 height 27
click at [858, 27] on button "Submit" at bounding box center [882, 23] width 70 height 27
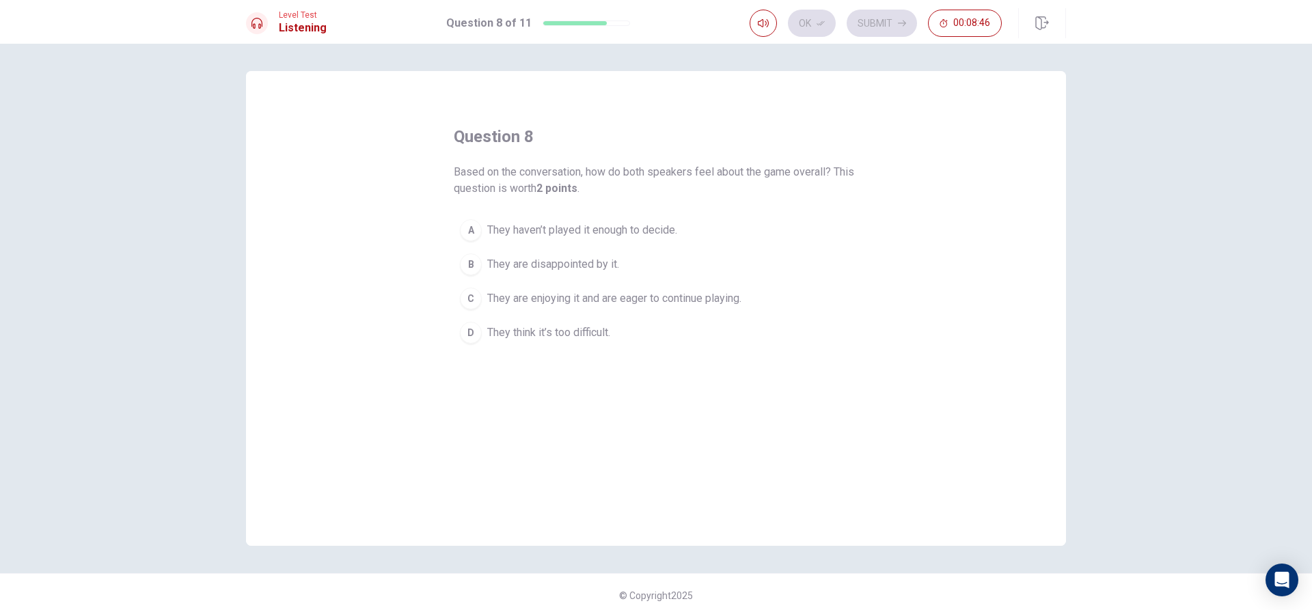
click at [588, 288] on button "C They are enjoying it and are eager to continue playing." at bounding box center [656, 299] width 405 height 34
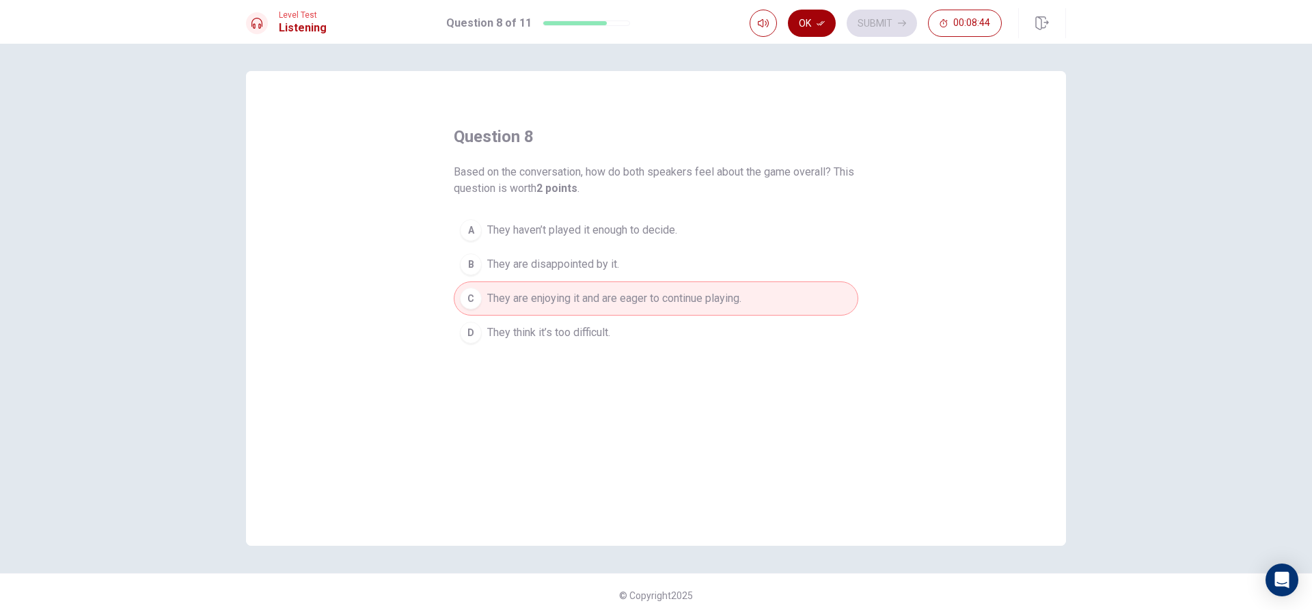
click at [824, 16] on button "Ok" at bounding box center [812, 23] width 48 height 27
click at [860, 15] on button "Submit" at bounding box center [882, 23] width 70 height 27
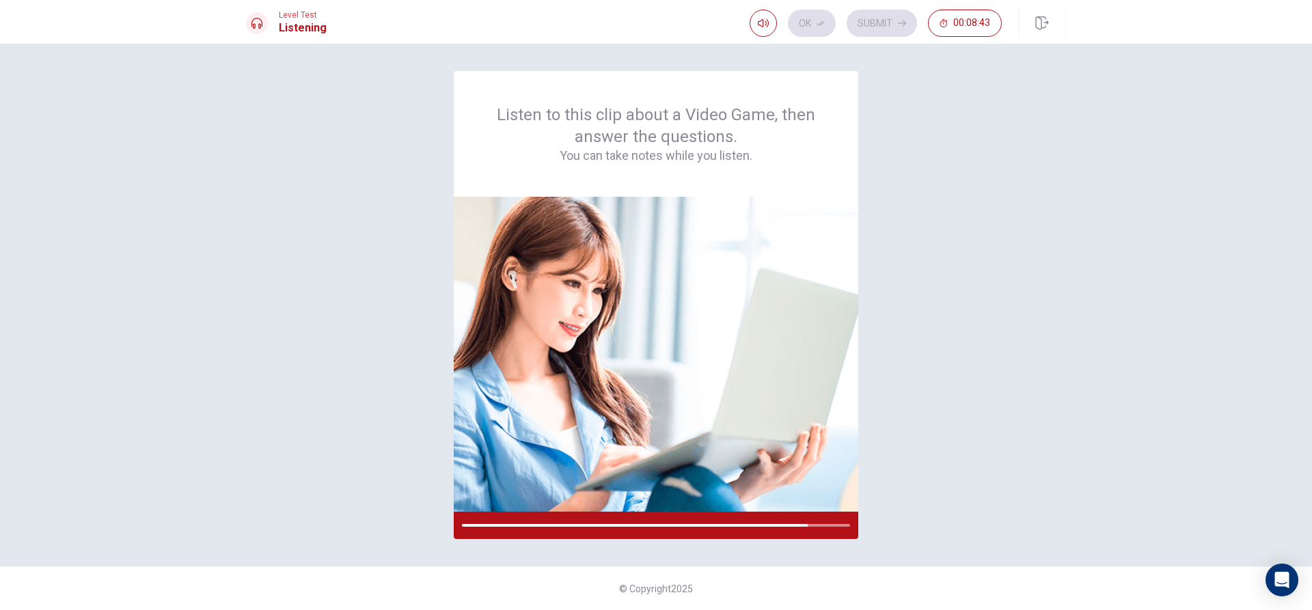
click at [946, 78] on div "Listen to this clip about a Video Game, then answer the questions. You can take…" at bounding box center [656, 305] width 820 height 468
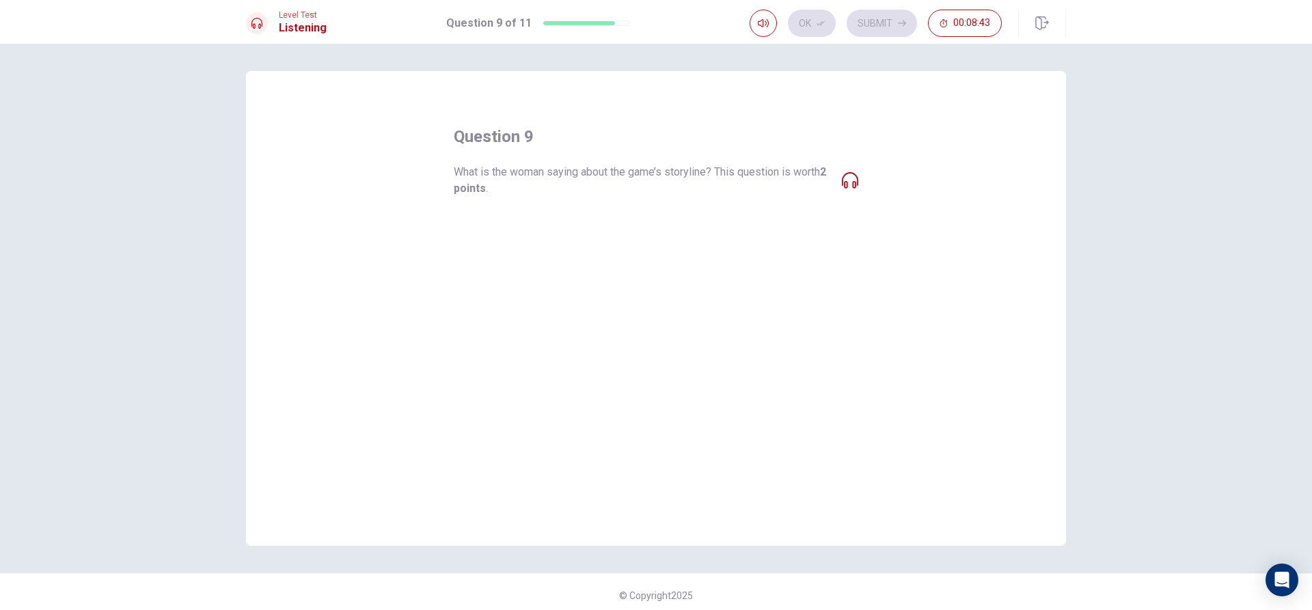
click at [781, 133] on div "question 9 What is the woman saying about the game’s storyline? This question i…" at bounding box center [656, 238] width 405 height 224
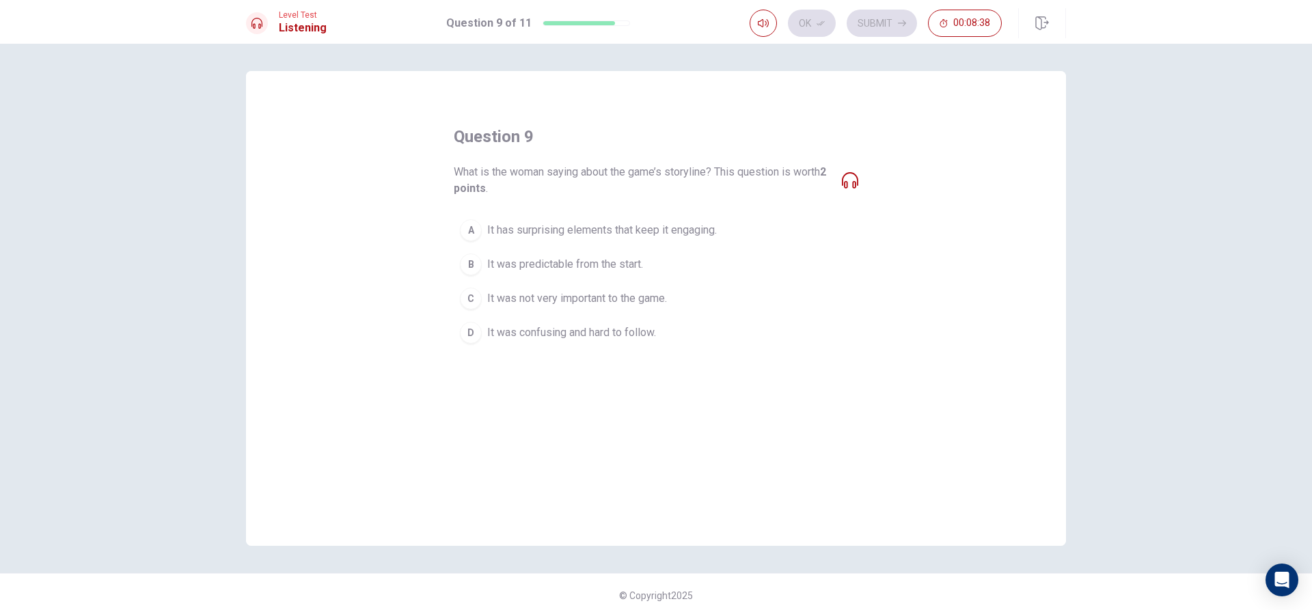
click at [478, 217] on button "A It has surprising elements that keep it engaging." at bounding box center [656, 230] width 405 height 34
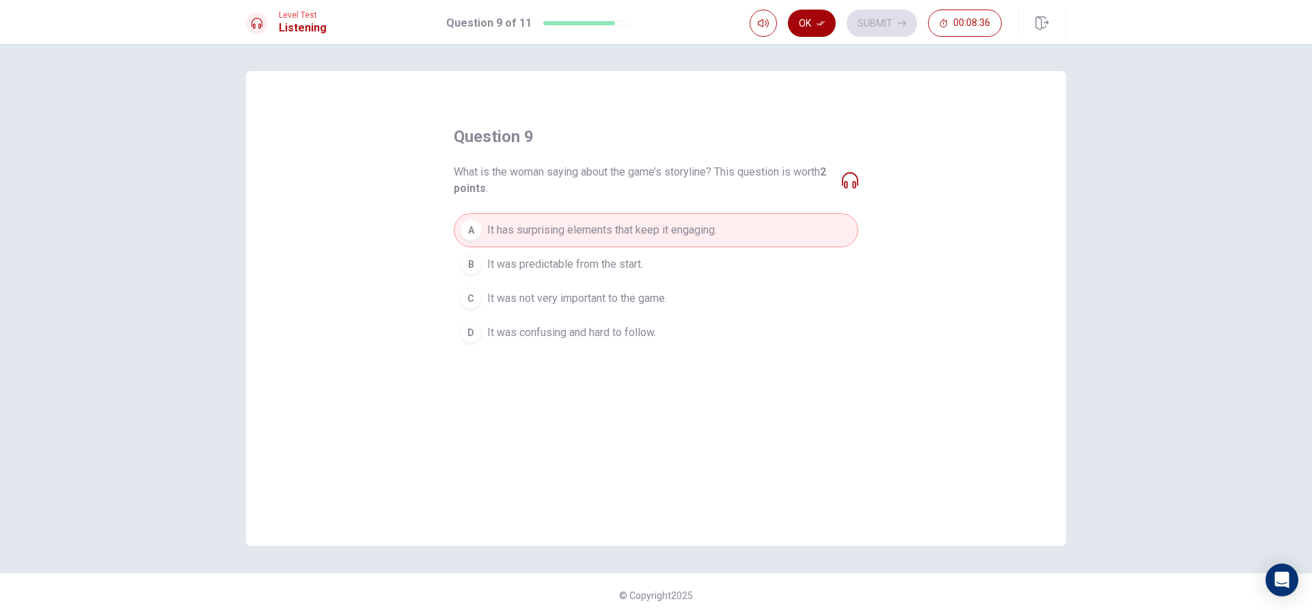
click at [811, 18] on button "Ok" at bounding box center [812, 23] width 48 height 27
click at [867, 33] on button "Submit" at bounding box center [882, 23] width 70 height 27
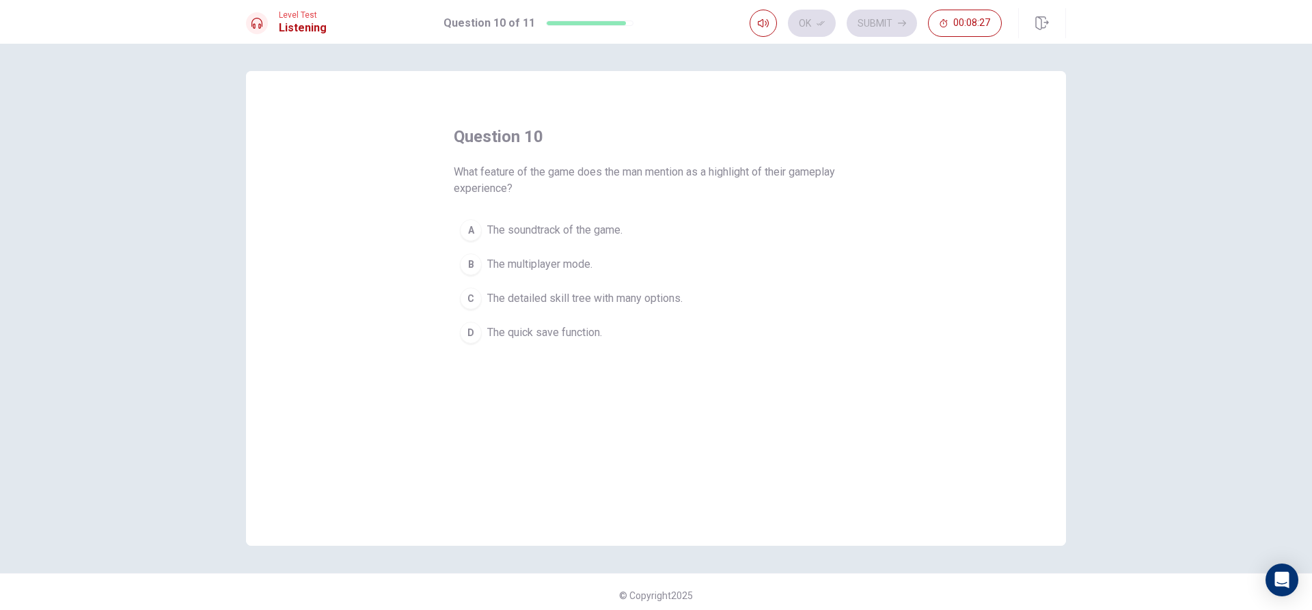
click at [600, 288] on button "C The detailed skill tree with many options." at bounding box center [656, 299] width 405 height 34
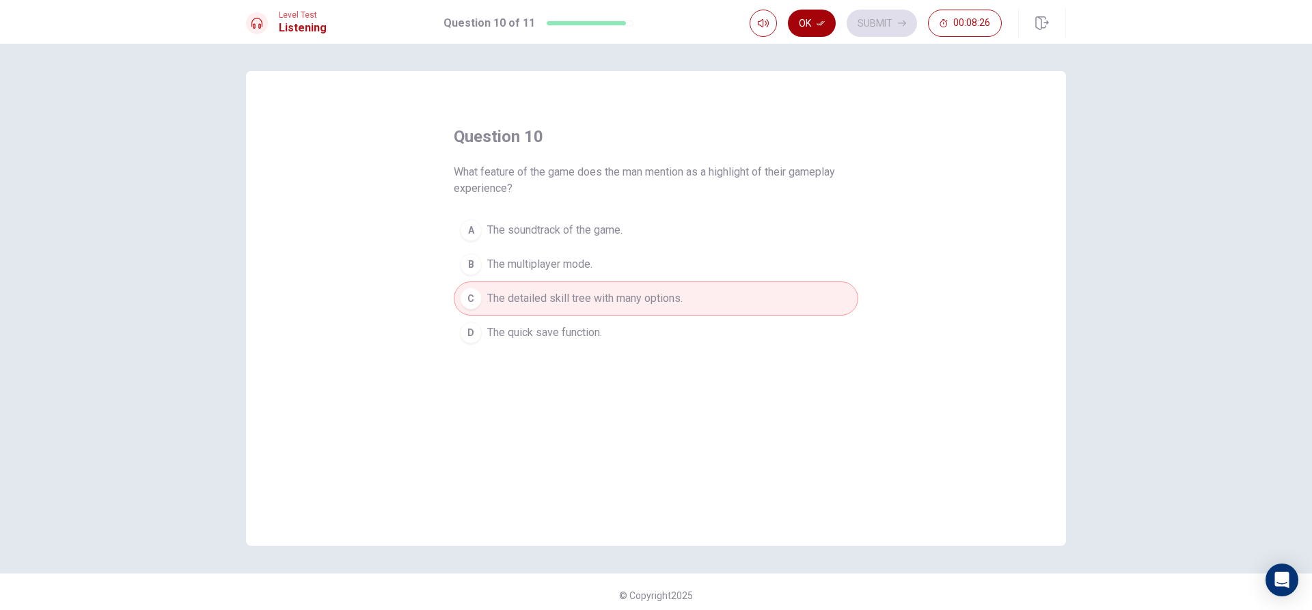
click at [834, 19] on button "Ok" at bounding box center [812, 23] width 48 height 27
click at [856, 12] on button "Submit" at bounding box center [882, 23] width 70 height 27
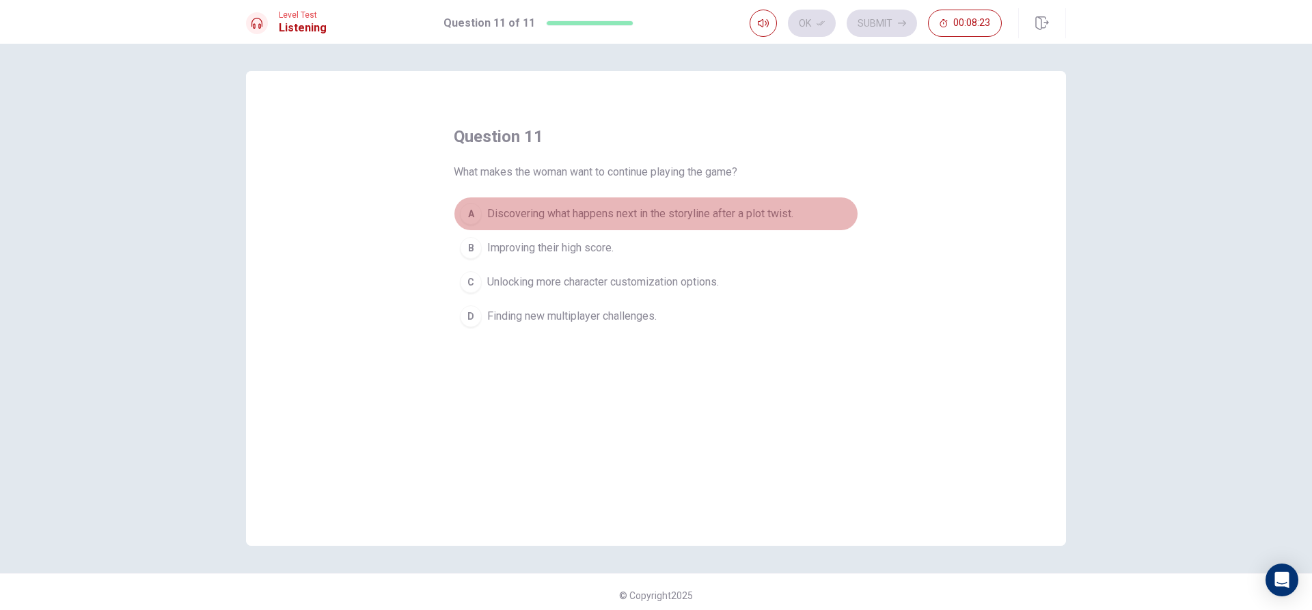
click at [673, 207] on span "Discovering what happens next in the storyline after a plot twist." at bounding box center [640, 214] width 306 height 16
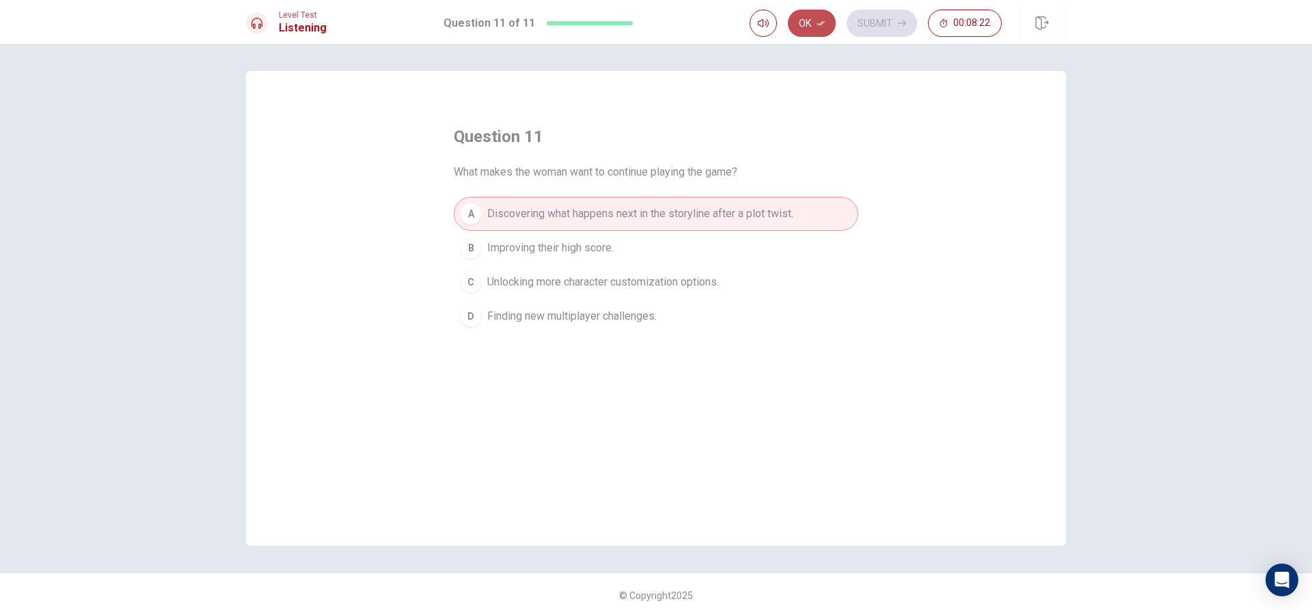
click at [804, 25] on button "Ok" at bounding box center [812, 23] width 48 height 27
click at [860, 10] on button "Submit" at bounding box center [882, 23] width 70 height 27
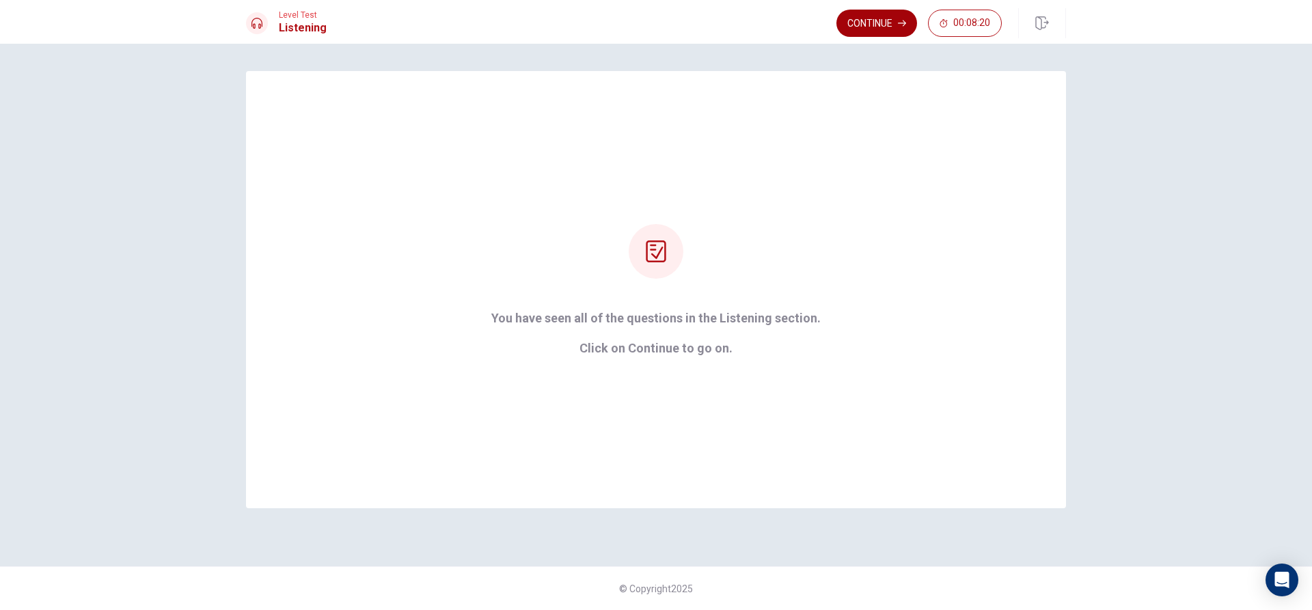
click at [866, 16] on button "Continue" at bounding box center [876, 23] width 81 height 27
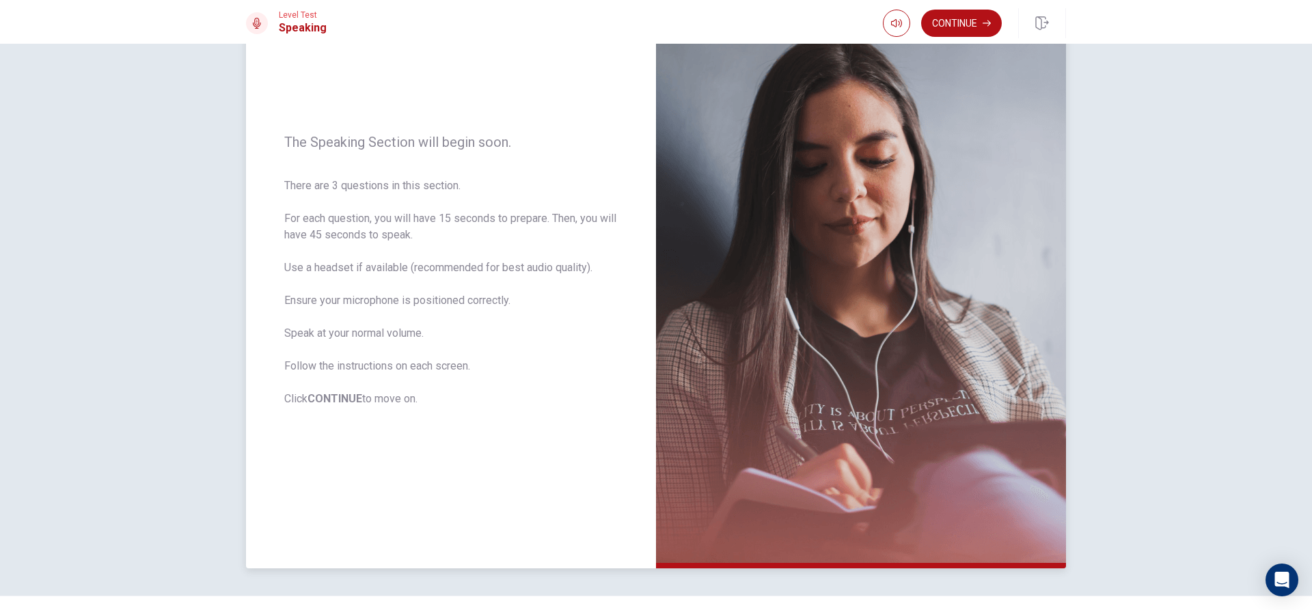
scroll to position [128, 0]
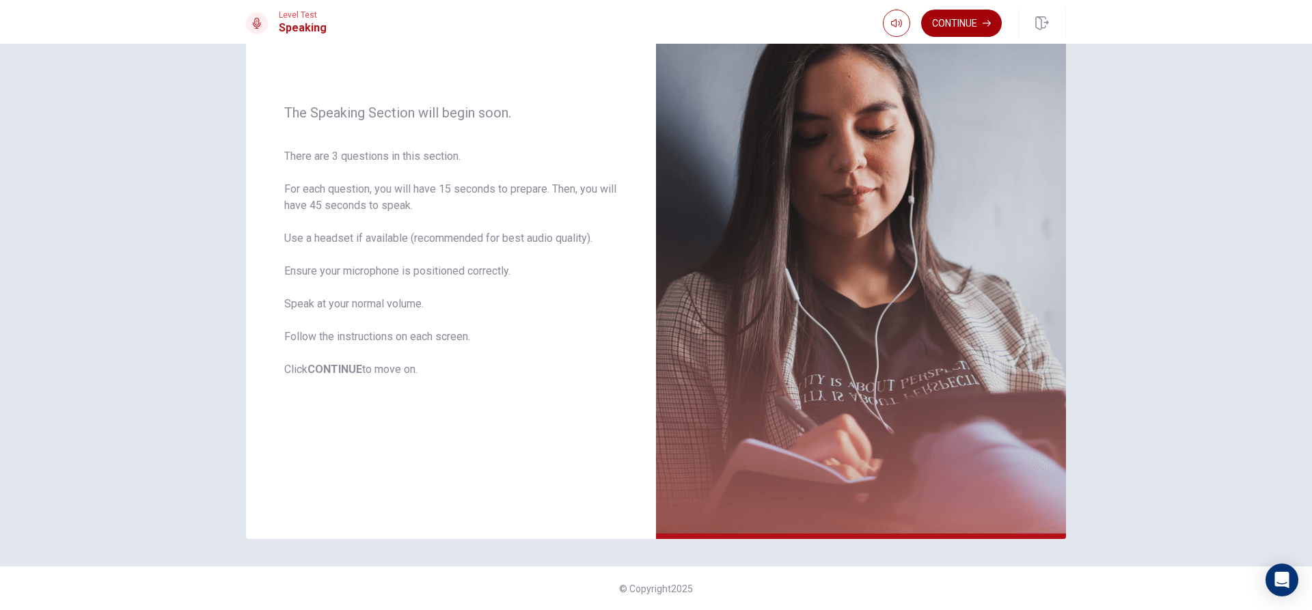
click at [985, 12] on button "Continue" at bounding box center [961, 23] width 81 height 27
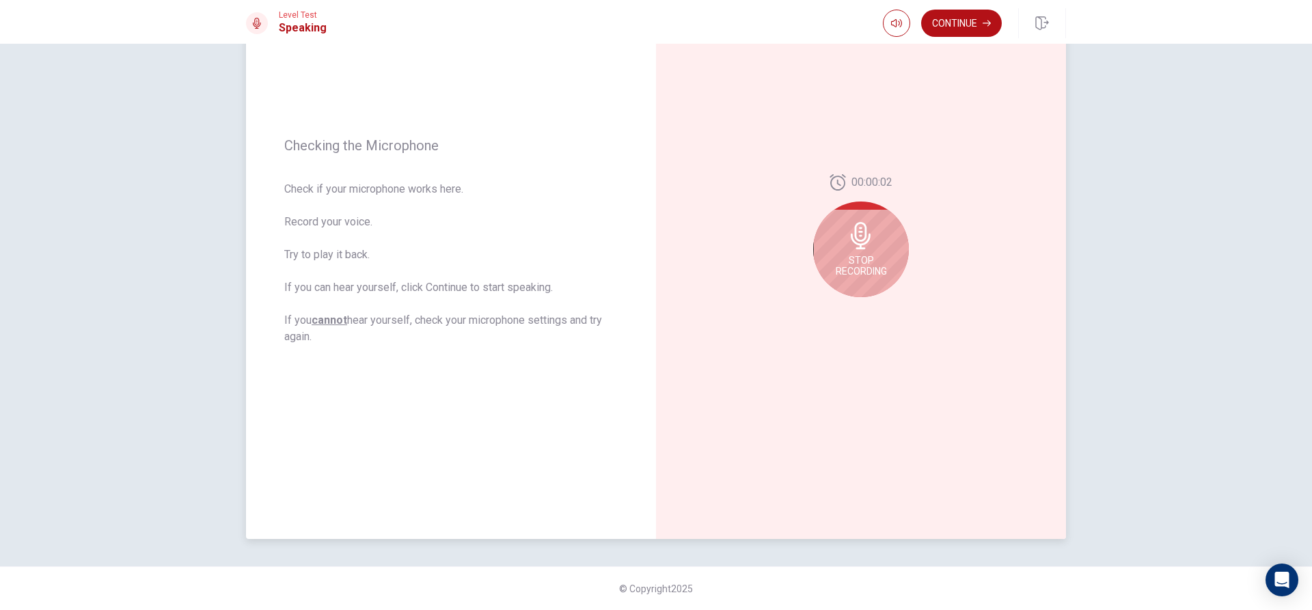
click at [871, 221] on div "Stop Recording" at bounding box center [861, 250] width 96 height 96
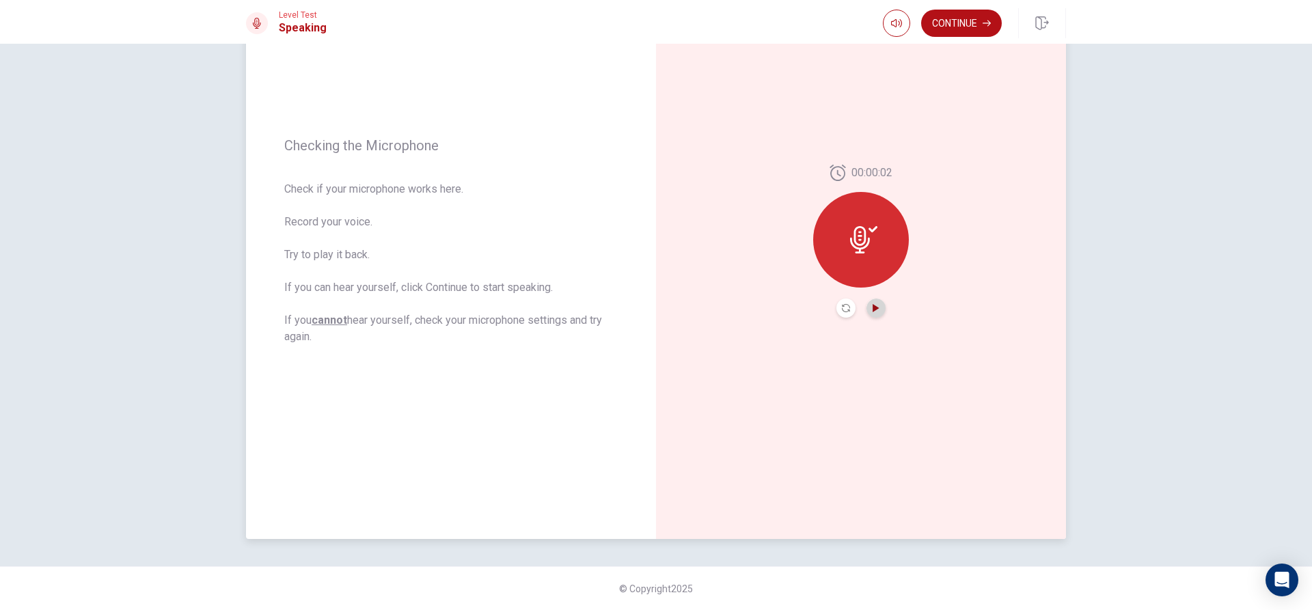
click at [872, 305] on icon "Play Audio" at bounding box center [876, 308] width 8 height 8
click at [994, 31] on button "Continue" at bounding box center [961, 23] width 81 height 27
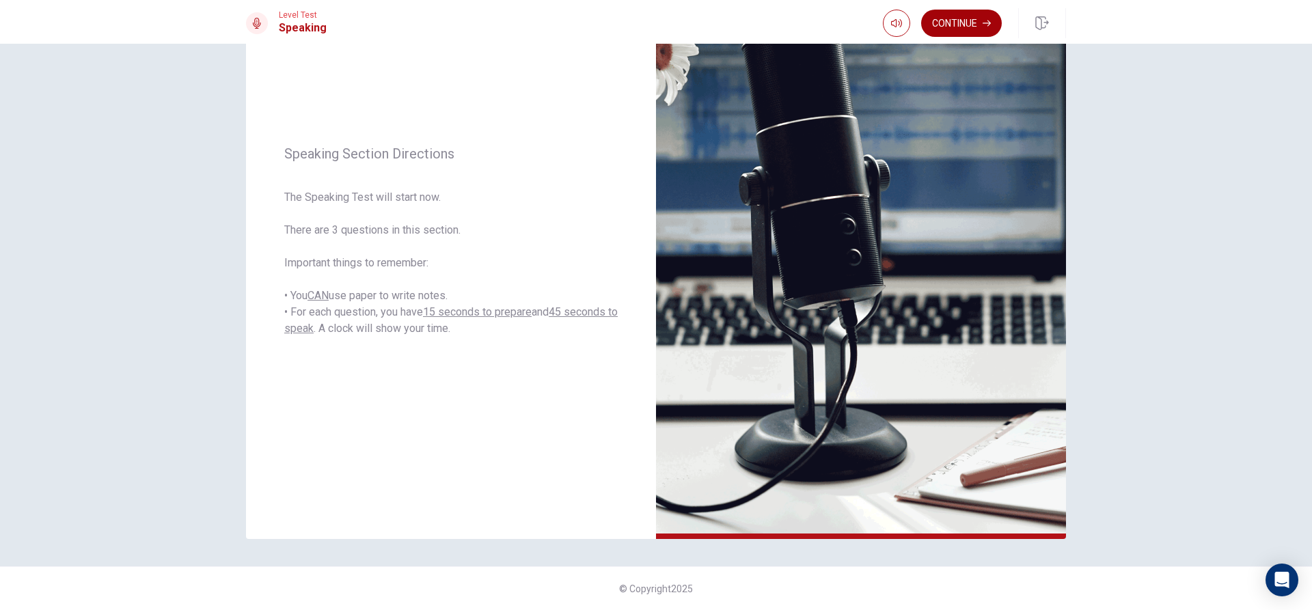
click at [940, 24] on button "Continue" at bounding box center [961, 23] width 81 height 27
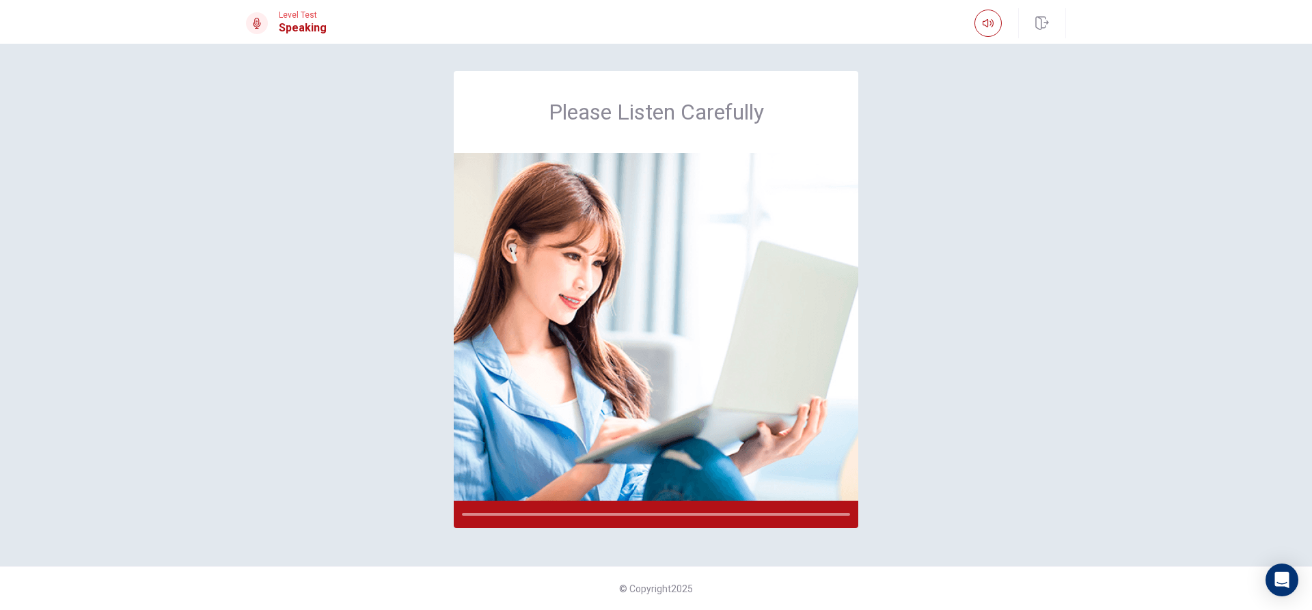
scroll to position [0, 0]
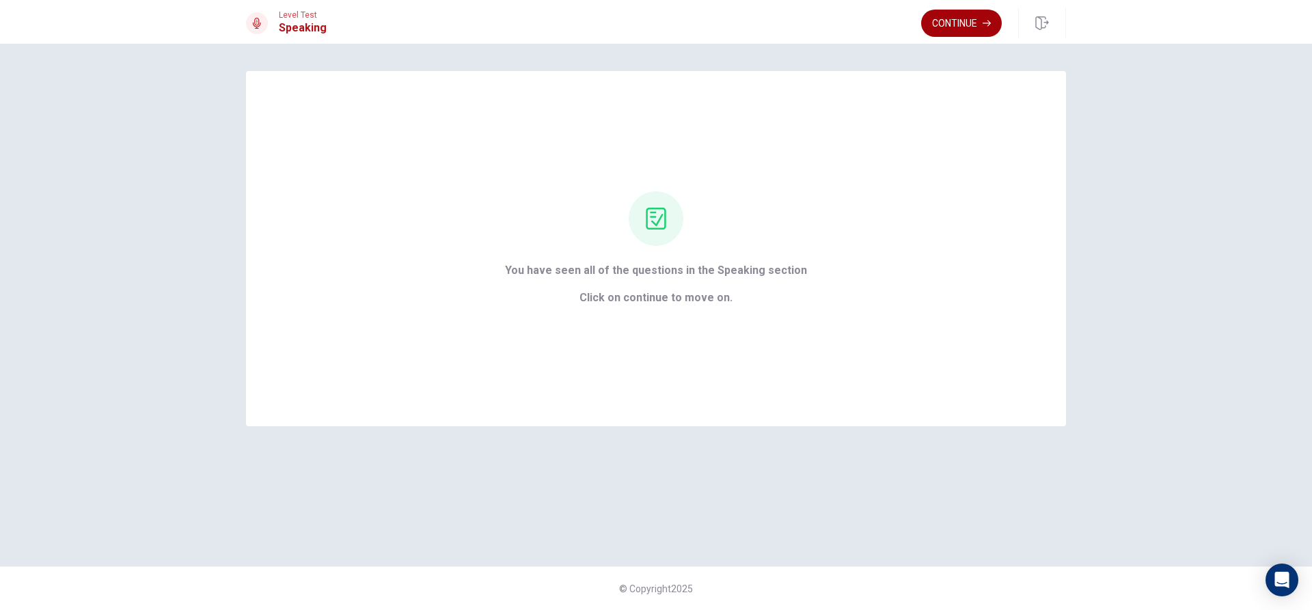
click at [968, 21] on button "Continue" at bounding box center [961, 23] width 81 height 27
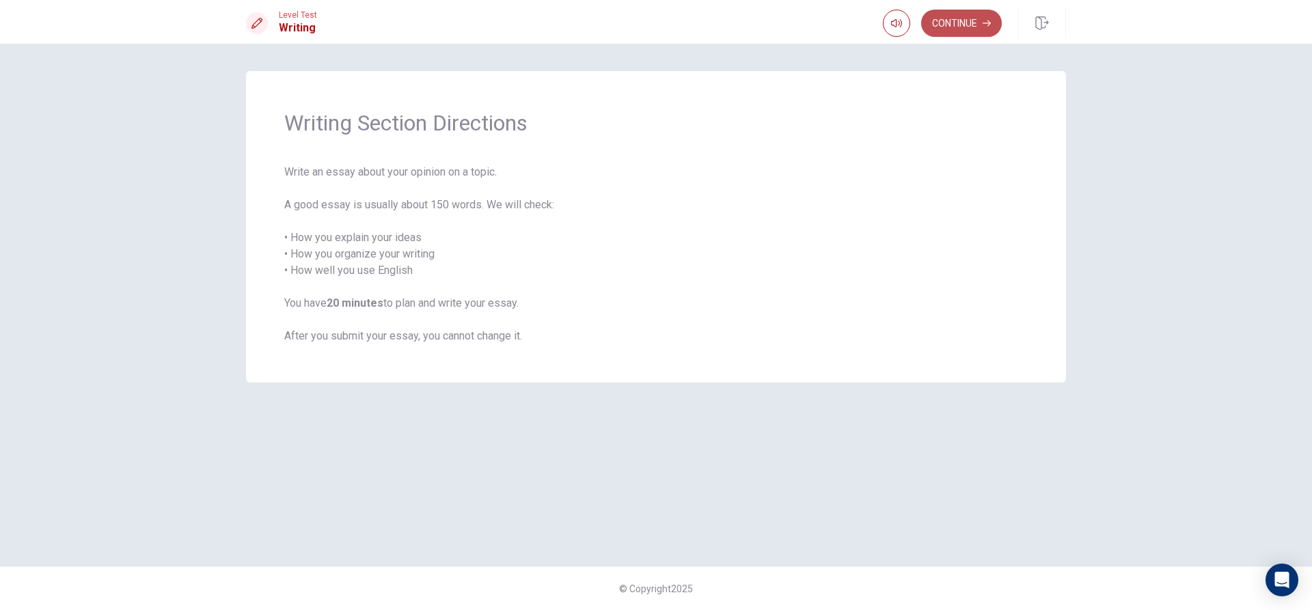
click at [953, 23] on button "Continue" at bounding box center [961, 23] width 81 height 27
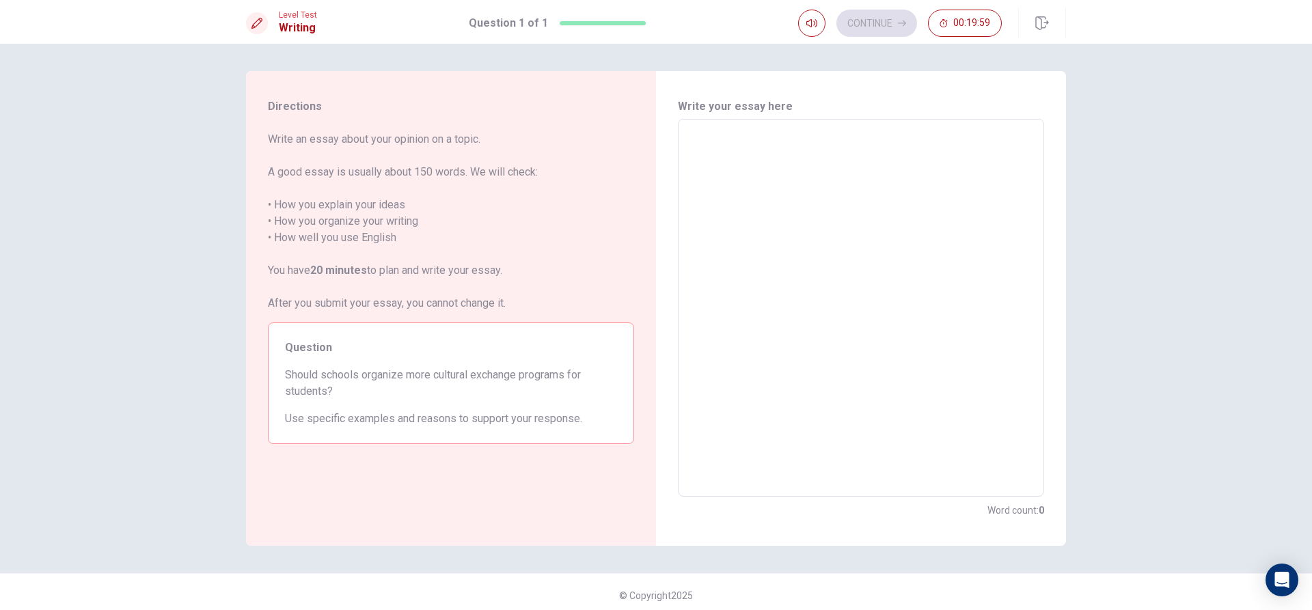
click at [717, 137] on textarea at bounding box center [860, 308] width 347 height 355
click at [468, 161] on span "Write an essay about your opinion on a topic. A good essay is usually about 150…" at bounding box center [451, 221] width 366 height 180
click at [779, 148] on textarea at bounding box center [860, 308] width 347 height 355
type textarea "S"
type textarea "x"
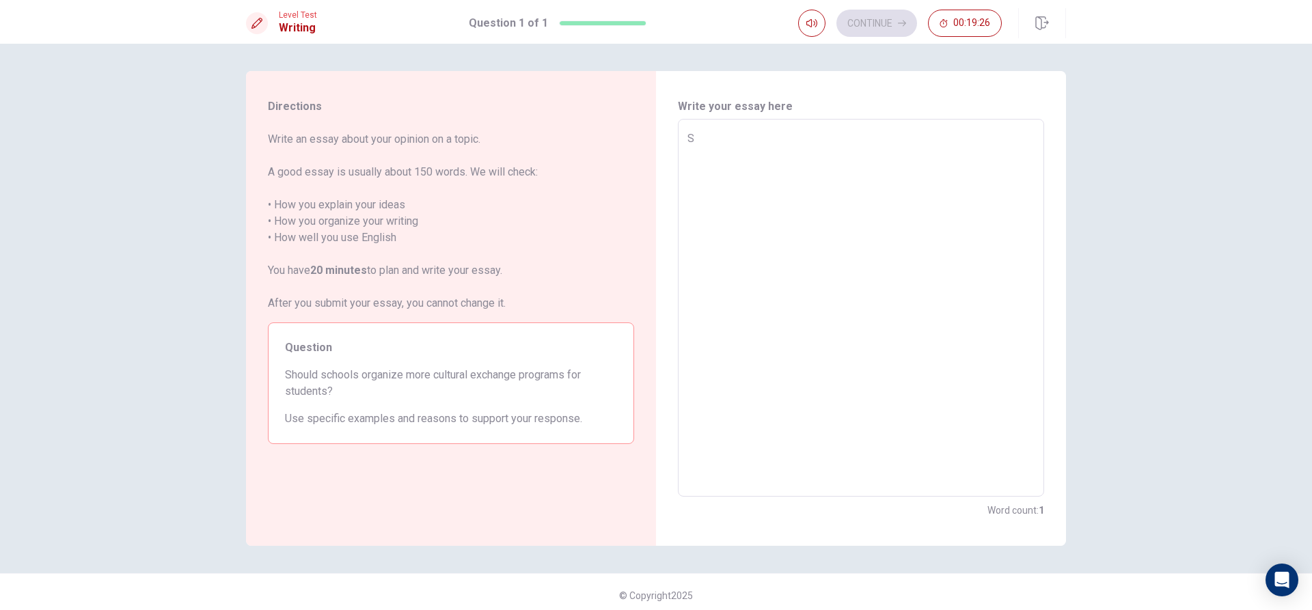
type textarea "Sc"
type textarea "x"
type textarea "Sch"
type textarea "x"
type textarea "Sc"
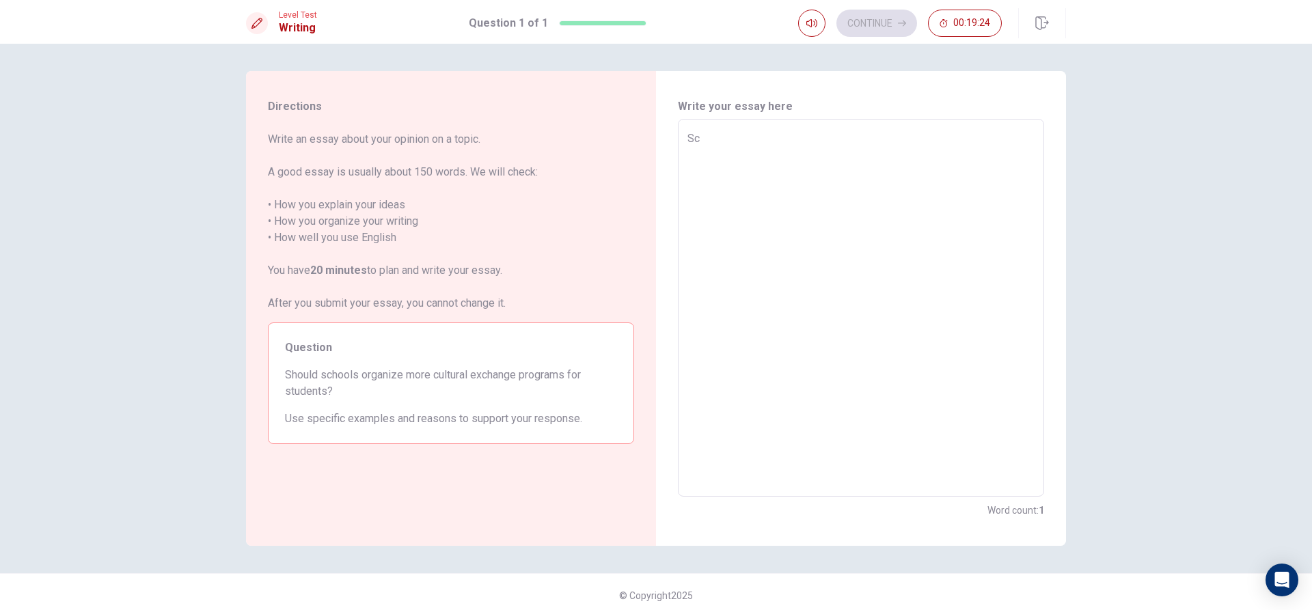
type textarea "x"
type textarea "S"
type textarea "x"
type textarea "fyh"
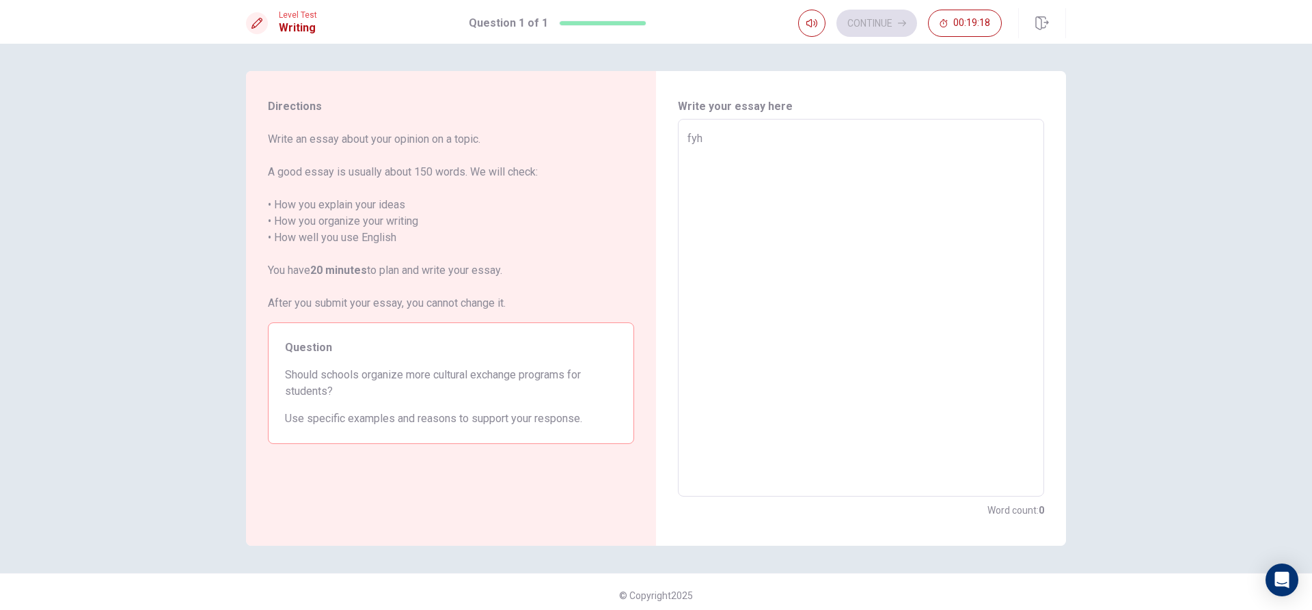
type textarea "x"
type textarea "fyhwe"
type textarea "x"
type textarea "fyhweui"
type textarea "x"
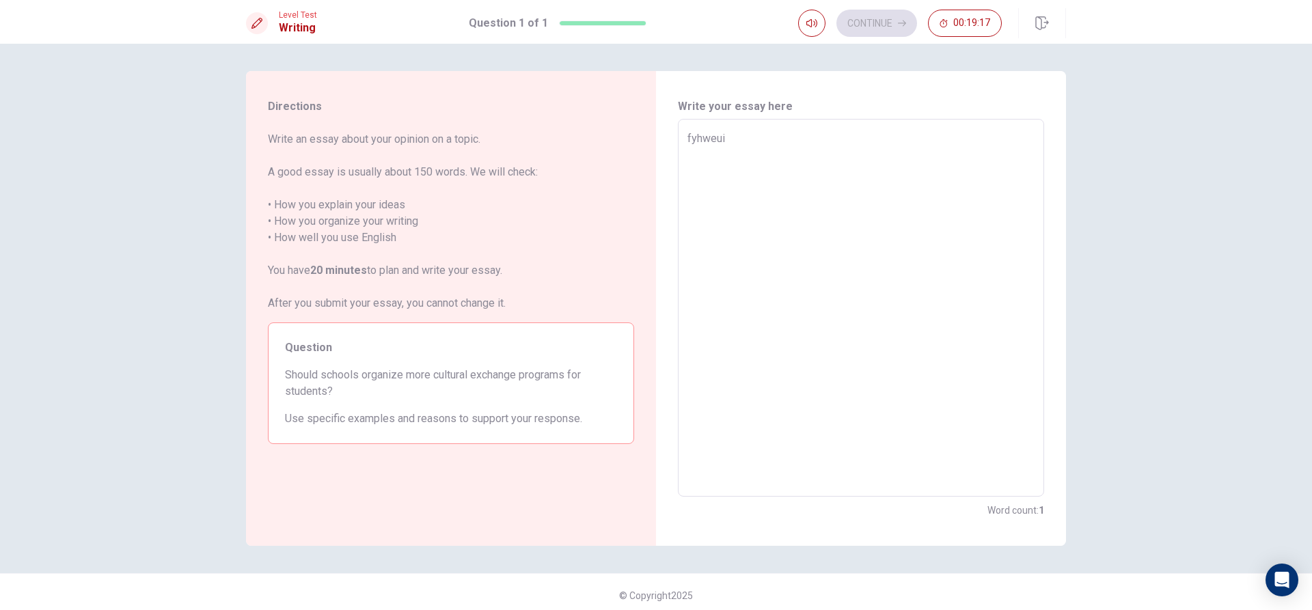
type textarea "fyhweuif"
type textarea "x"
type textarea "fyhweuif"
type textarea "x"
type textarea "fyhweuif"
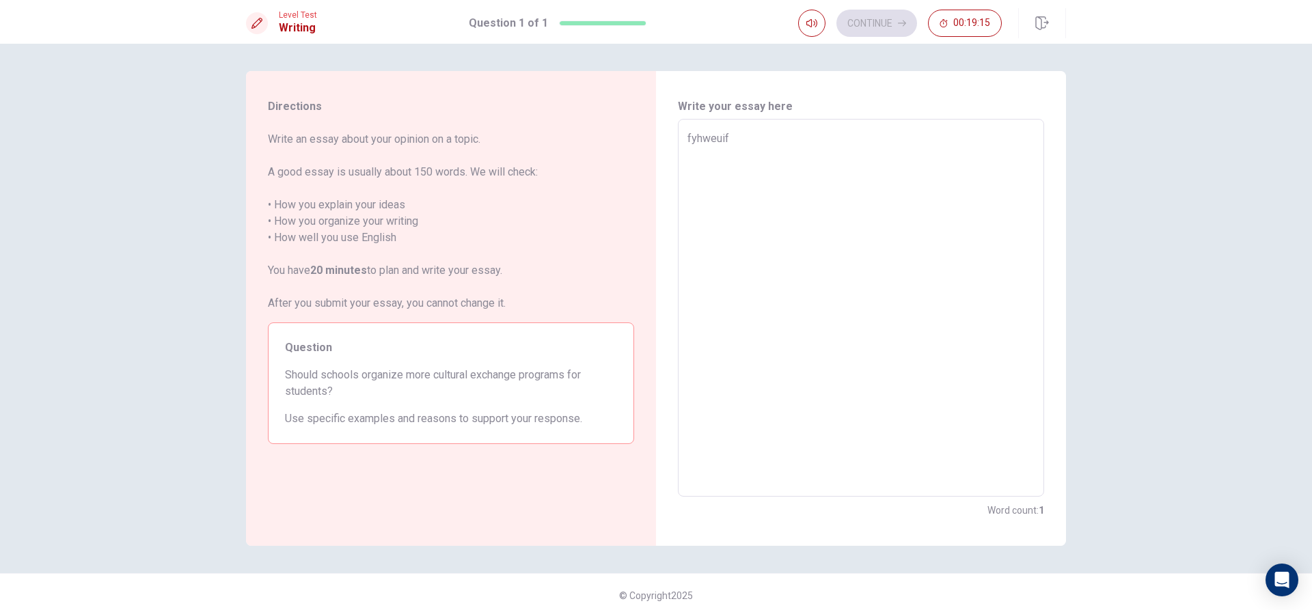
type textarea "x"
type textarea "fyhweuif"
type textarea "x"
type textarea "fyhweuif"
type textarea "x"
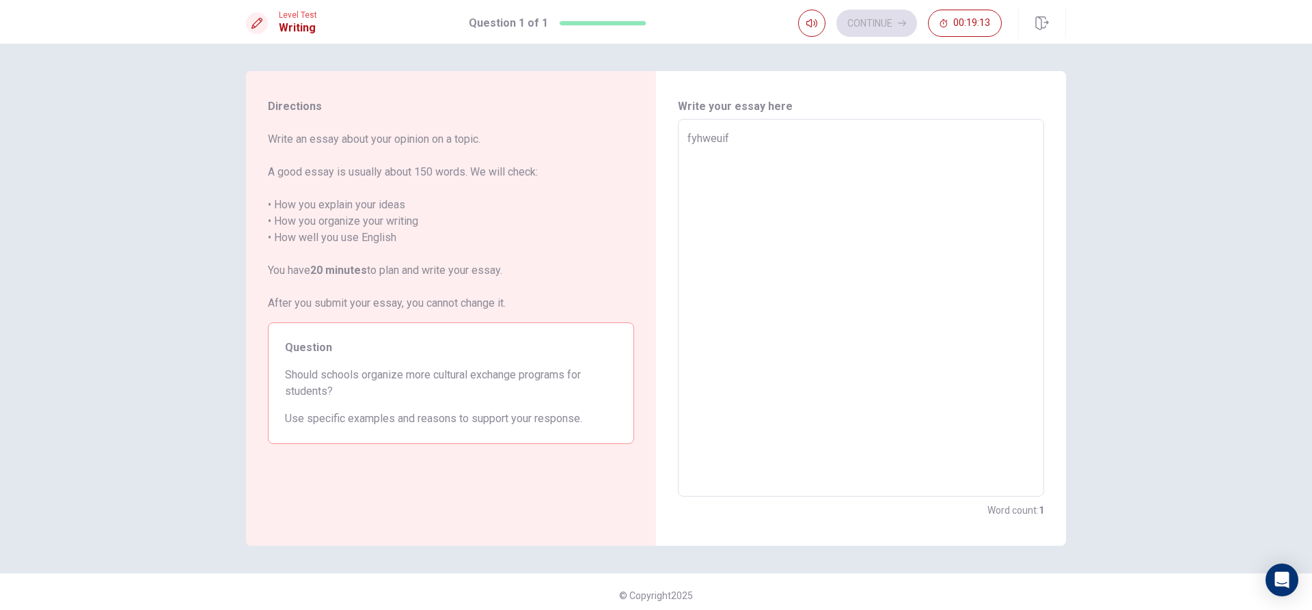
type textarea "fyhweuif"
type textarea "x"
type textarea "fyhweuif"
type textarea "x"
type textarea "fyhweuif"
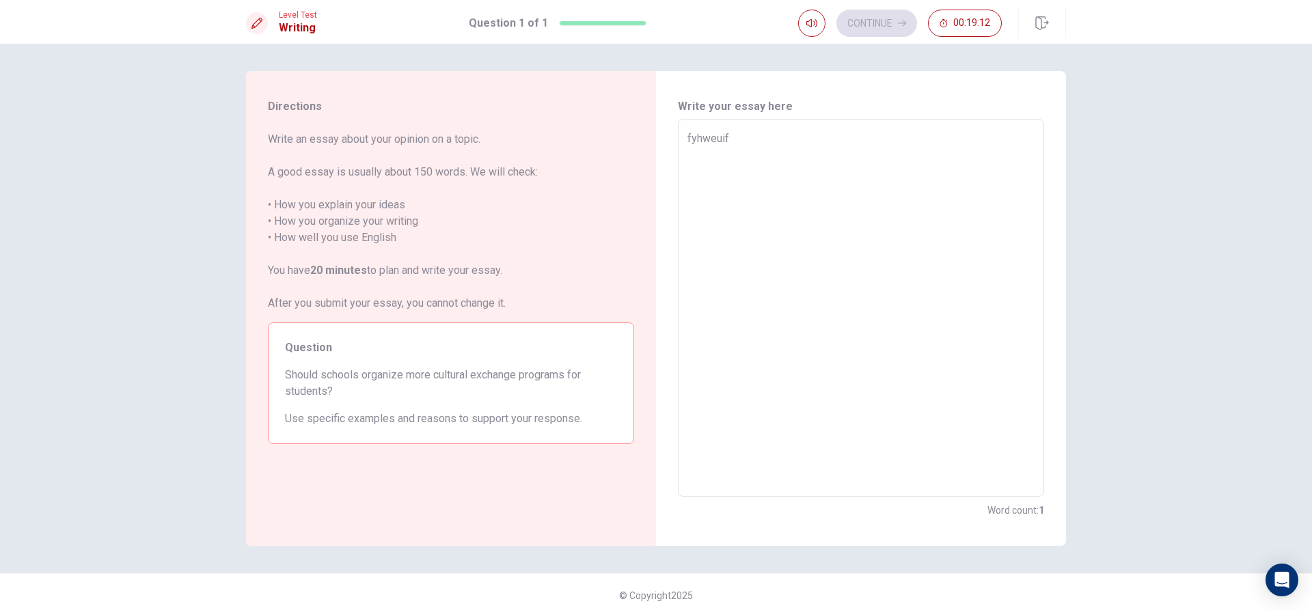
type textarea "x"
type textarea "fyhweuif"
type textarea "x"
type textarea "fyhweuif"
type textarea "x"
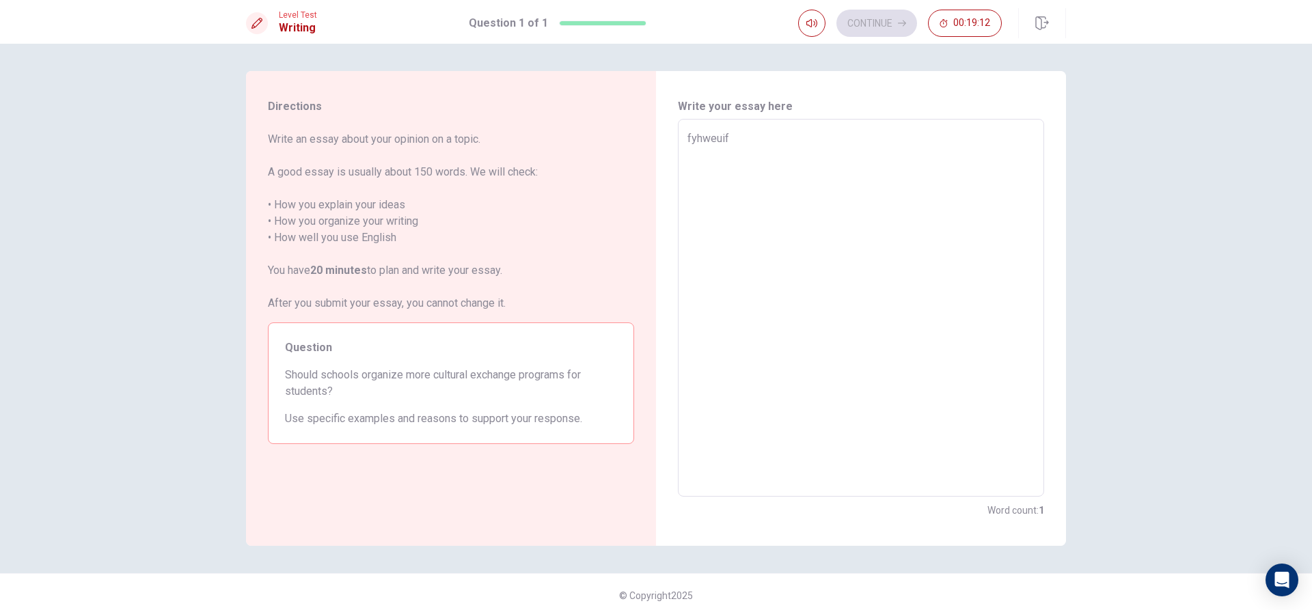
type textarea "fyhweuif"
type textarea "x"
type textarea "fyhweui"
type textarea "x"
type textarea "fyhweu"
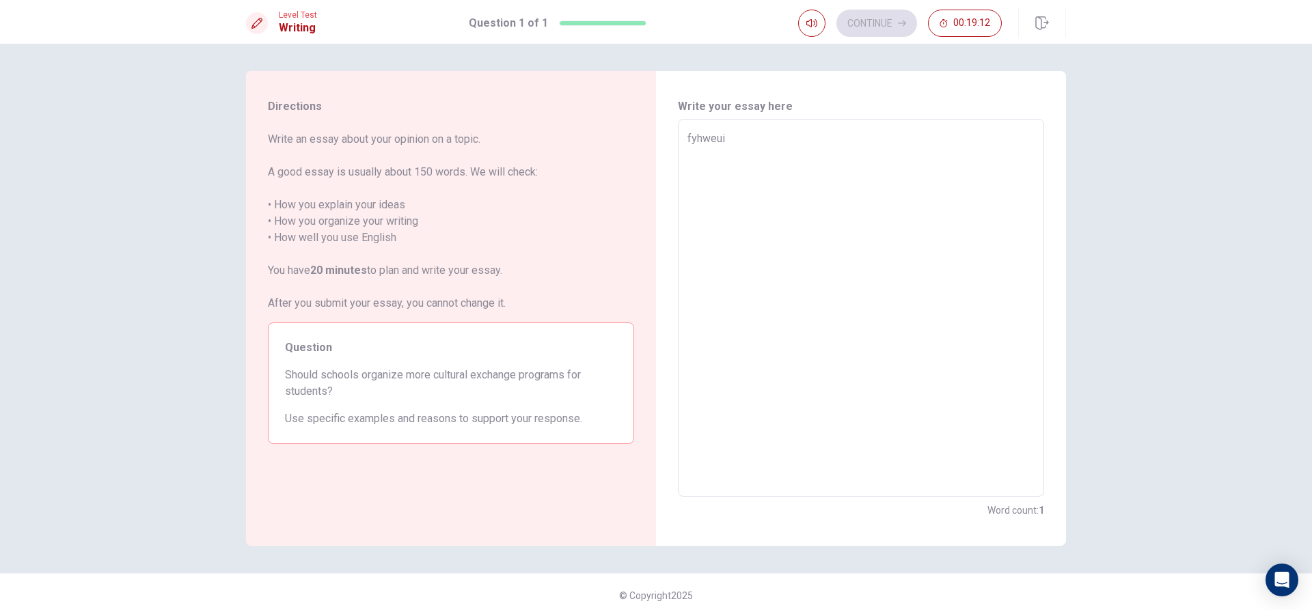
type textarea "x"
type textarea "fyhwe"
type textarea "x"
type textarea "fyhw"
type textarea "x"
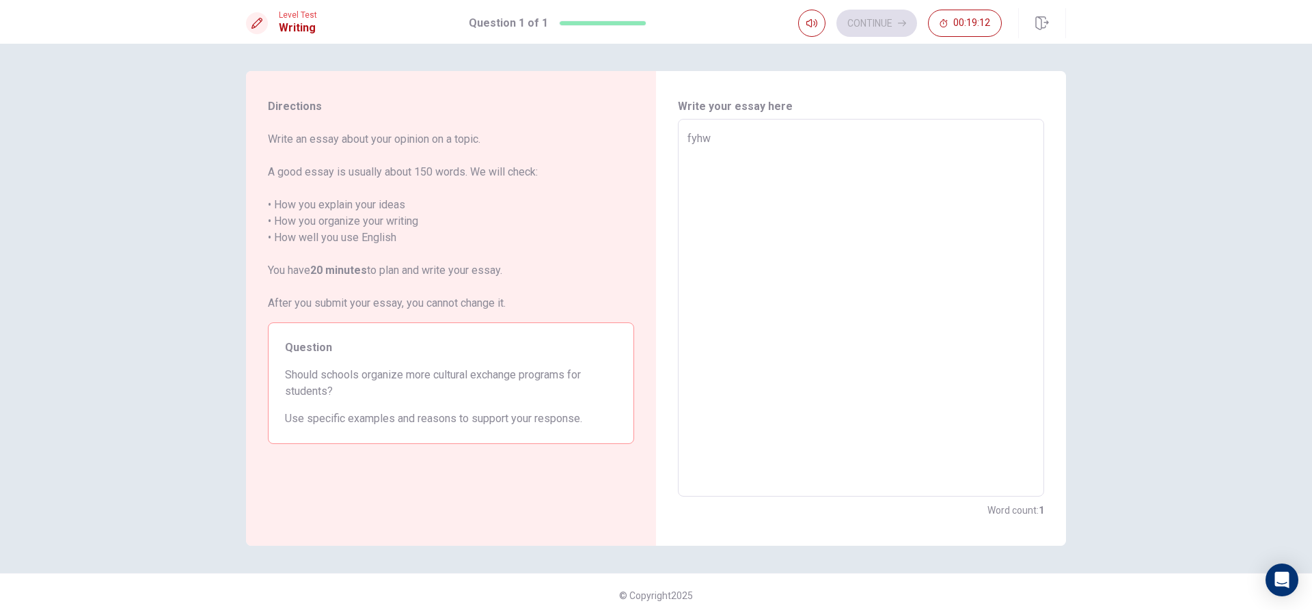
type textarea "fyh"
type textarea "x"
type textarea "fy"
type textarea "x"
type textarea "f"
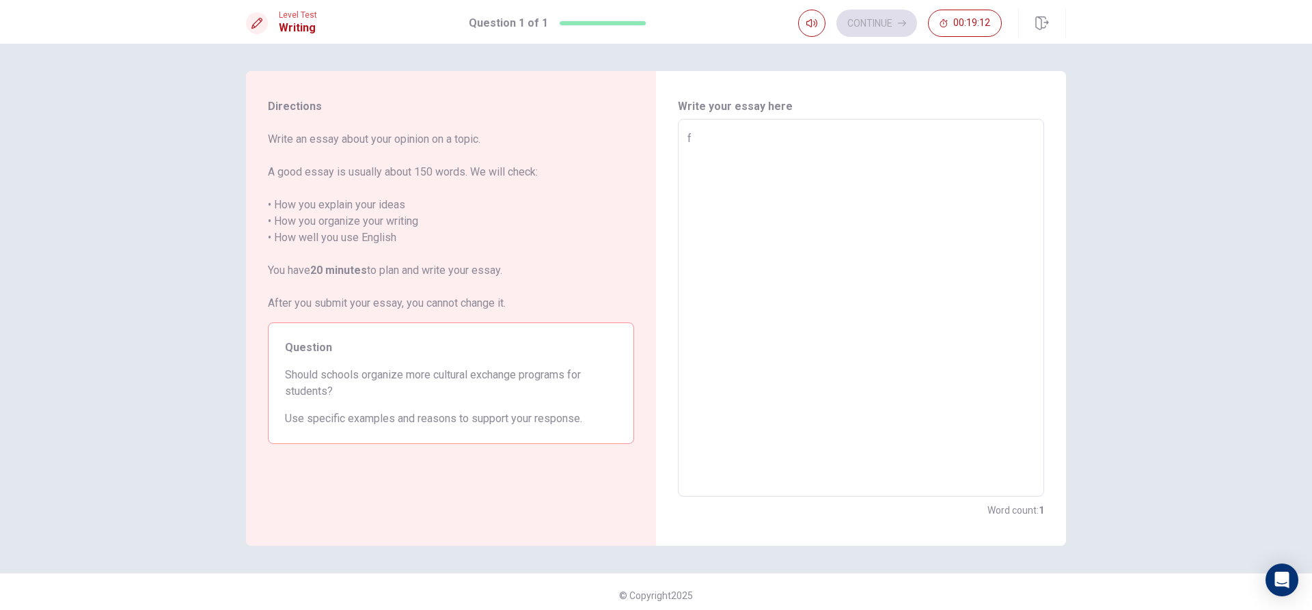
type textarea "x"
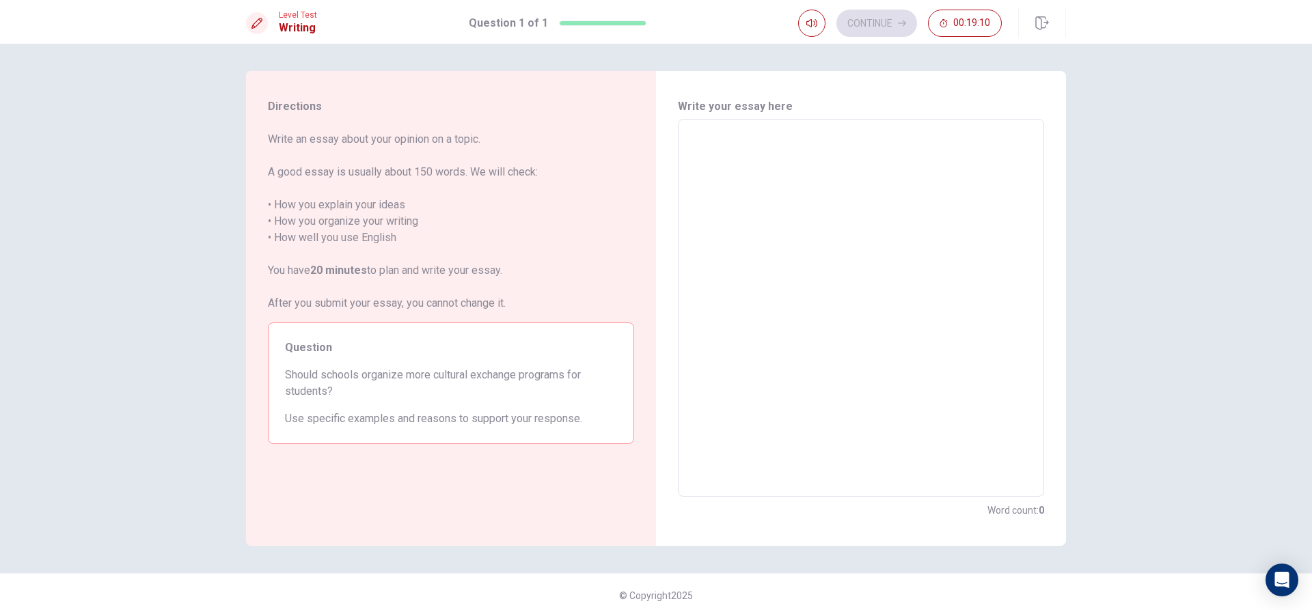
type textarea "x"
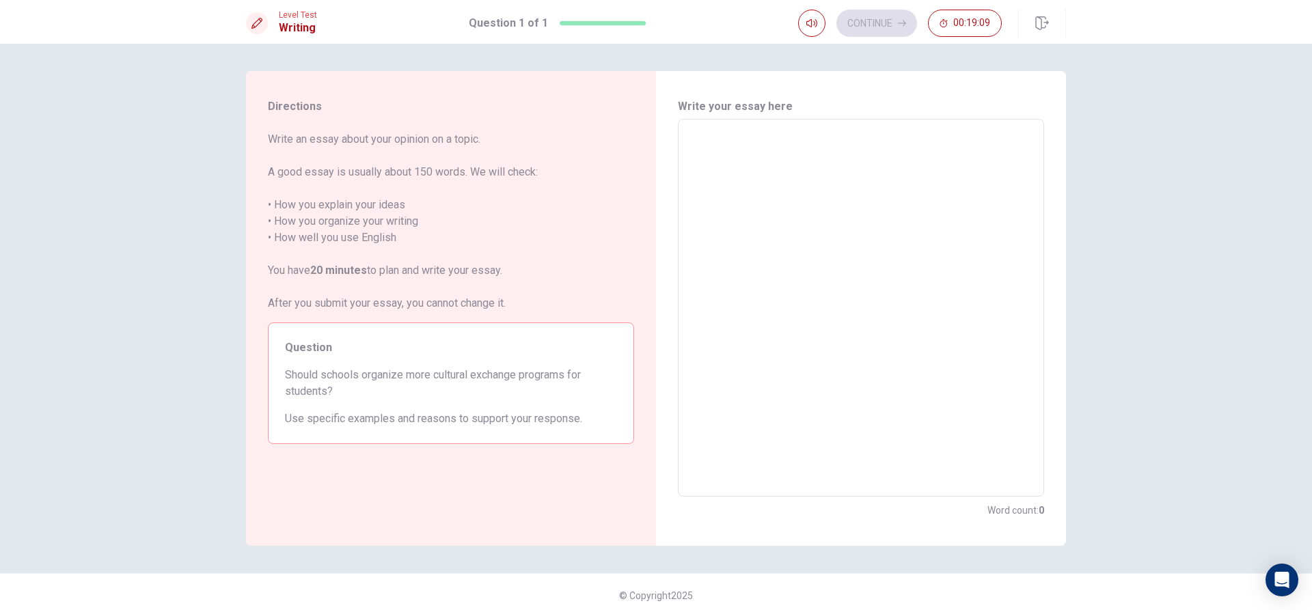
type textarea "x"
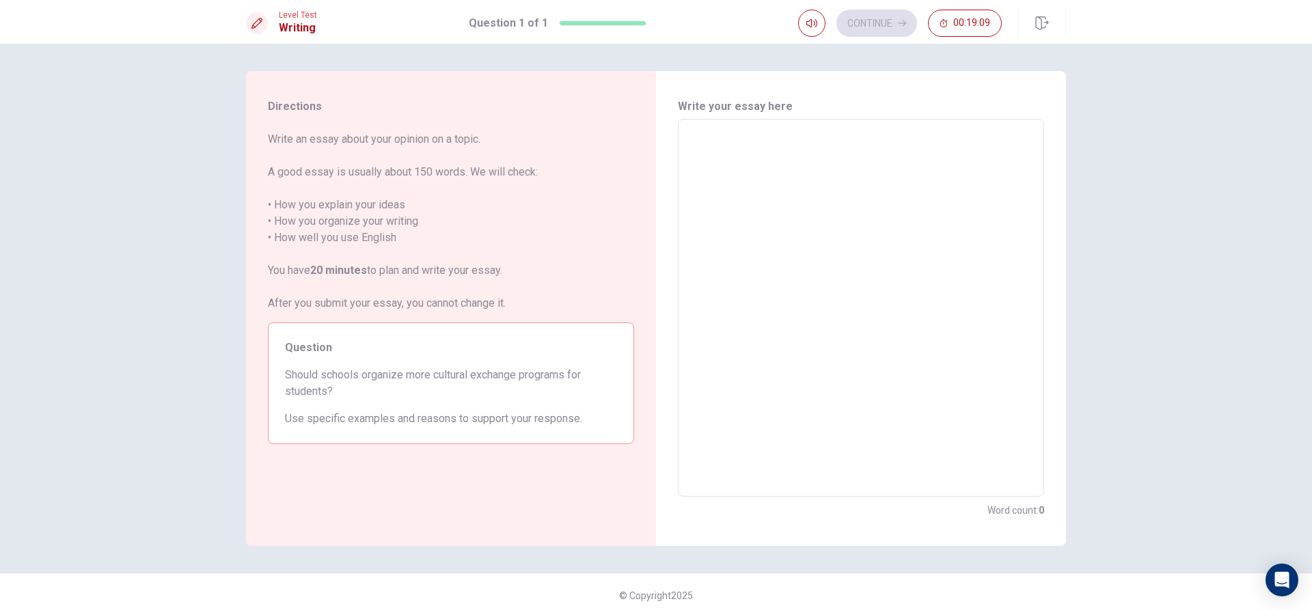
type textarea "x"
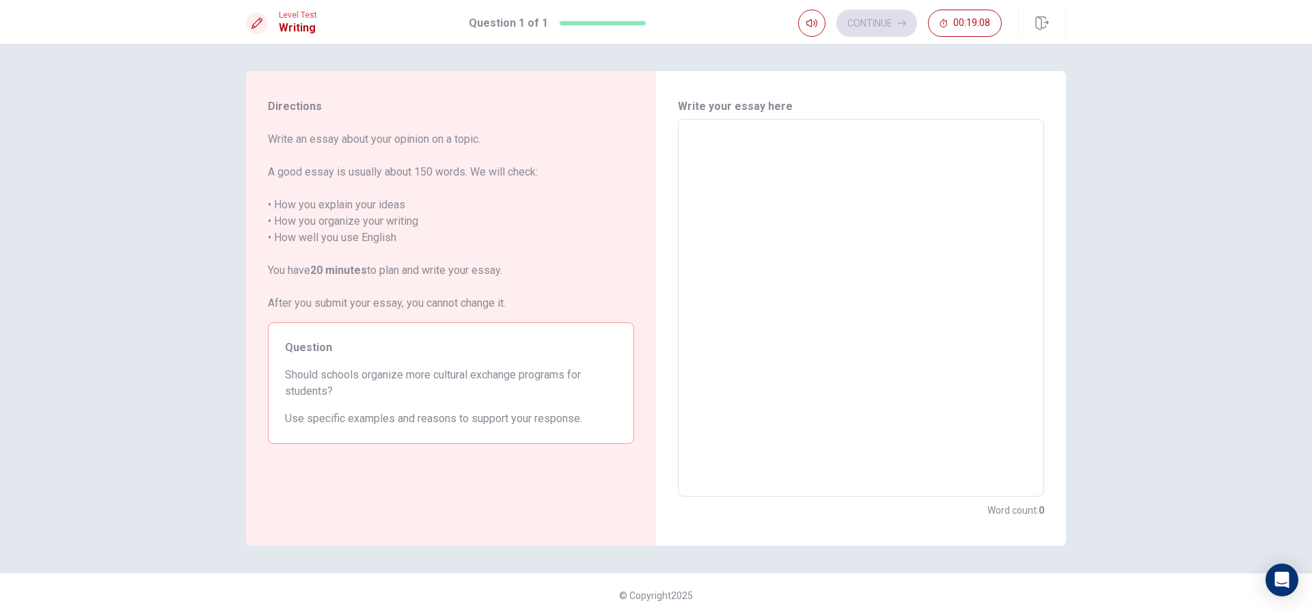
type textarea "x"
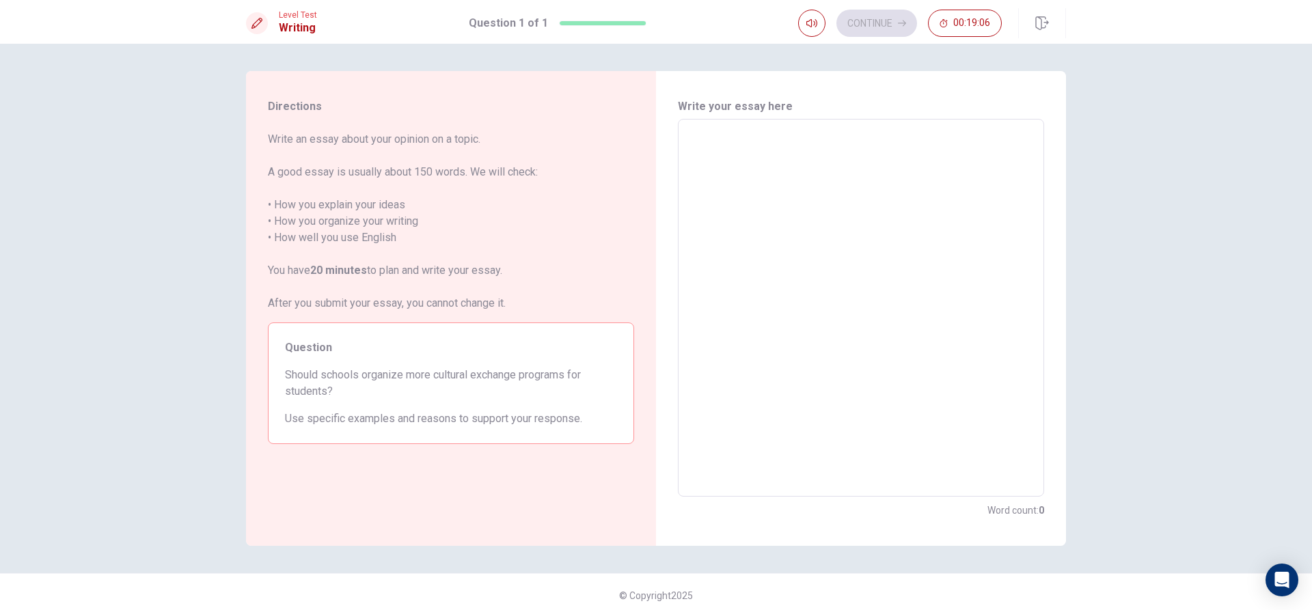
type textarea "S"
type textarea "x"
type textarea "Sc"
type textarea "x"
type textarea "Sch"
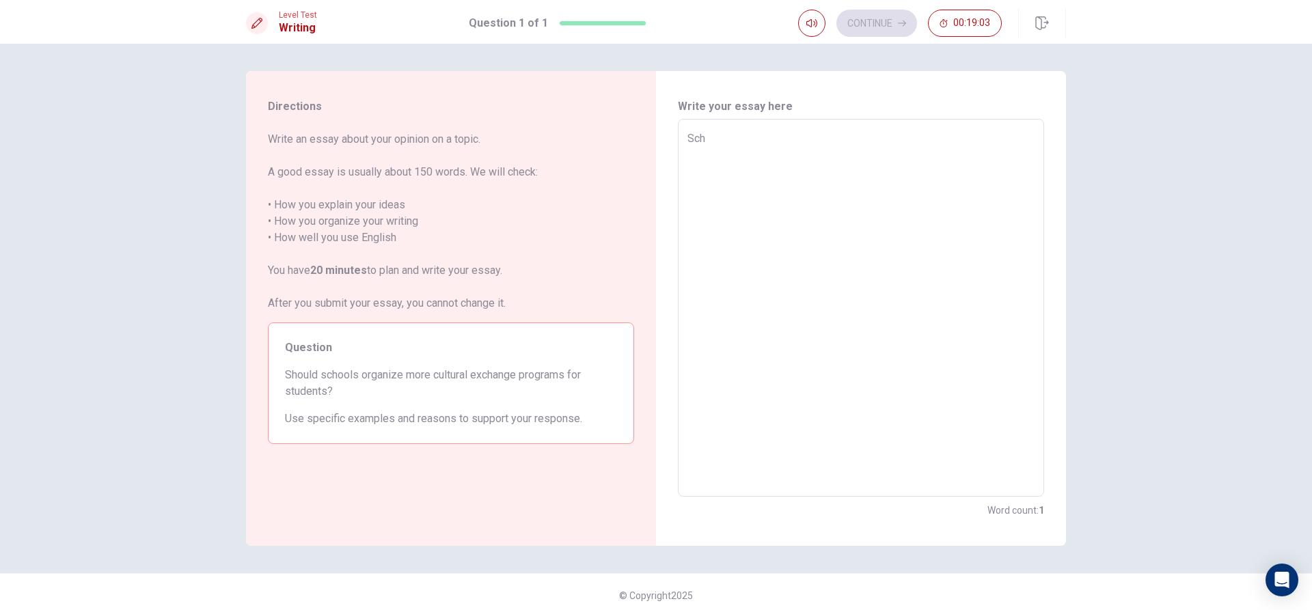
type textarea "x"
type textarea "Scho"
type textarea "x"
type textarea "Schoo"
type textarea "x"
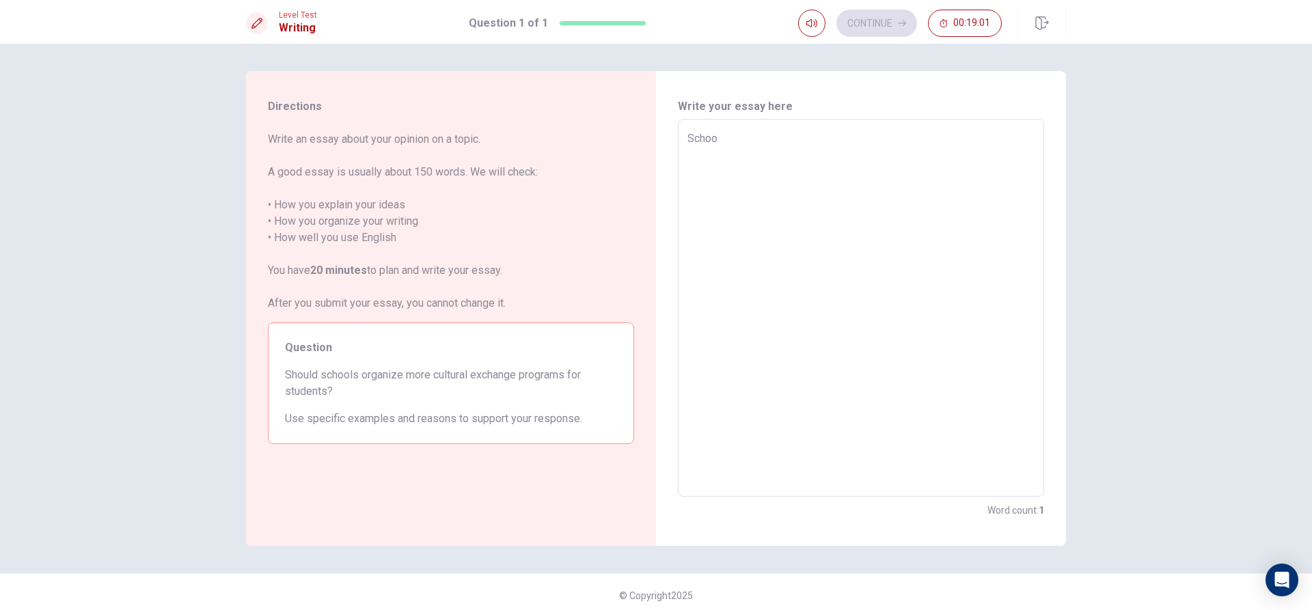
type textarea "School"
type textarea "x"
type textarea "School"
type textarea "x"
type textarea "School s"
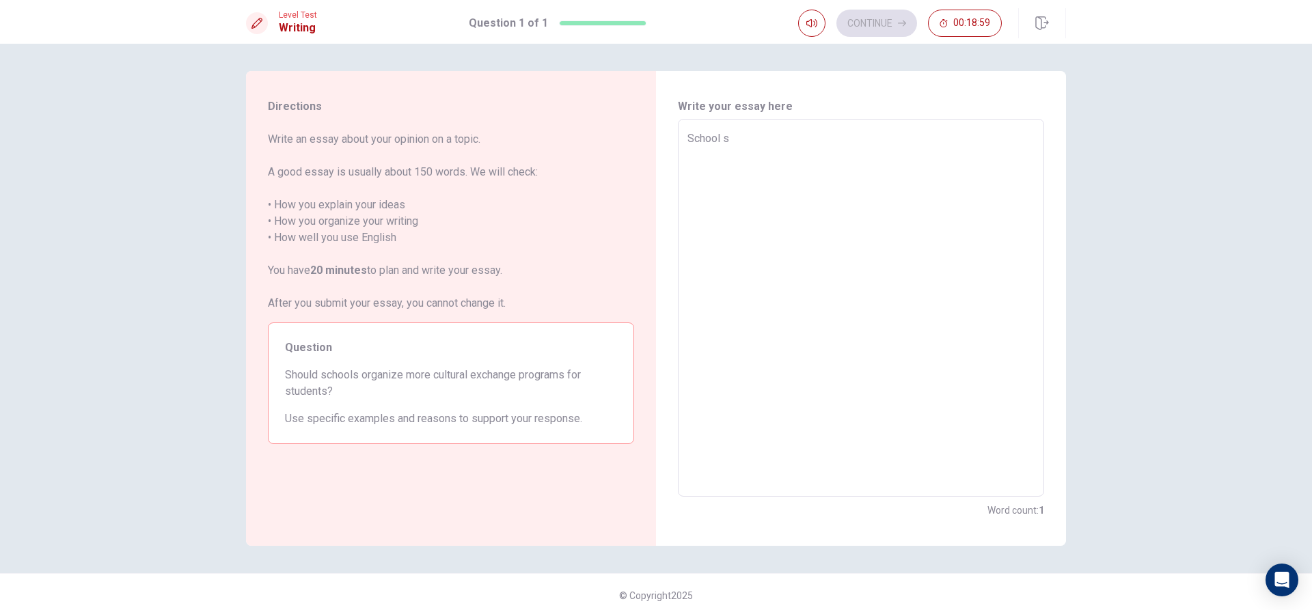
type textarea "x"
type textarea "School sh"
type textarea "x"
type textarea "School sho"
type textarea "x"
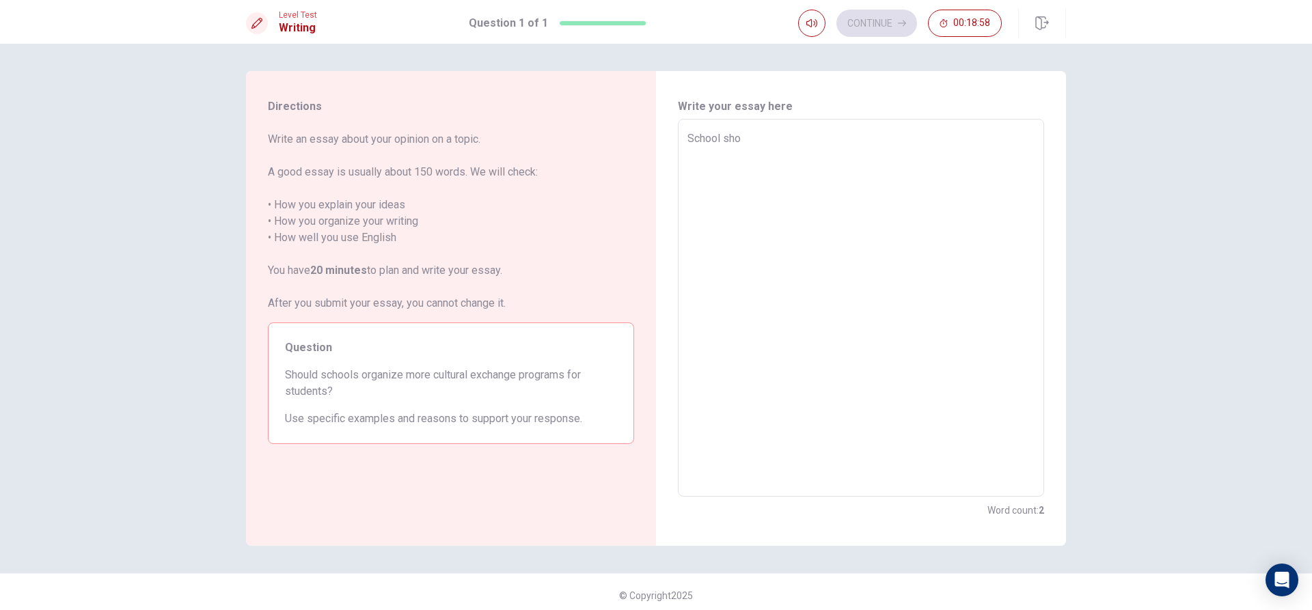
type textarea "School shou"
type textarea "x"
type textarea "School shoul"
type textarea "x"
type textarea "School should"
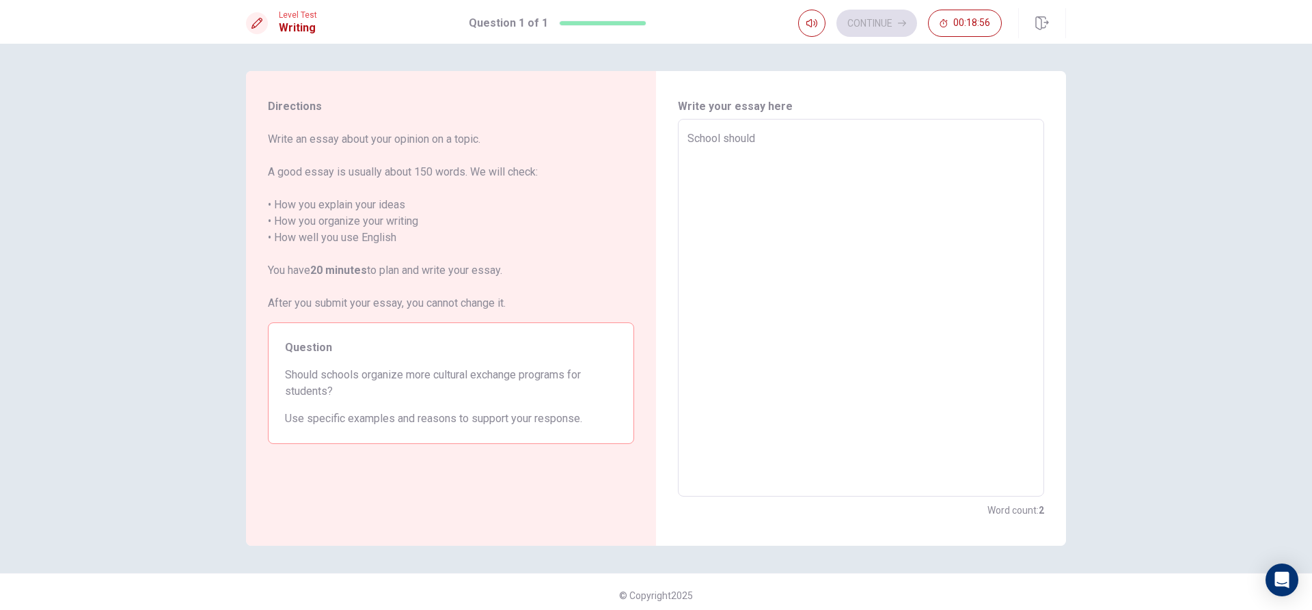
type textarea "x"
type textarea "School should"
type textarea "x"
type textarea "School should t"
type textarea "x"
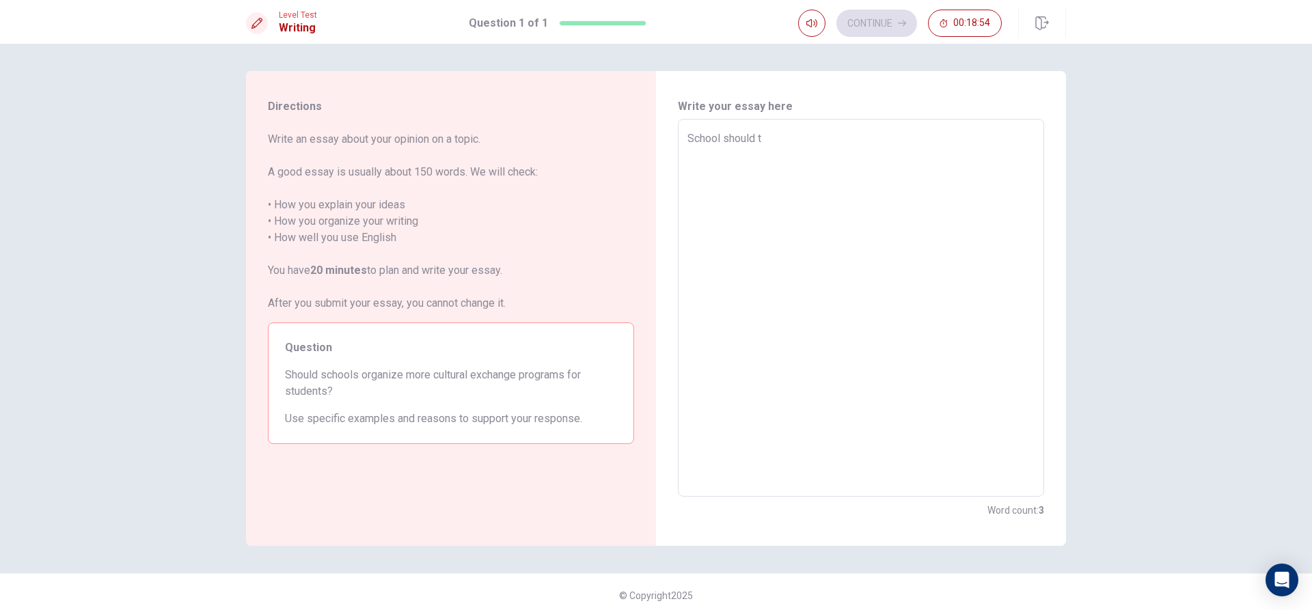
type textarea "School should te"
type textarea "x"
type textarea "School should tea"
type textarea "x"
type textarea "School should teac"
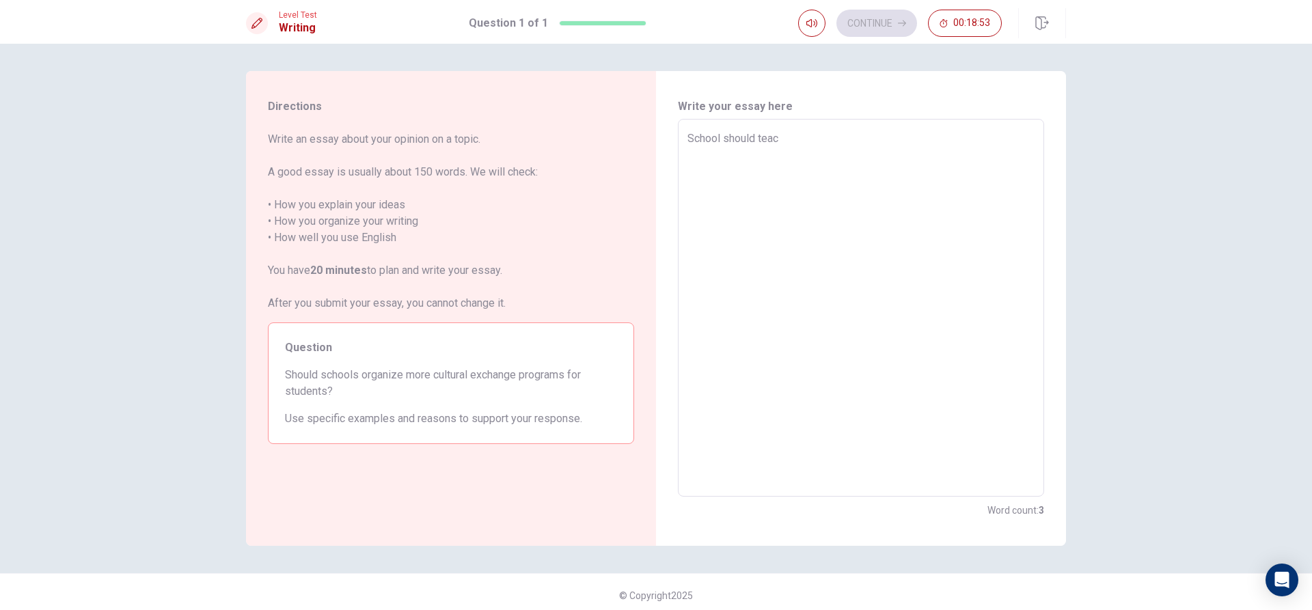
type textarea "x"
type textarea "School should teach"
type textarea "x"
type textarea "School should teach"
type textarea "x"
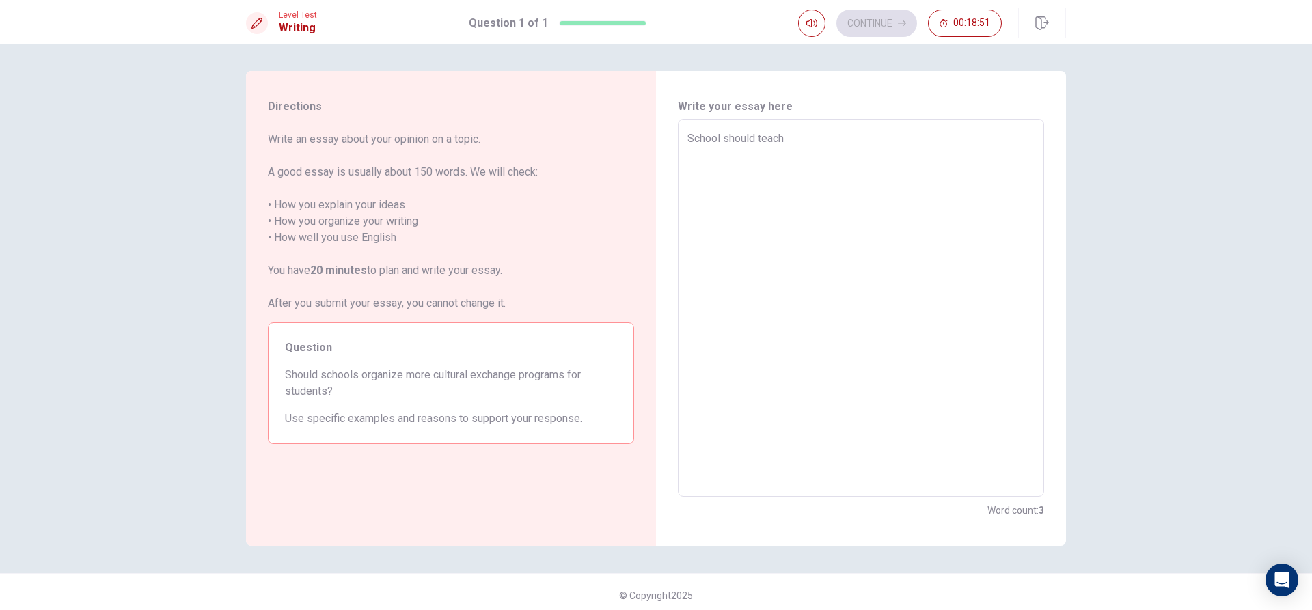
type textarea "School should teach e"
type textarea "x"
type textarea "School should teach es"
type textarea "x"
type textarea "School should teach e"
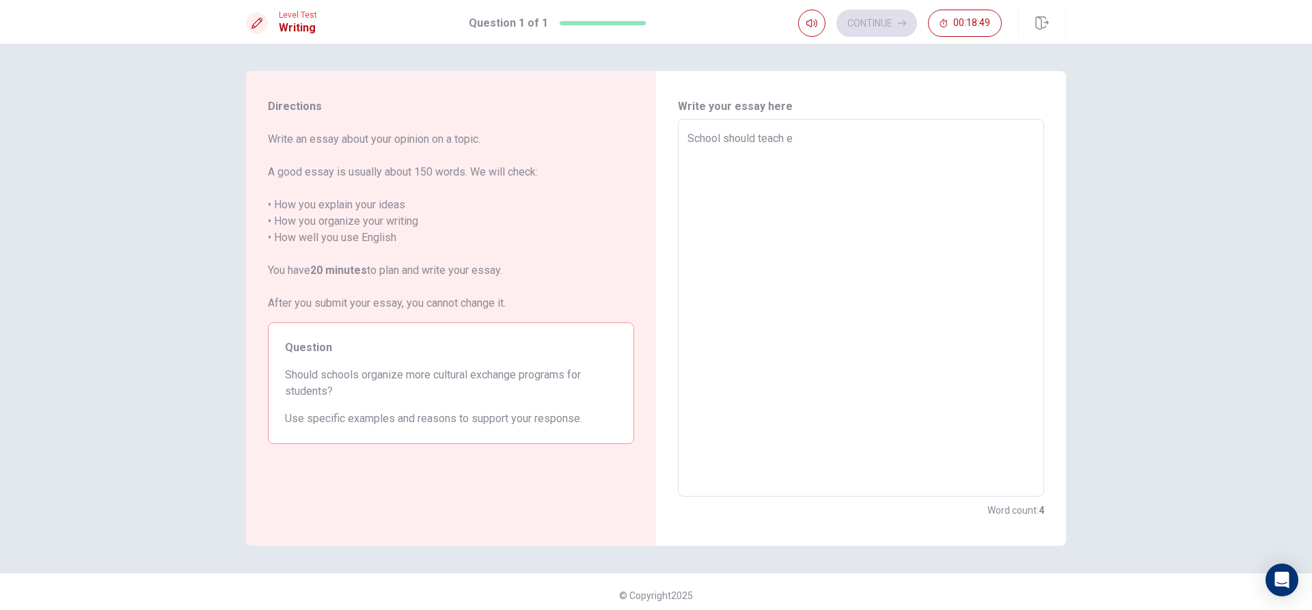
type textarea "x"
type textarea "School should teach"
type textarea "x"
type textarea "School should teach r"
type textarea "x"
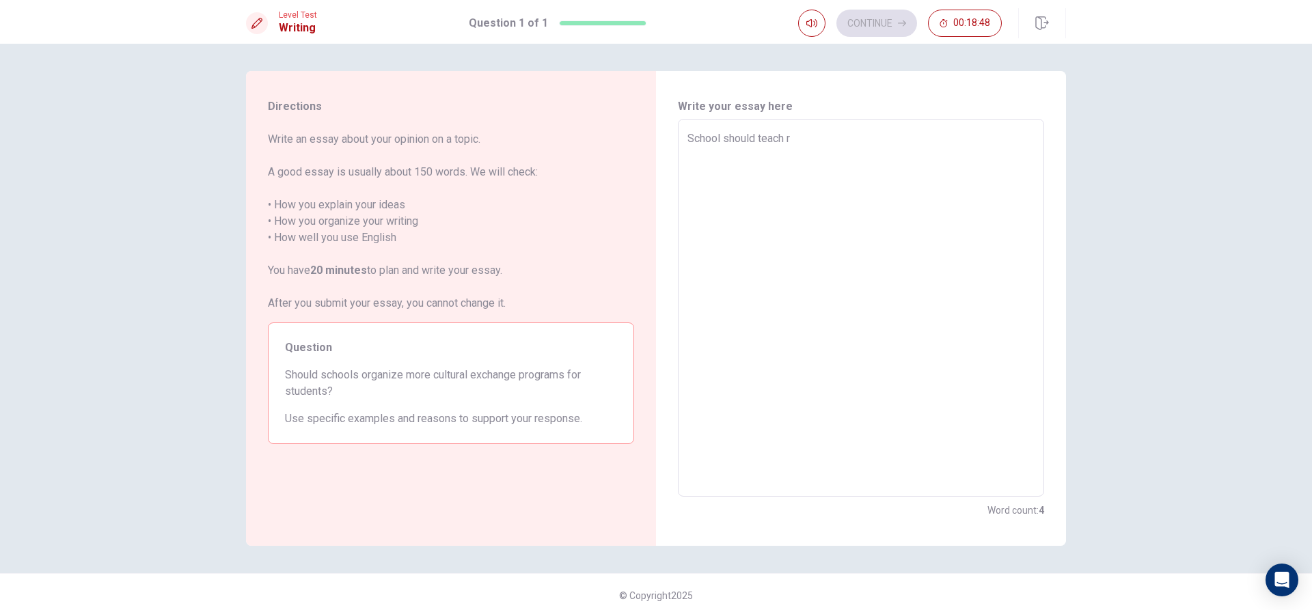
type textarea "School should teach re"
type textarea "x"
type textarea "School should teach res"
type textarea "x"
type textarea "School should teach resdfk"
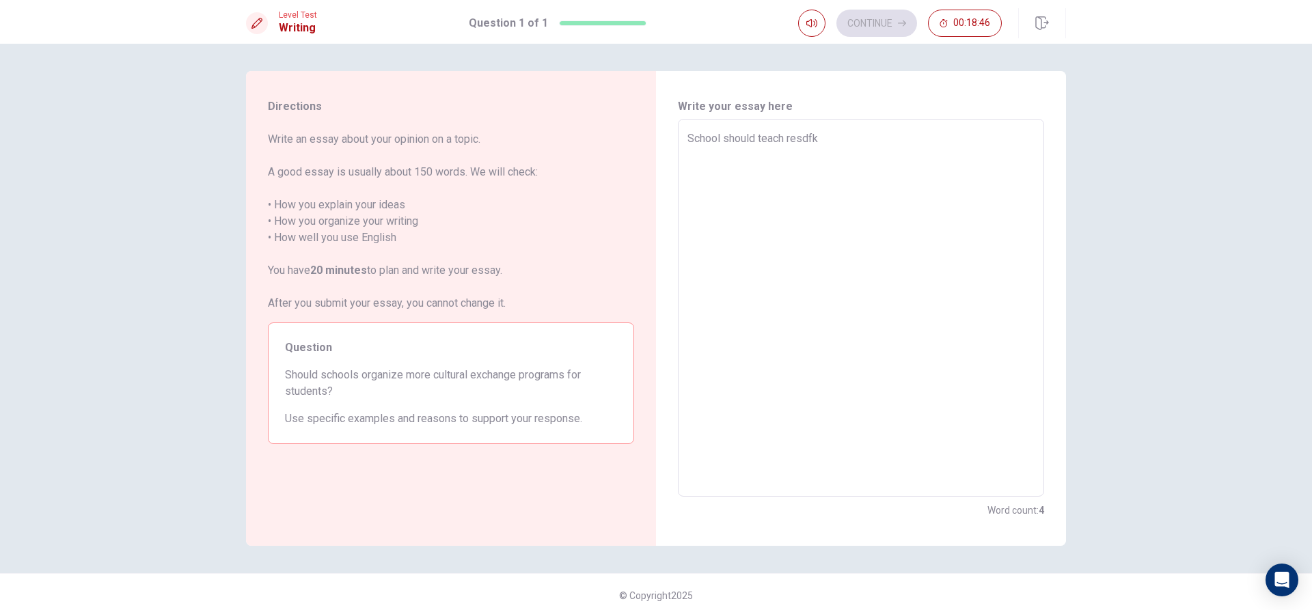
type textarea "x"
type textarea "School should teach resdfkg"
type textarea "x"
type textarea "School should teach resdfkgn"
type textarea "x"
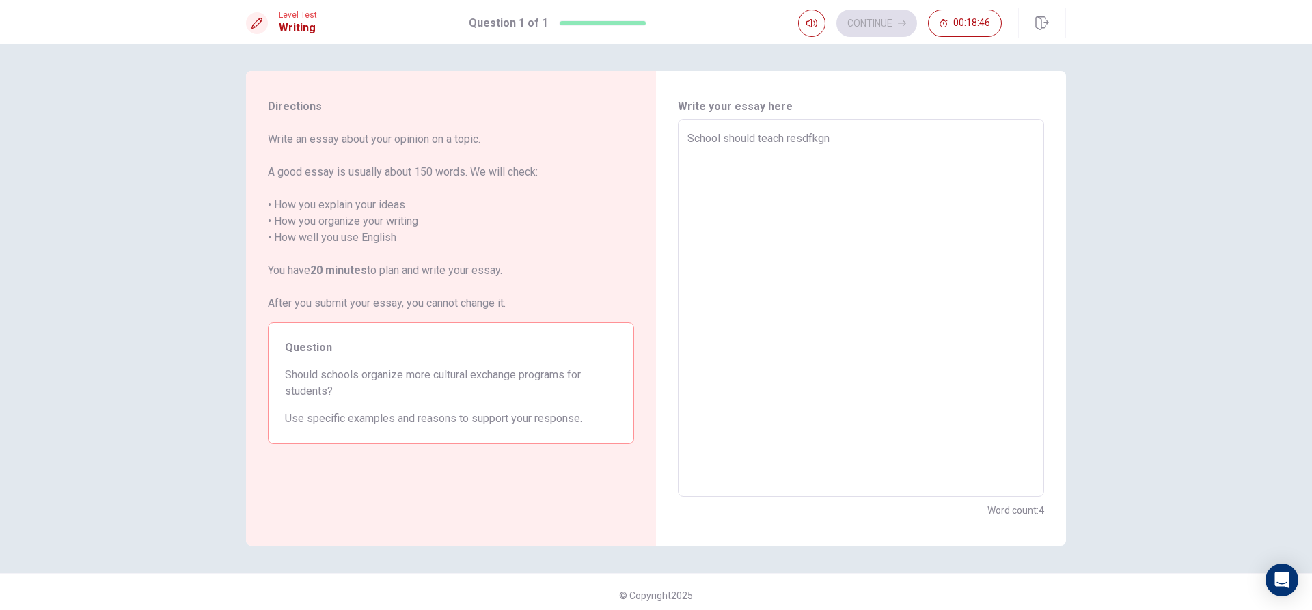
type textarea "School should teach resdfkgnd"
type textarea "x"
type textarea "School should teach resdfkgndk"
type textarea "x"
type textarea "School should teach resdfkgndkgl"
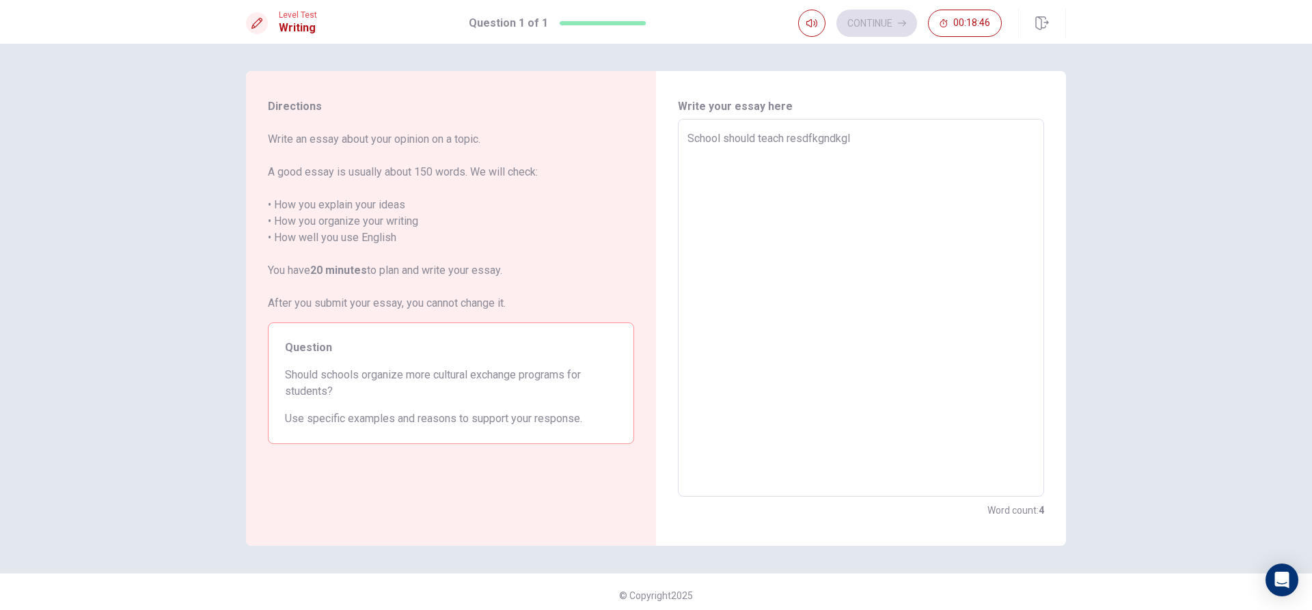
type textarea "x"
type textarea "School should teach resdfkgndkgld"
type textarea "x"
type textarea "School should teach resdfkgndkgldg"
type textarea "x"
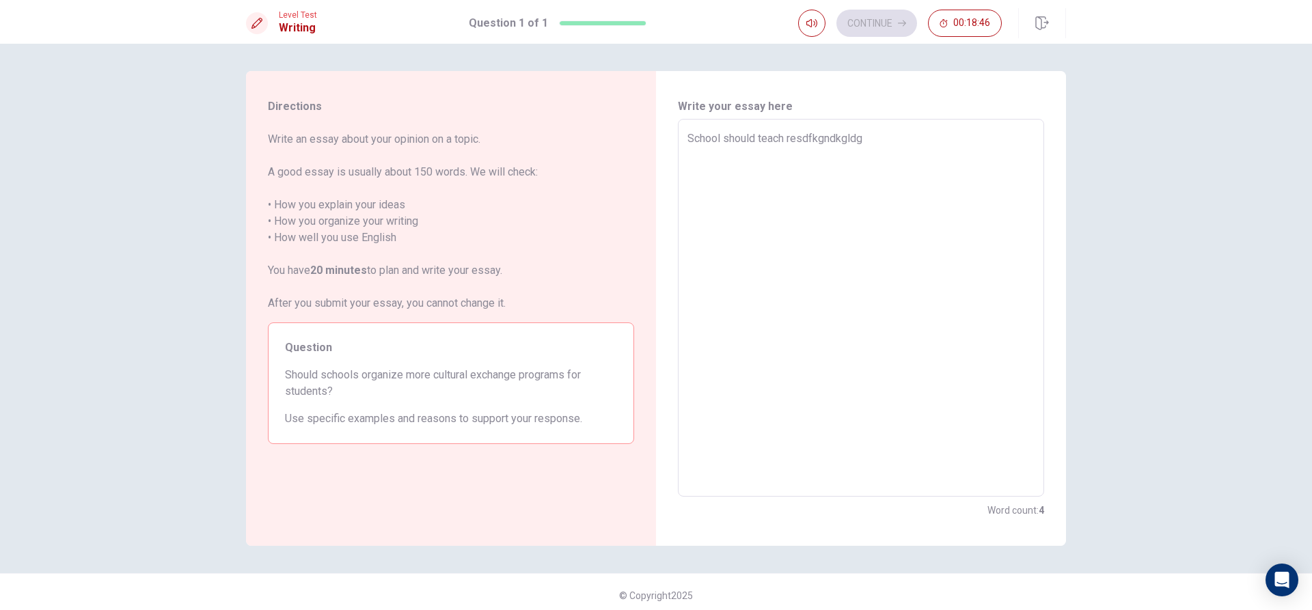
type textarea "School should teach resdfkgndkgldgn"
type textarea "x"
type textarea "School should teach resdfkgndkgldgn"
type textarea "x"
type textarea "School should teach resdfkgndkgldgn"
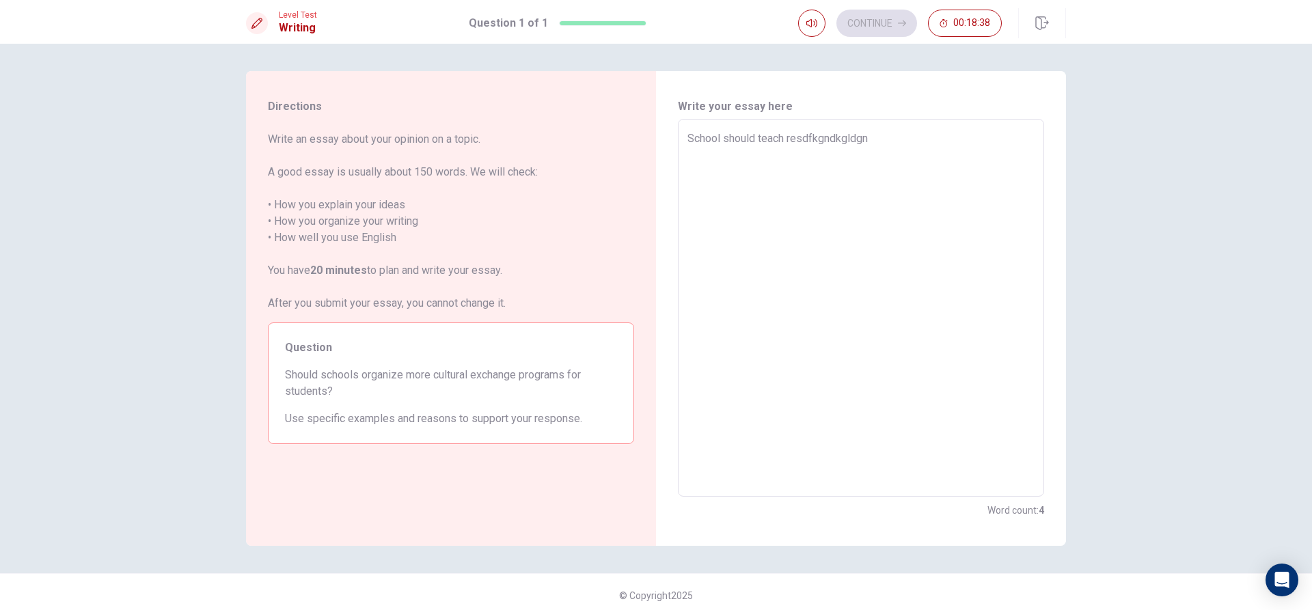
type textarea "x"
type textarea "School should teach resdfkgndkgldgn j"
type textarea "x"
type textarea "School should teach resdfkgndkgldgn j"
type textarea "x"
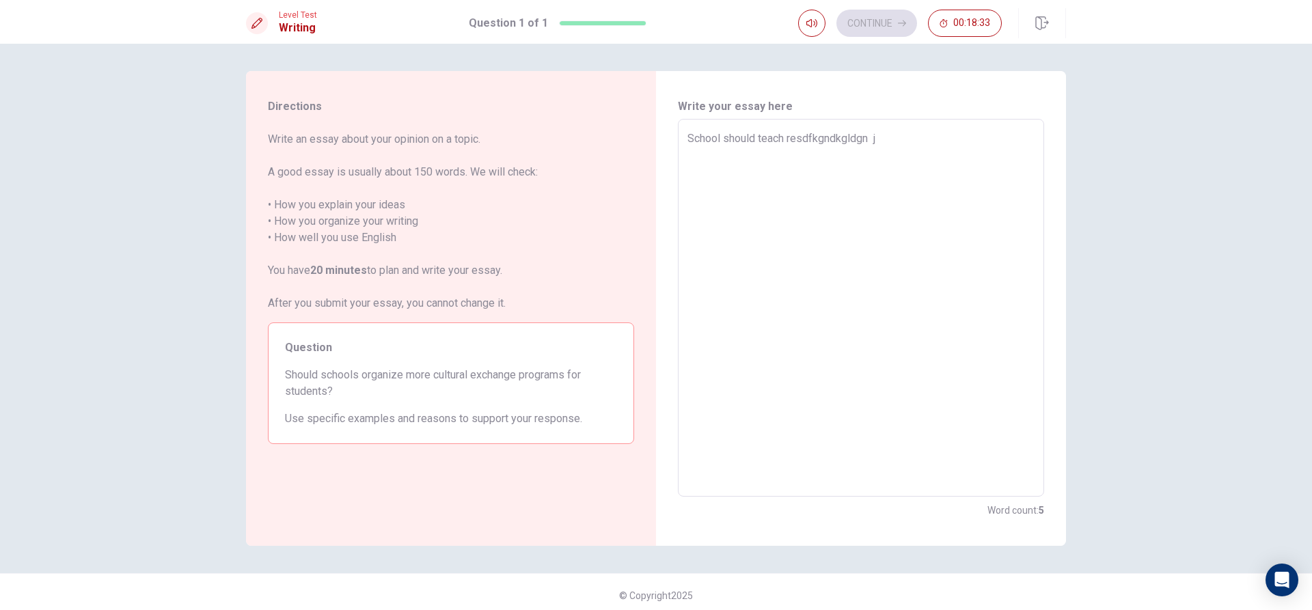
type textarea "School should teach resdfkgndkgldgn j"
type textarea "x"
type textarea "School should teach resdfkgndkgldgn"
type textarea "x"
type textarea "School should teach resdfkgndkgldgn"
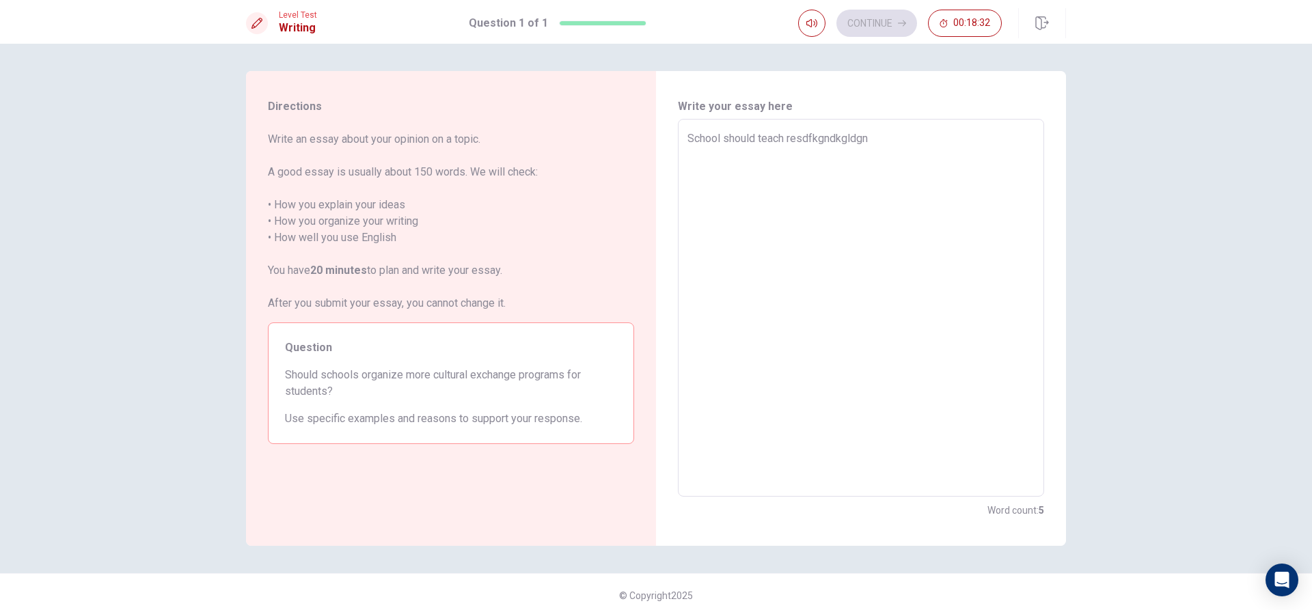
type textarea "x"
type textarea "School should teach resdfkgndkgldgn"
type textarea "x"
type textarea "School should teach resdfkgndkgldg"
type textarea "x"
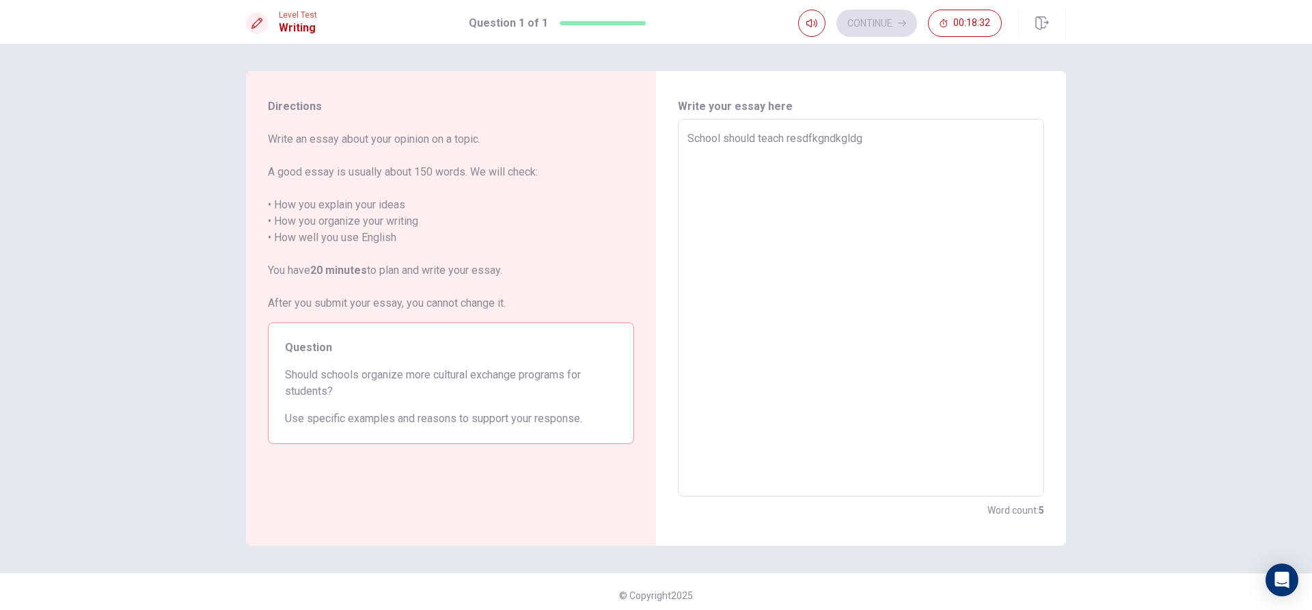
type textarea "School should teach resdfkgndkgld"
type textarea "x"
type textarea "School should teach resdfkgndkgl"
type textarea "x"
type textarea "School should teach resdfkgndkg"
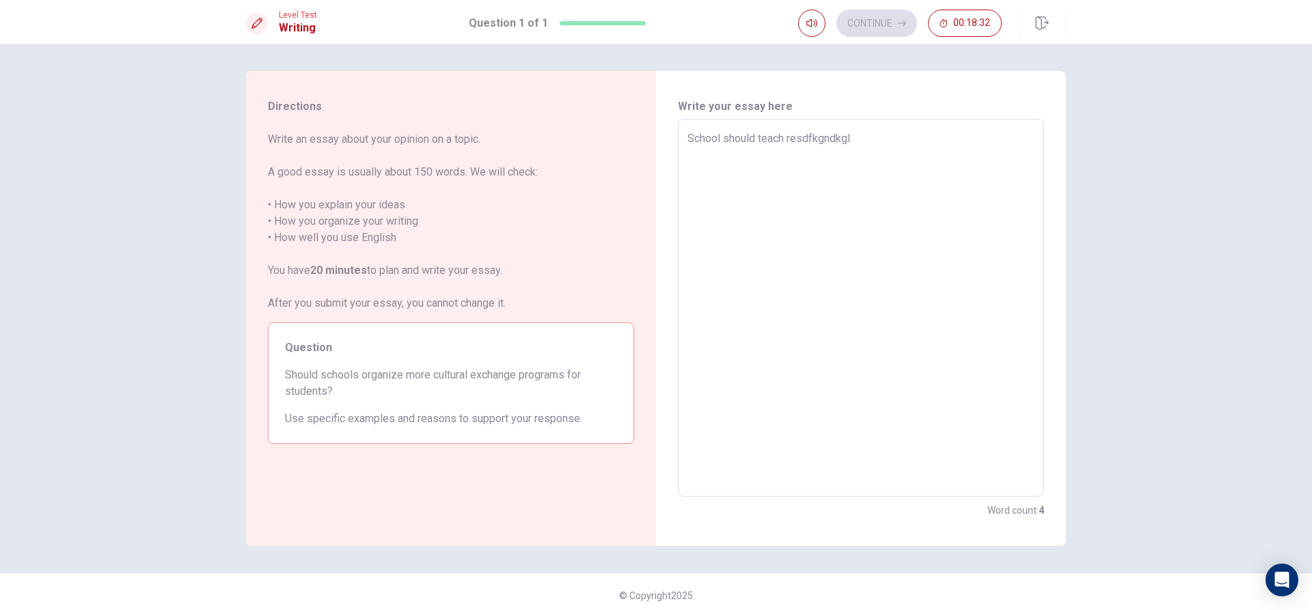
type textarea "x"
type textarea "School should teach resdfkgndk"
type textarea "x"
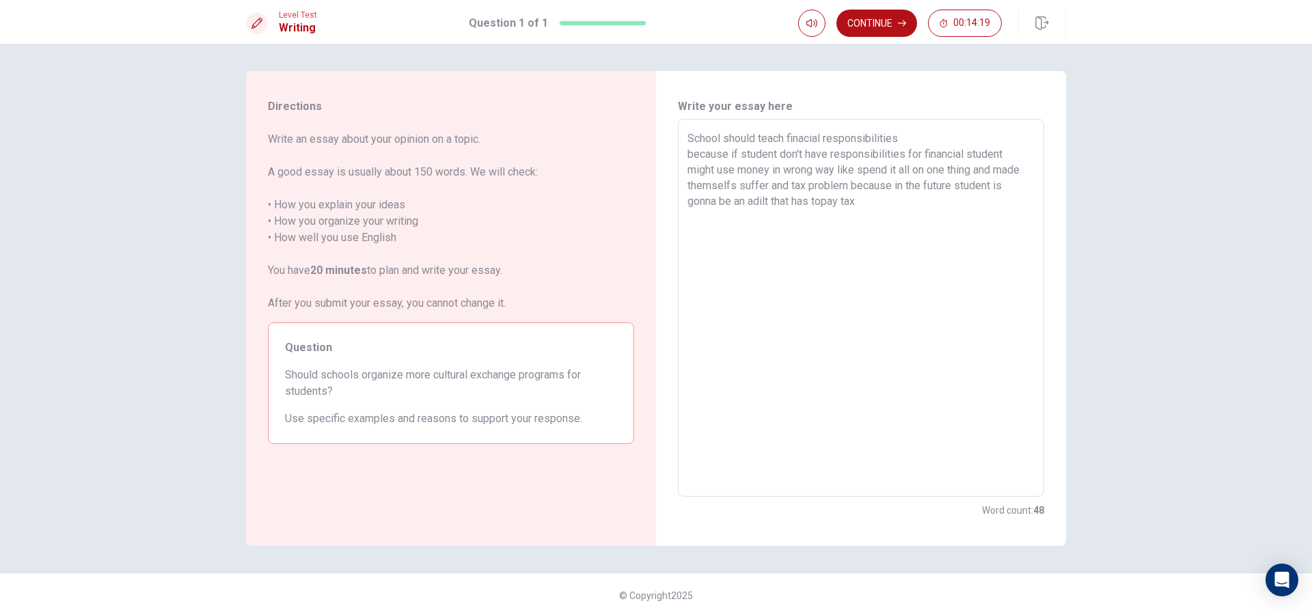
drag, startPoint x: 821, startPoint y: 193, endPoint x: 820, endPoint y: 200, distance: 7.0
click at [821, 200] on textarea "School should teach finacial responsibilities because if student don't have res…" at bounding box center [860, 308] width 347 height 355
click at [1072, 202] on div "Directions Write an essay about your opinion on a topic. A good essay is usuall…" at bounding box center [656, 308] width 864 height 475
click at [863, 16] on button "Continue" at bounding box center [876, 23] width 81 height 27
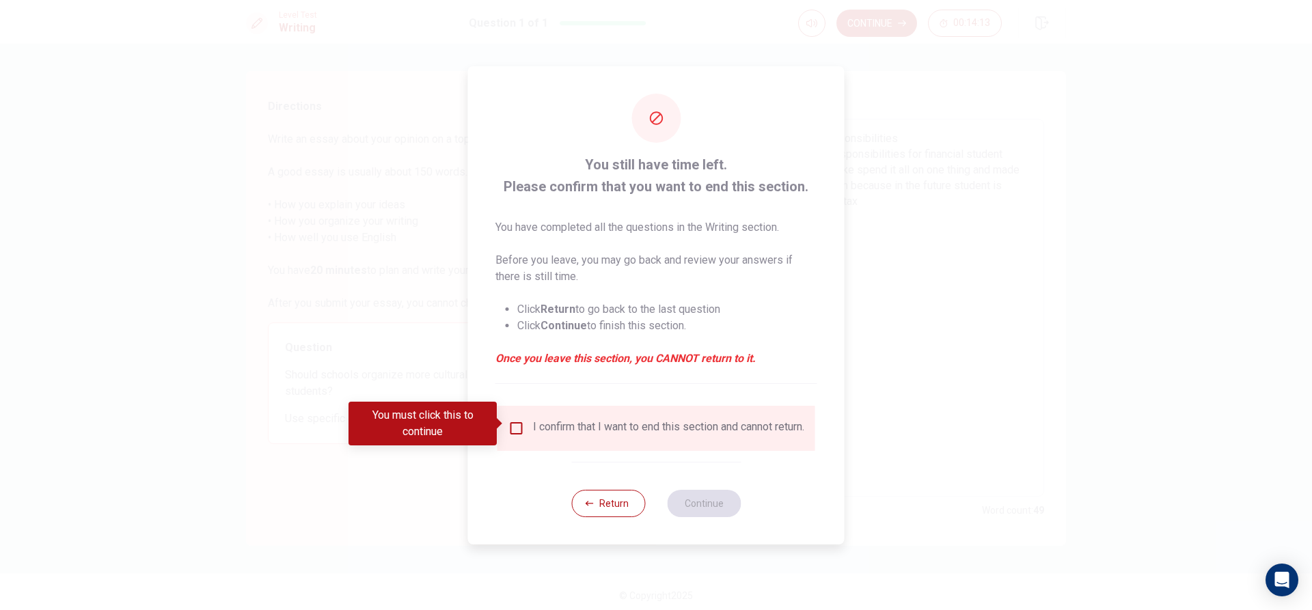
click at [508, 406] on div "I confirm that I want to end this section and cannot return." at bounding box center [656, 428] width 318 height 45
click at [521, 424] on input "You must click this to continue" at bounding box center [516, 428] width 16 height 16
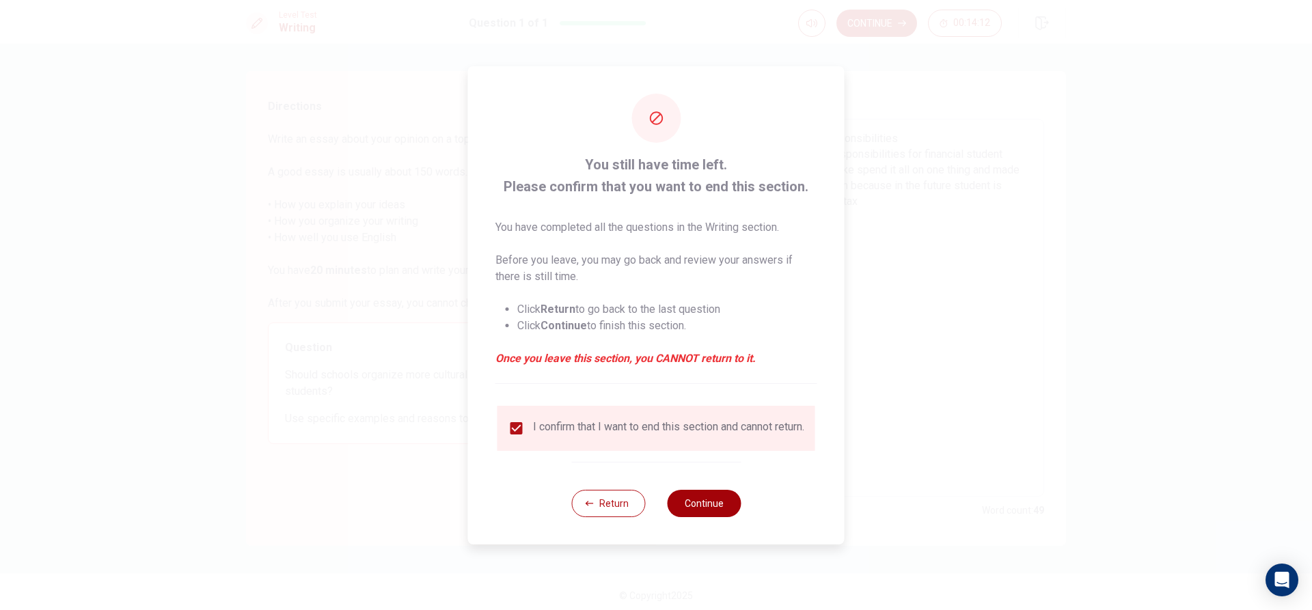
click at [710, 517] on button "Continue" at bounding box center [704, 503] width 74 height 27
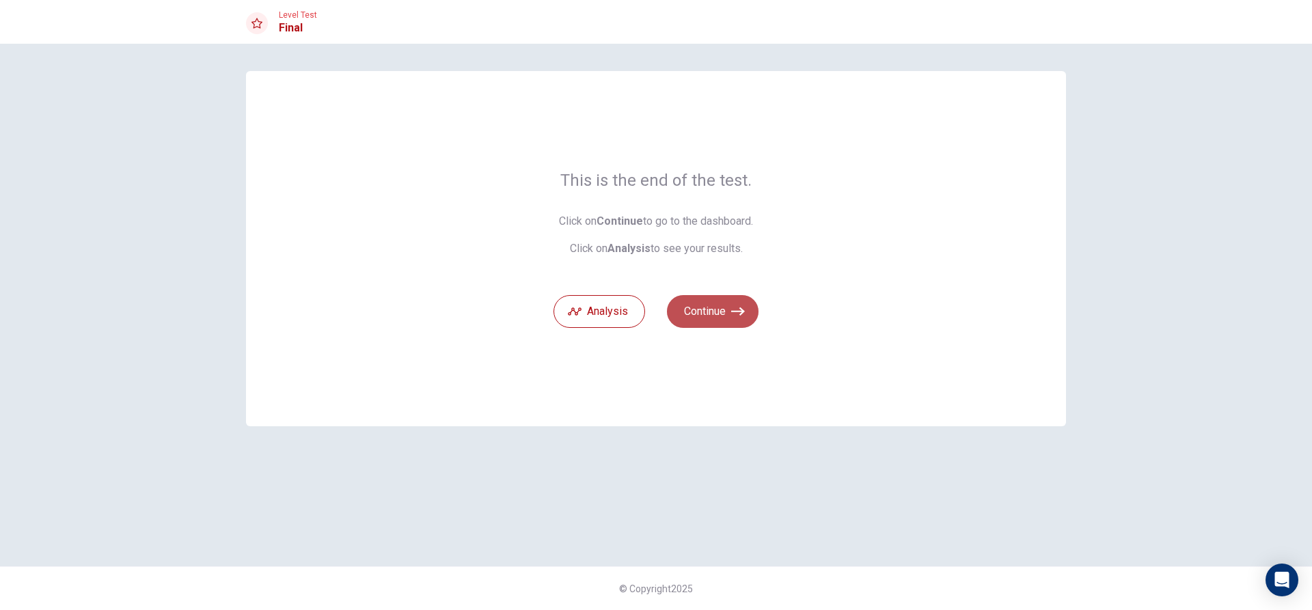
click at [699, 318] on button "Continue" at bounding box center [713, 311] width 92 height 33
